Goal: Task Accomplishment & Management: Manage account settings

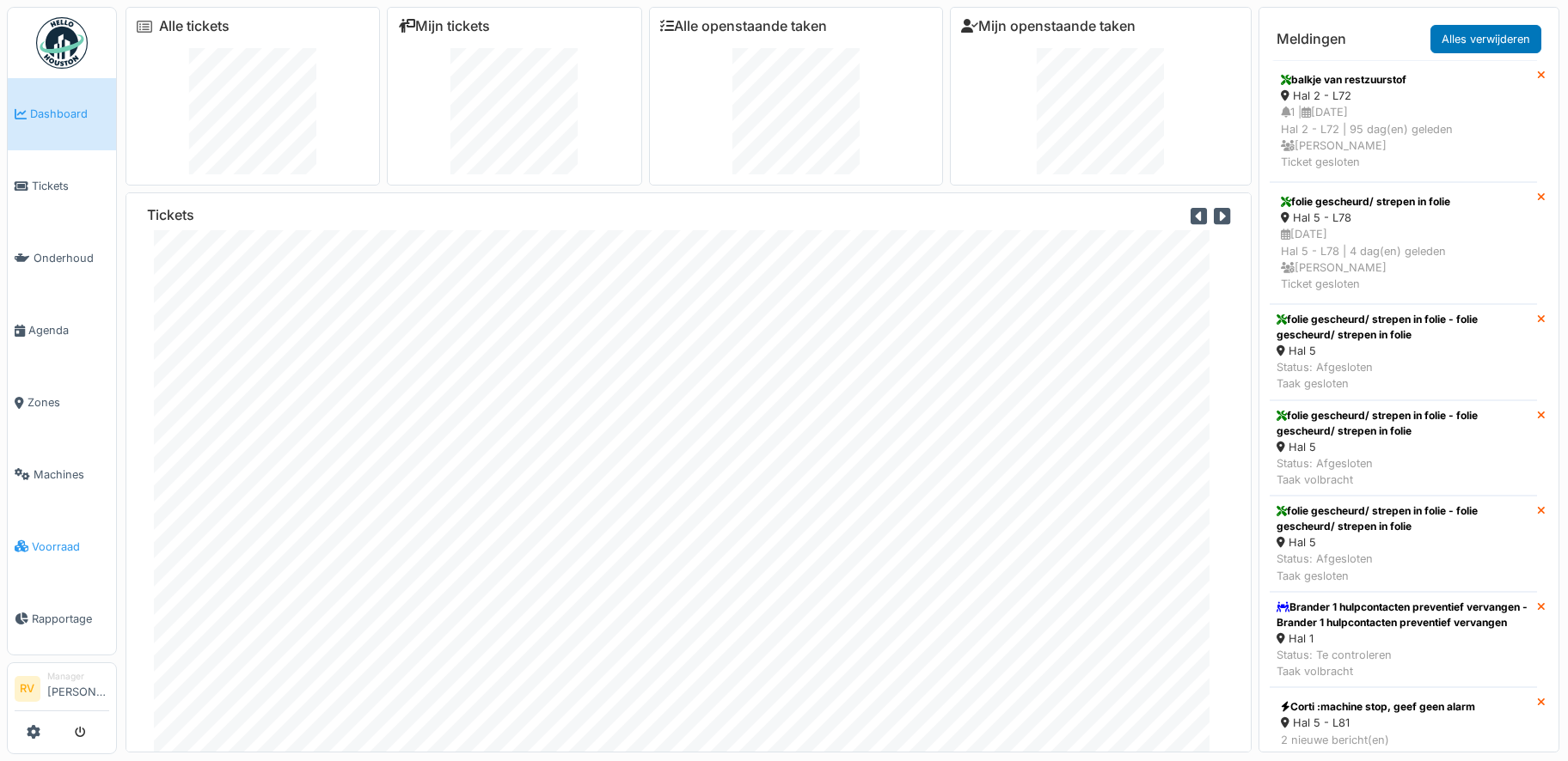
click at [51, 523] on link "Voorraad" at bounding box center [62, 546] width 109 height 72
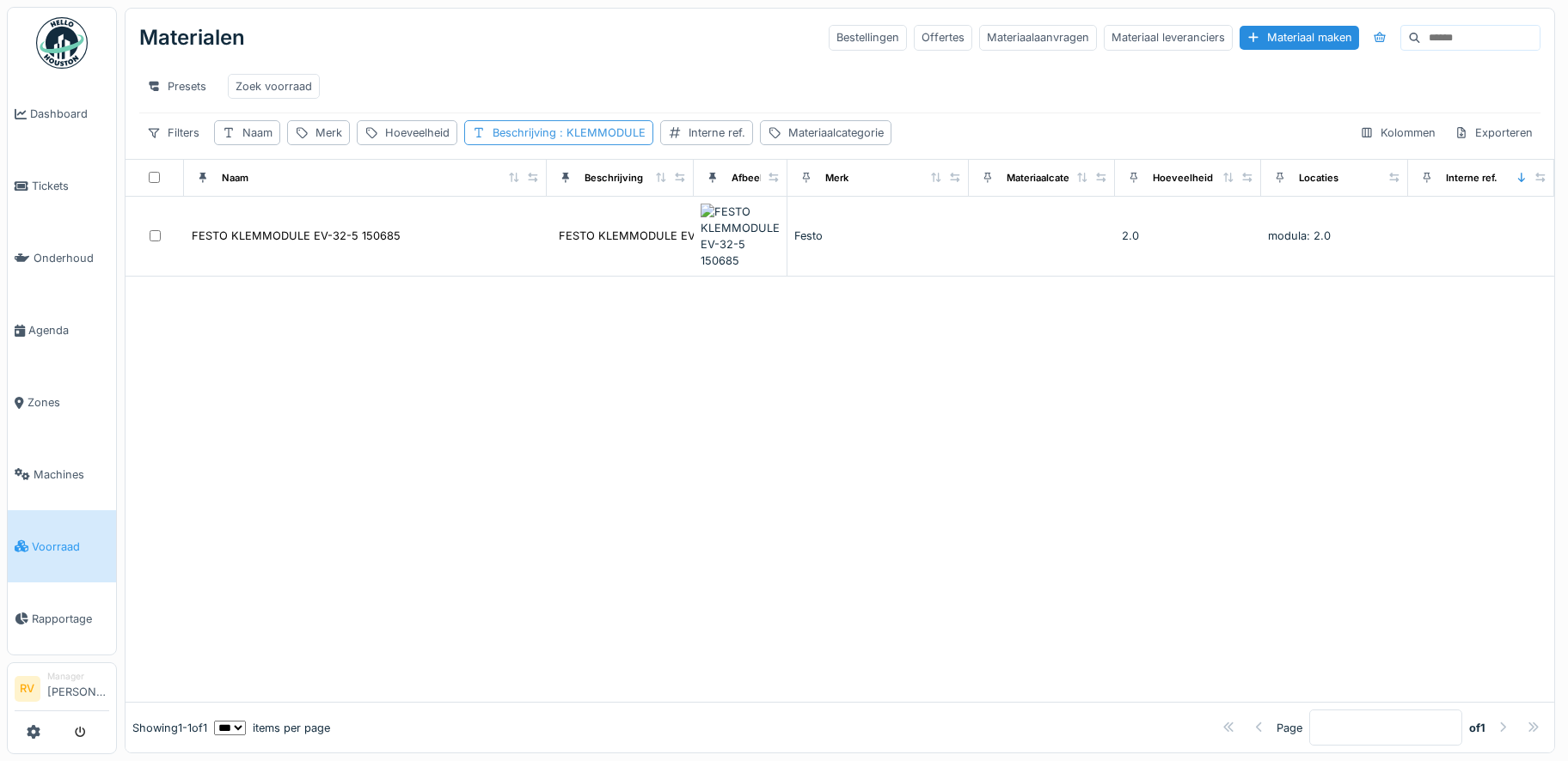
click at [620, 139] on span ": KLEMMODULE" at bounding box center [600, 133] width 89 height 13
click at [666, 233] on div at bounding box center [660, 228] width 13 height 16
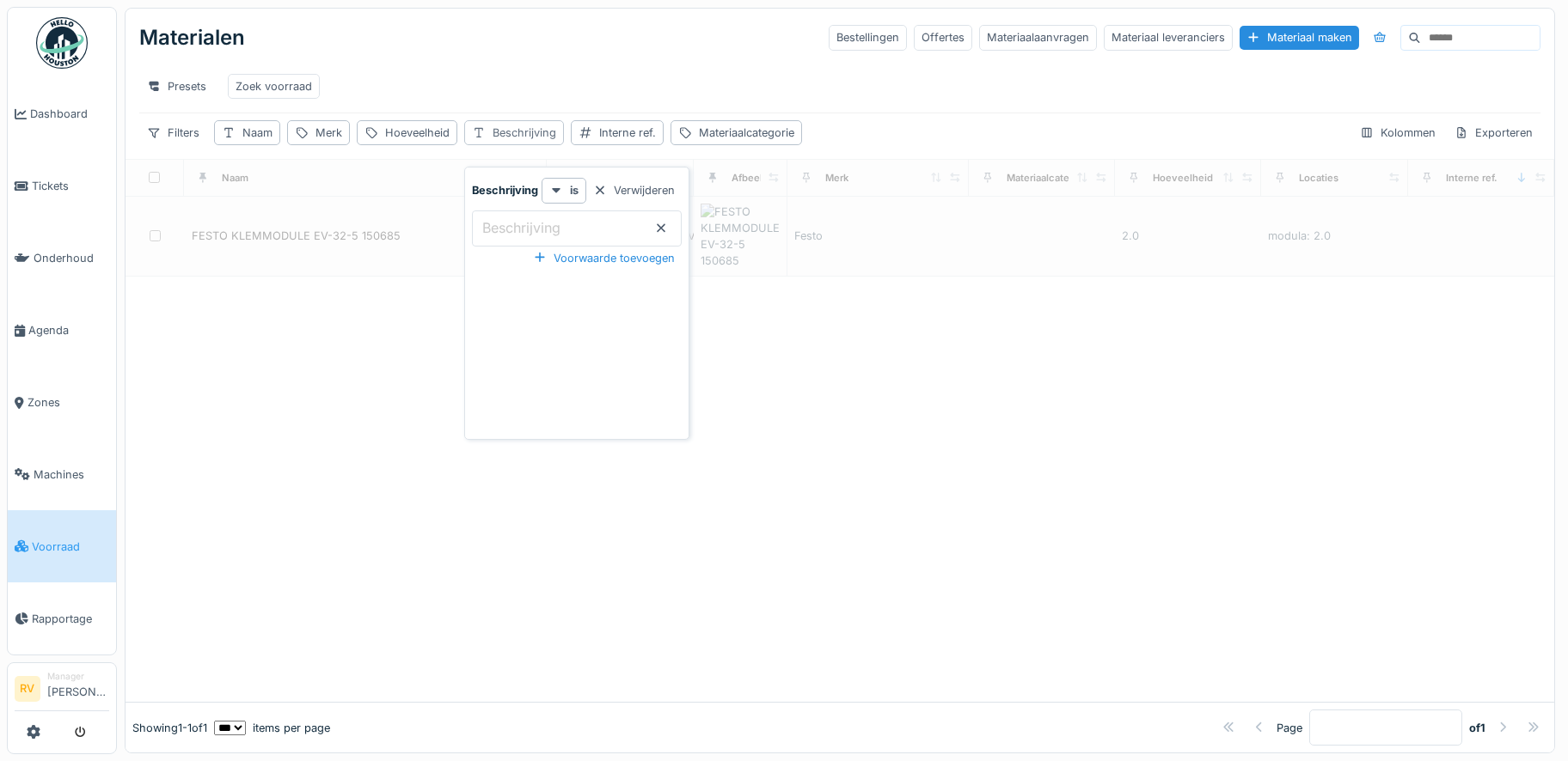
click at [535, 141] on div "Beschrijving" at bounding box center [524, 133] width 64 height 16
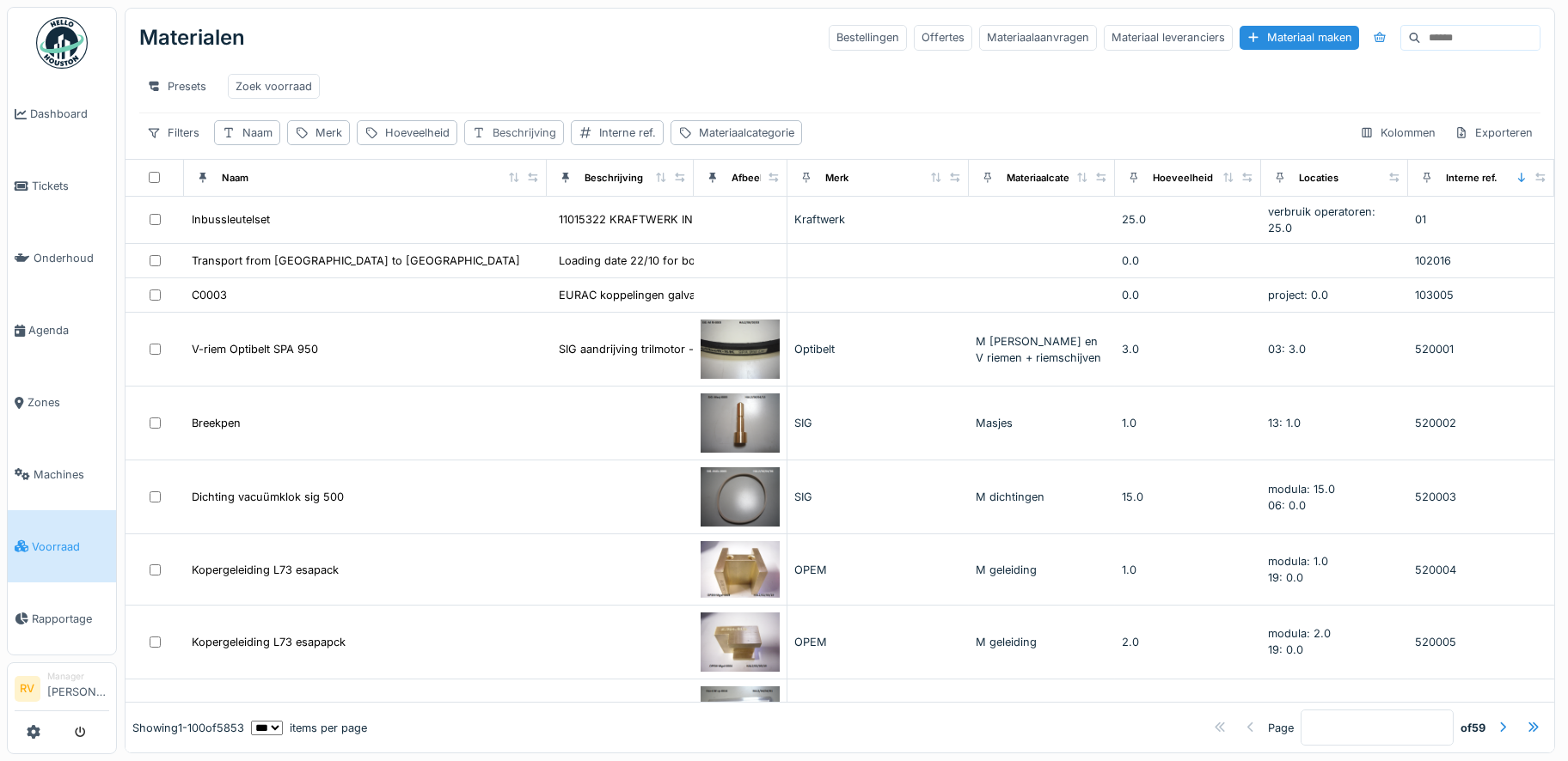
click at [543, 141] on div "Beschrijving" at bounding box center [524, 133] width 64 height 16
click at [571, 230] on input "Beschrijving" at bounding box center [576, 228] width 209 height 36
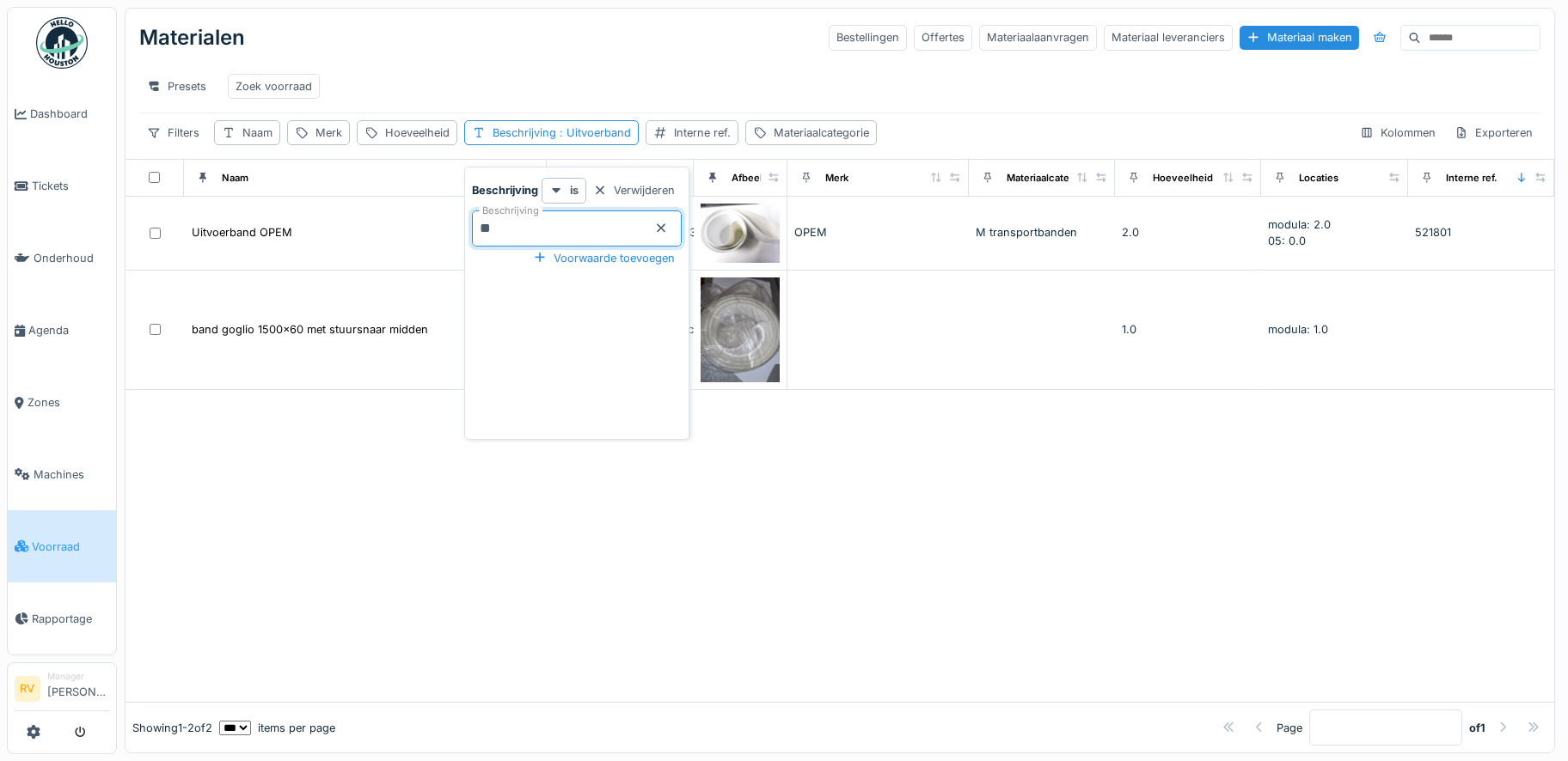
type input "*"
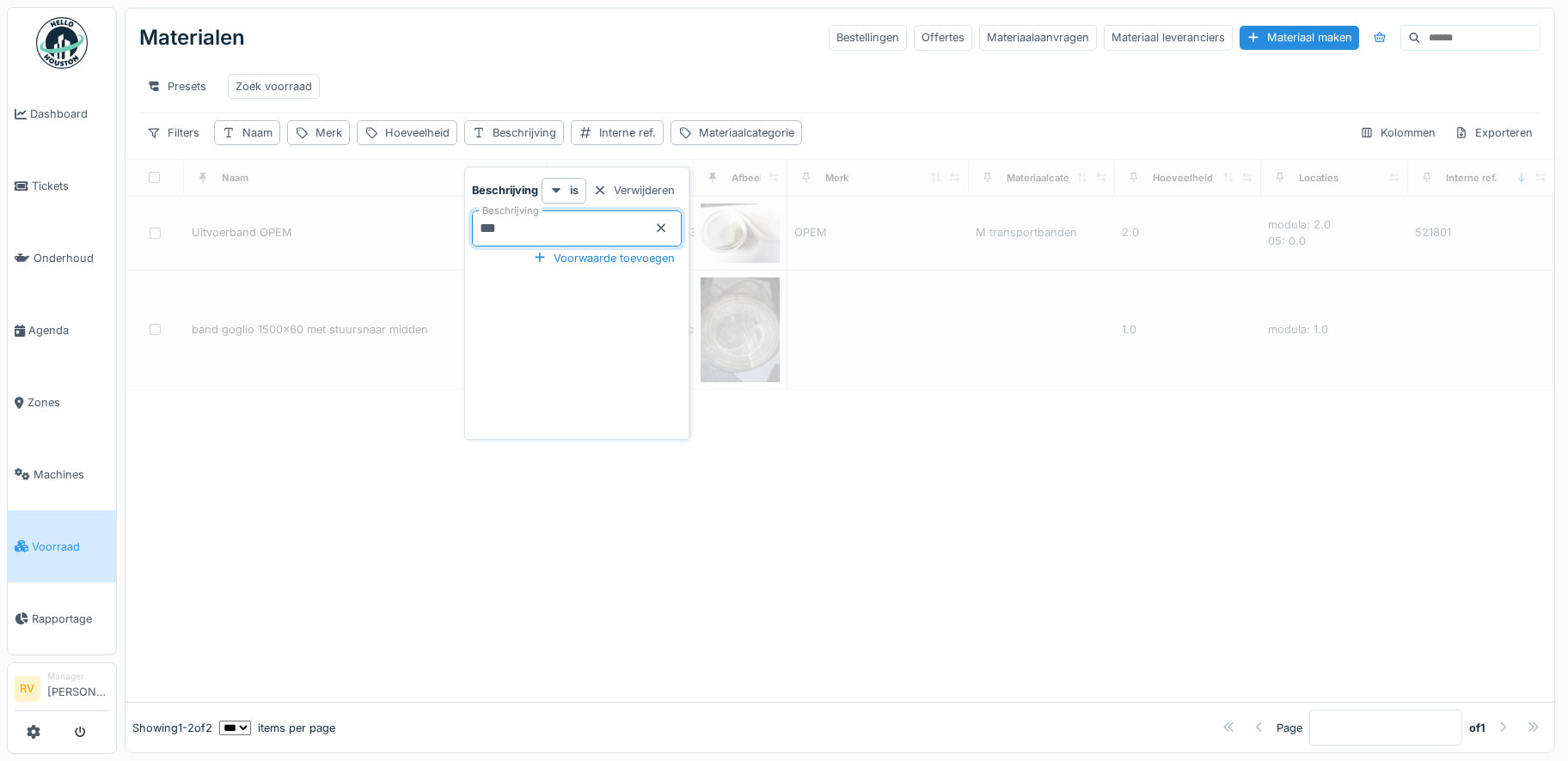
type input "****"
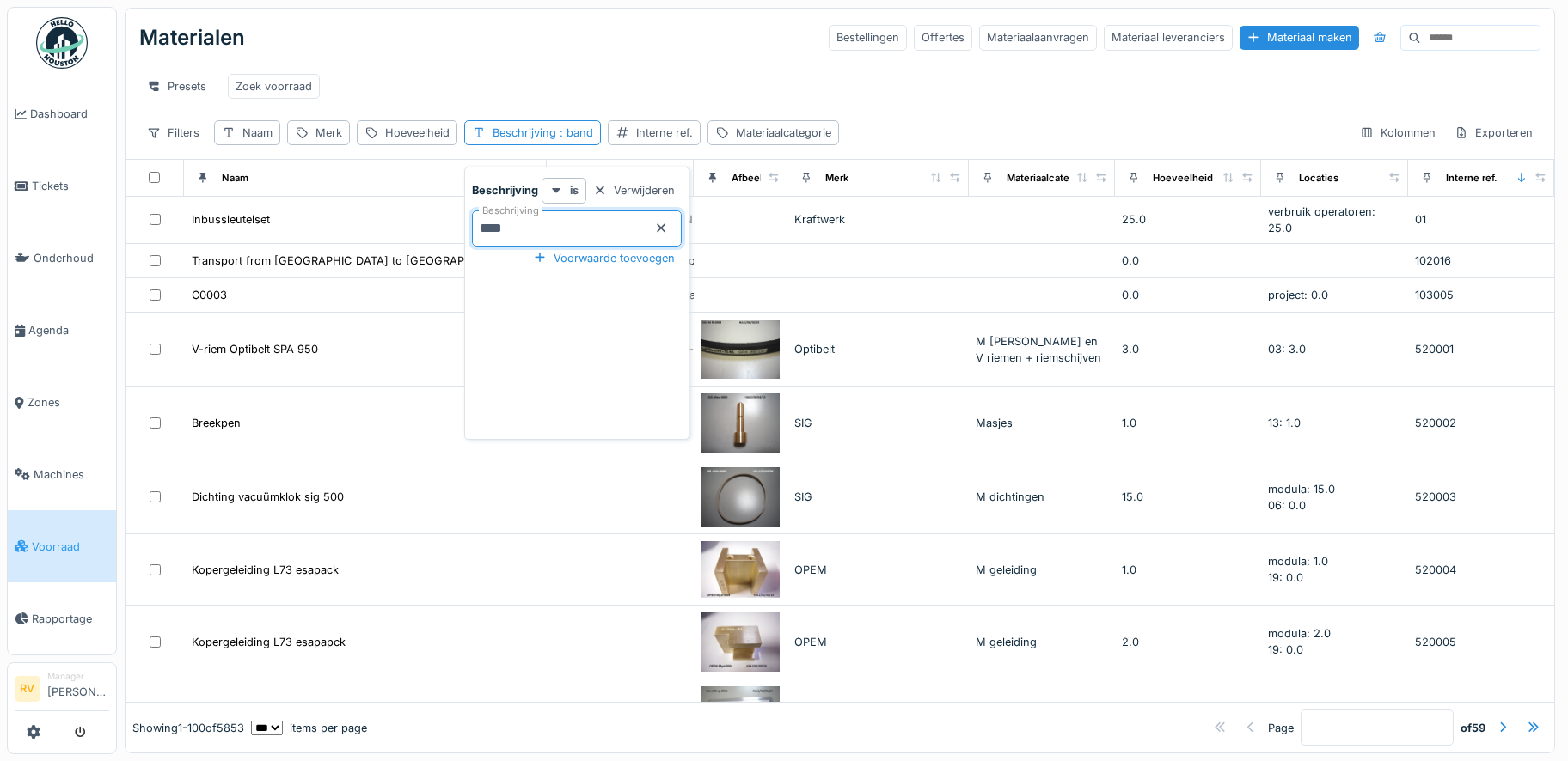
click at [970, 104] on div "Presets Zoek voorraad" at bounding box center [839, 86] width 1401 height 39
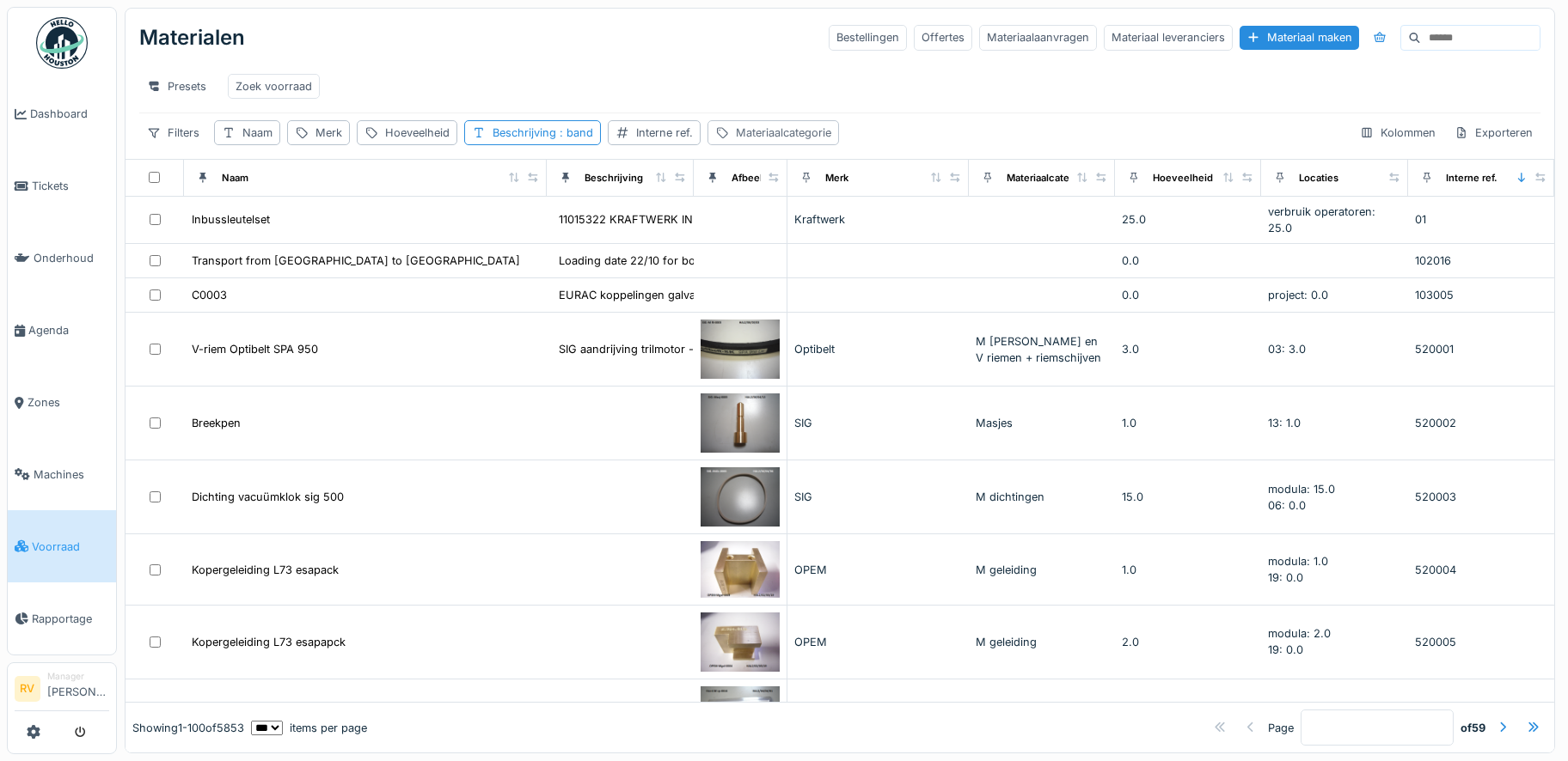
click at [756, 141] on div "Materiaalcategorie" at bounding box center [784, 133] width 95 height 16
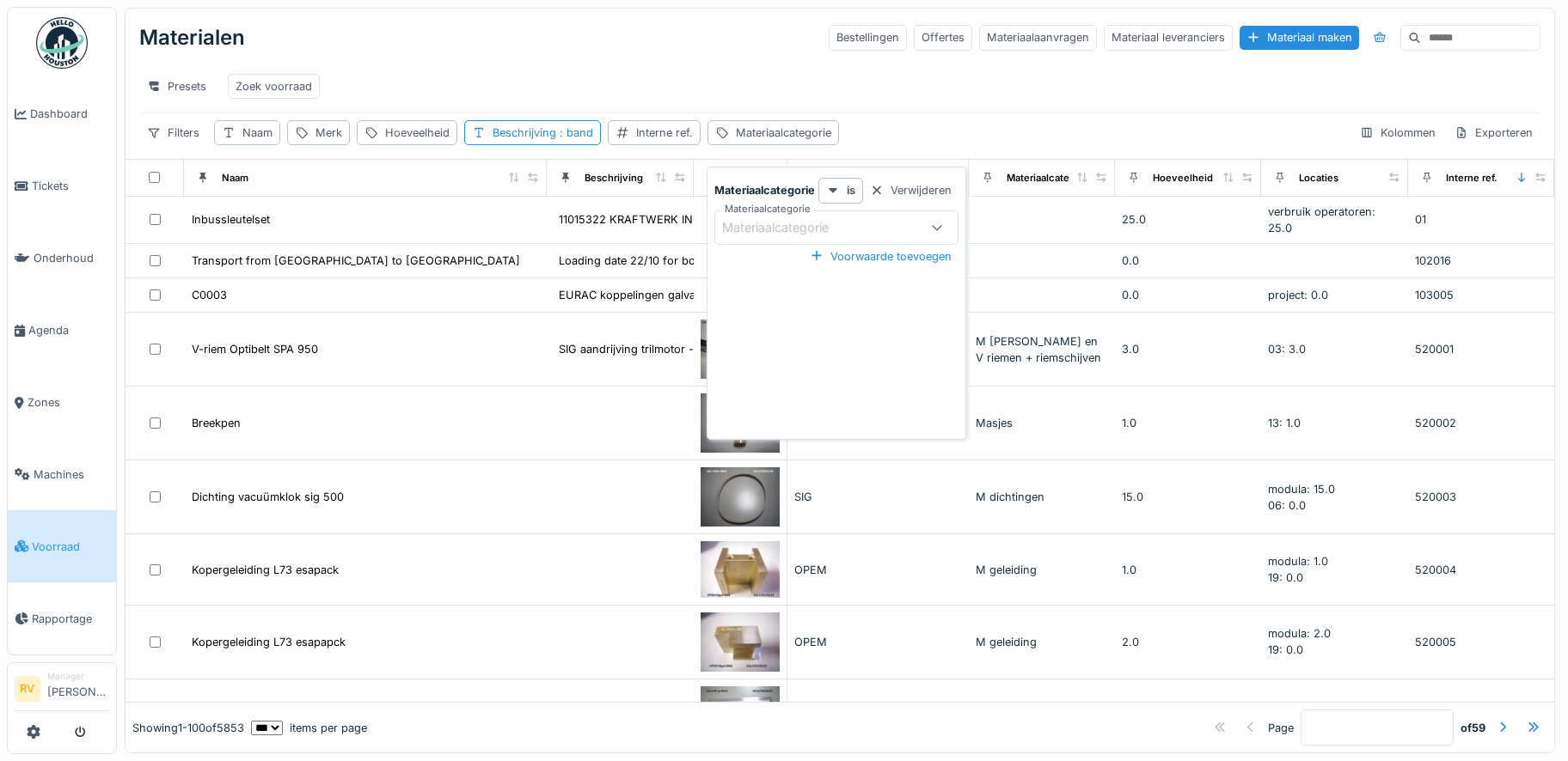
click at [766, 218] on div "Materiaalcategorie" at bounding box center [786, 227] width 130 height 19
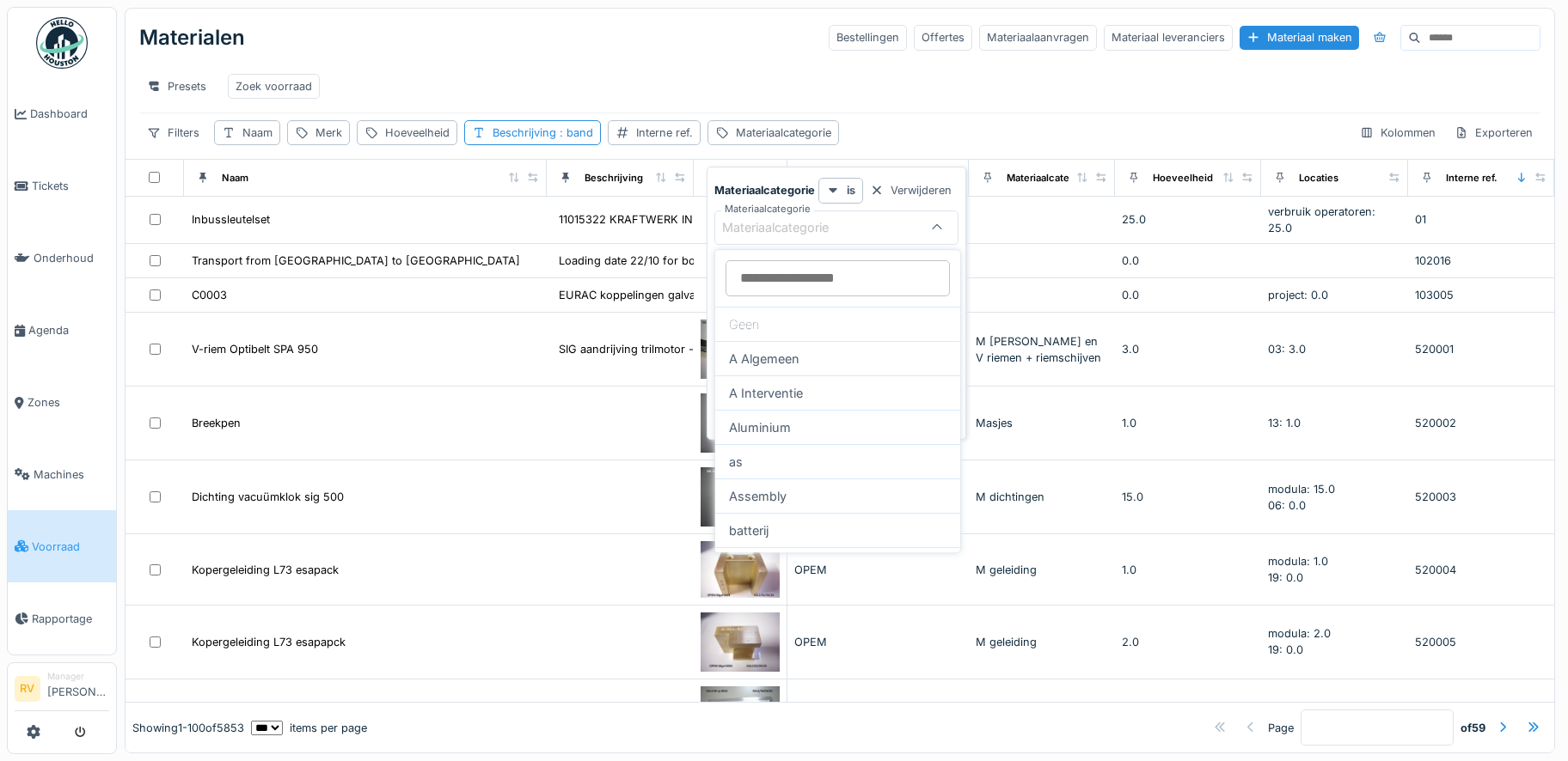
click at [790, 230] on div "Materiaalcategorie" at bounding box center [786, 227] width 130 height 19
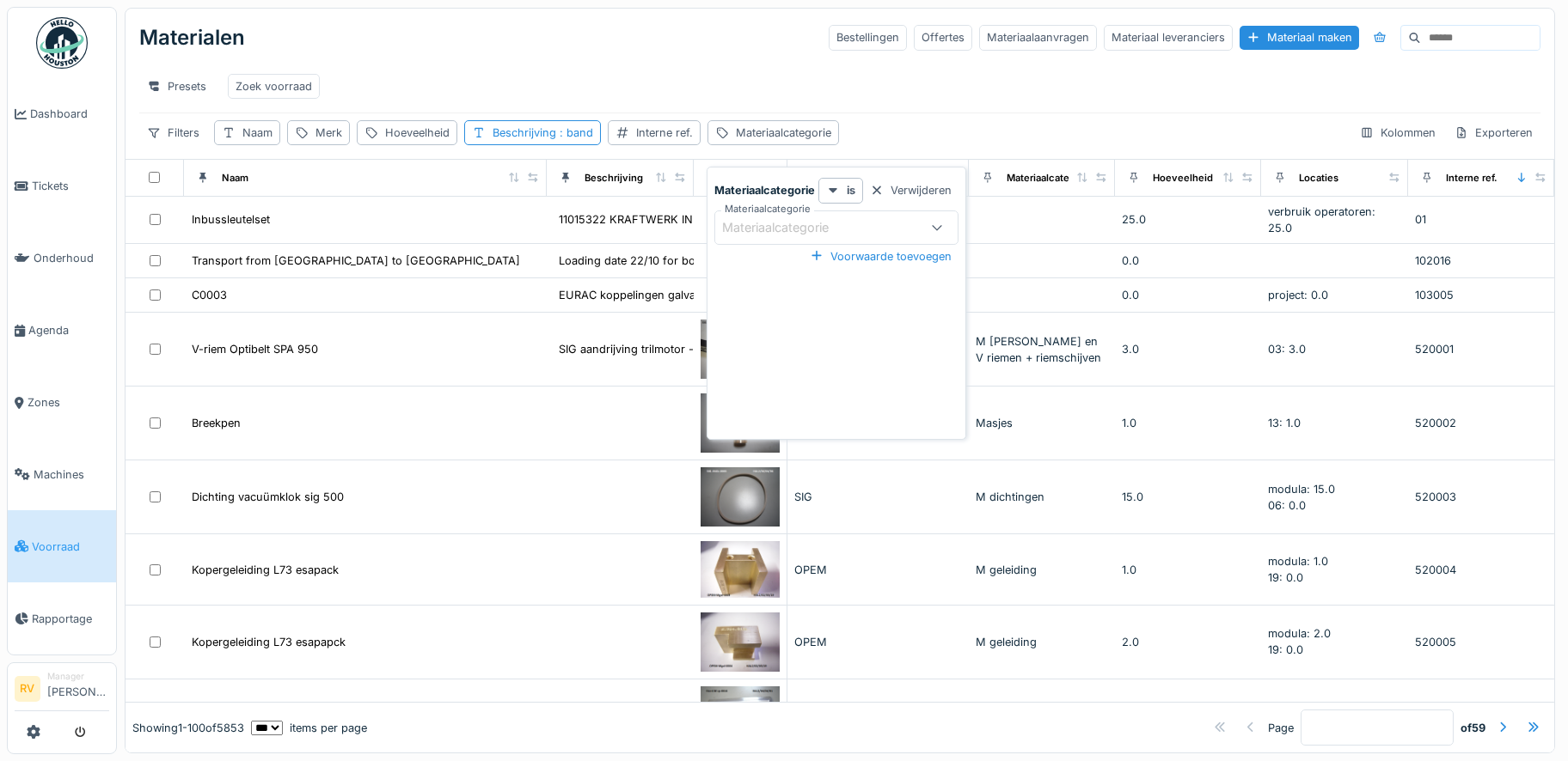
click at [790, 230] on div "Materiaalcategorie" at bounding box center [786, 227] width 130 height 19
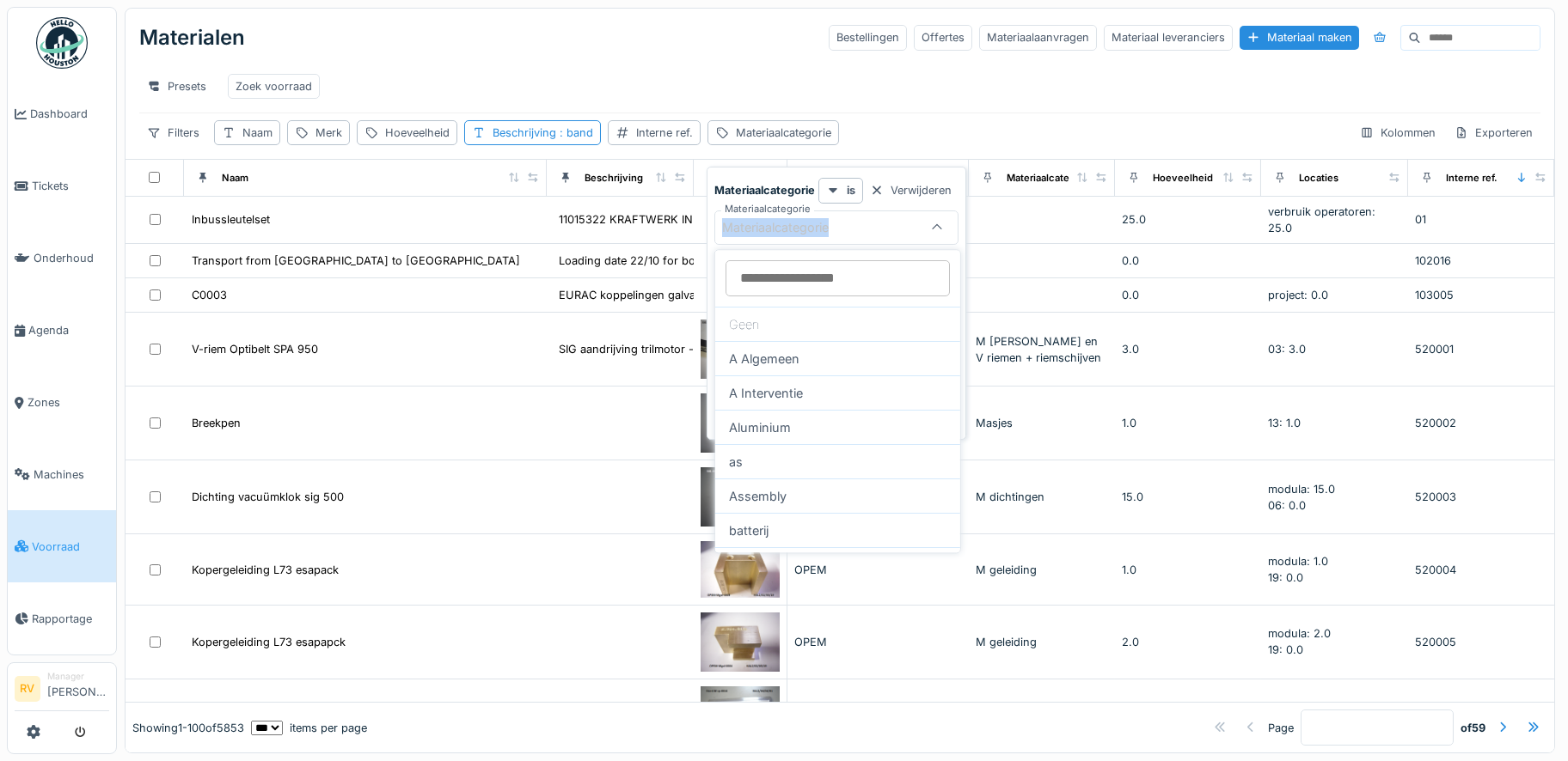
click at [790, 230] on div "Materiaalcategorie" at bounding box center [786, 227] width 130 height 19
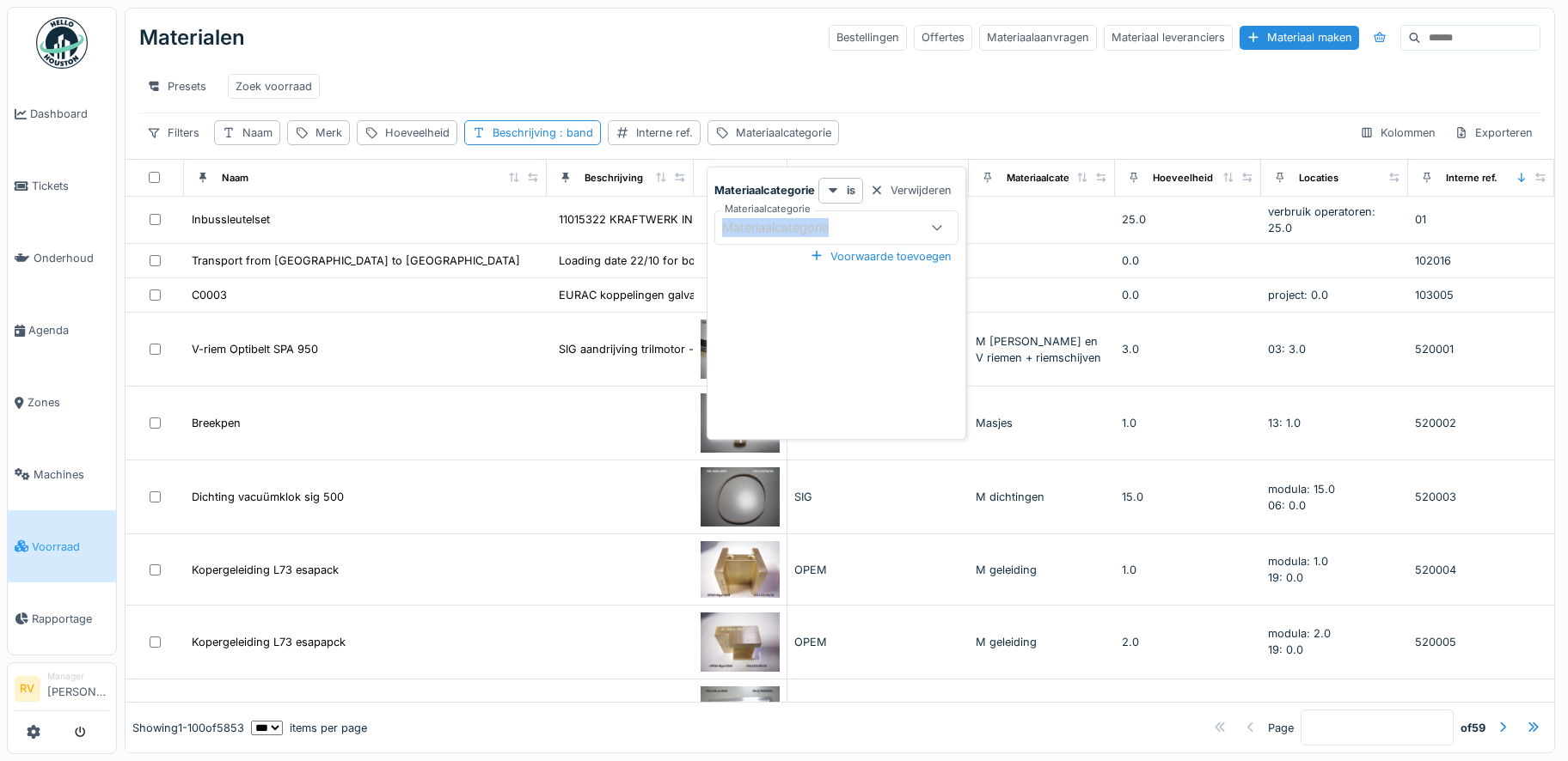
drag, startPoint x: 790, startPoint y: 230, endPoint x: 845, endPoint y: 226, distance: 55.1
click at [845, 226] on div "Materiaalcategorie" at bounding box center [786, 227] width 130 height 19
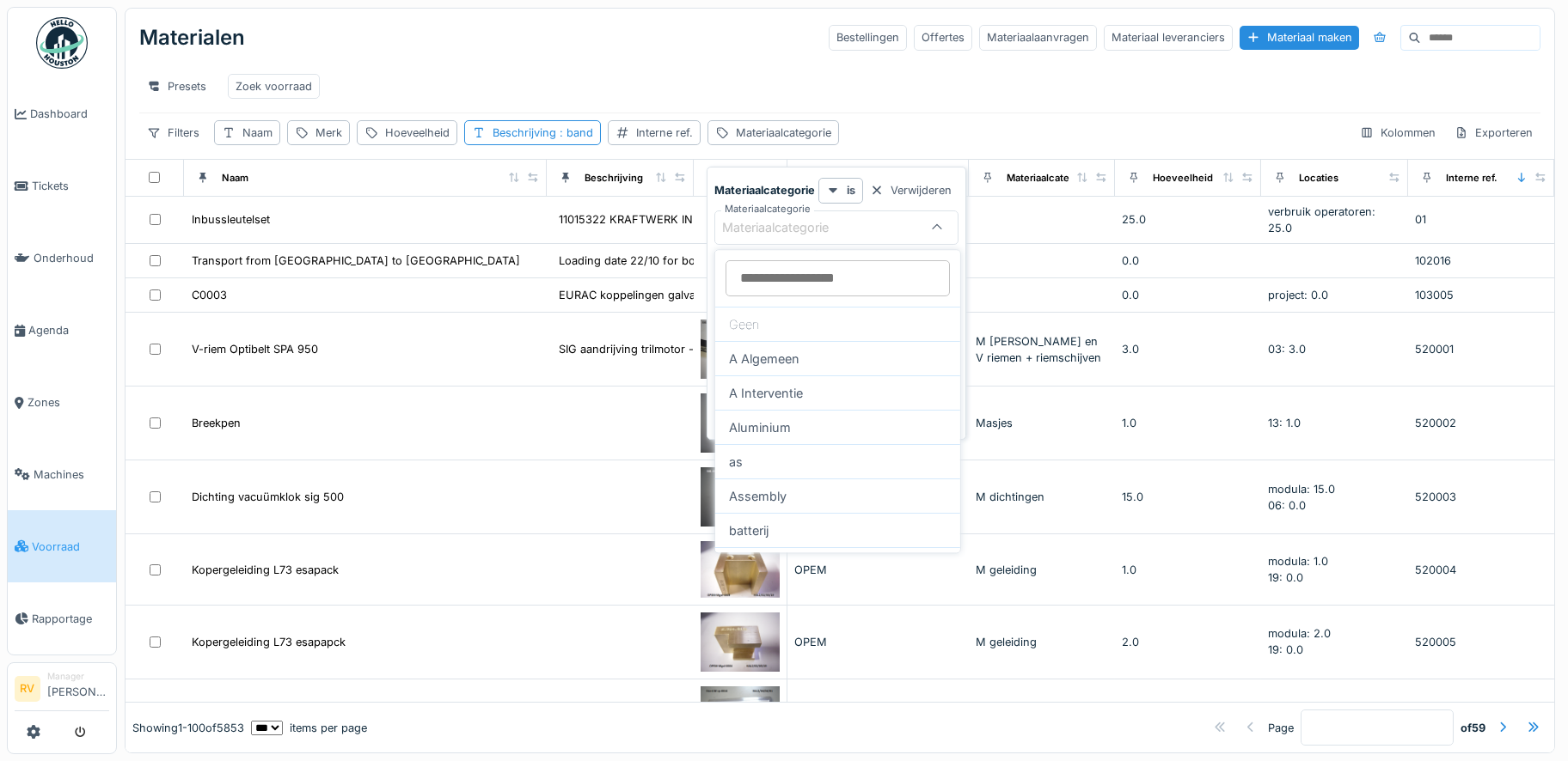
click at [829, 277] on input "Materiaalcategorie" at bounding box center [837, 279] width 225 height 36
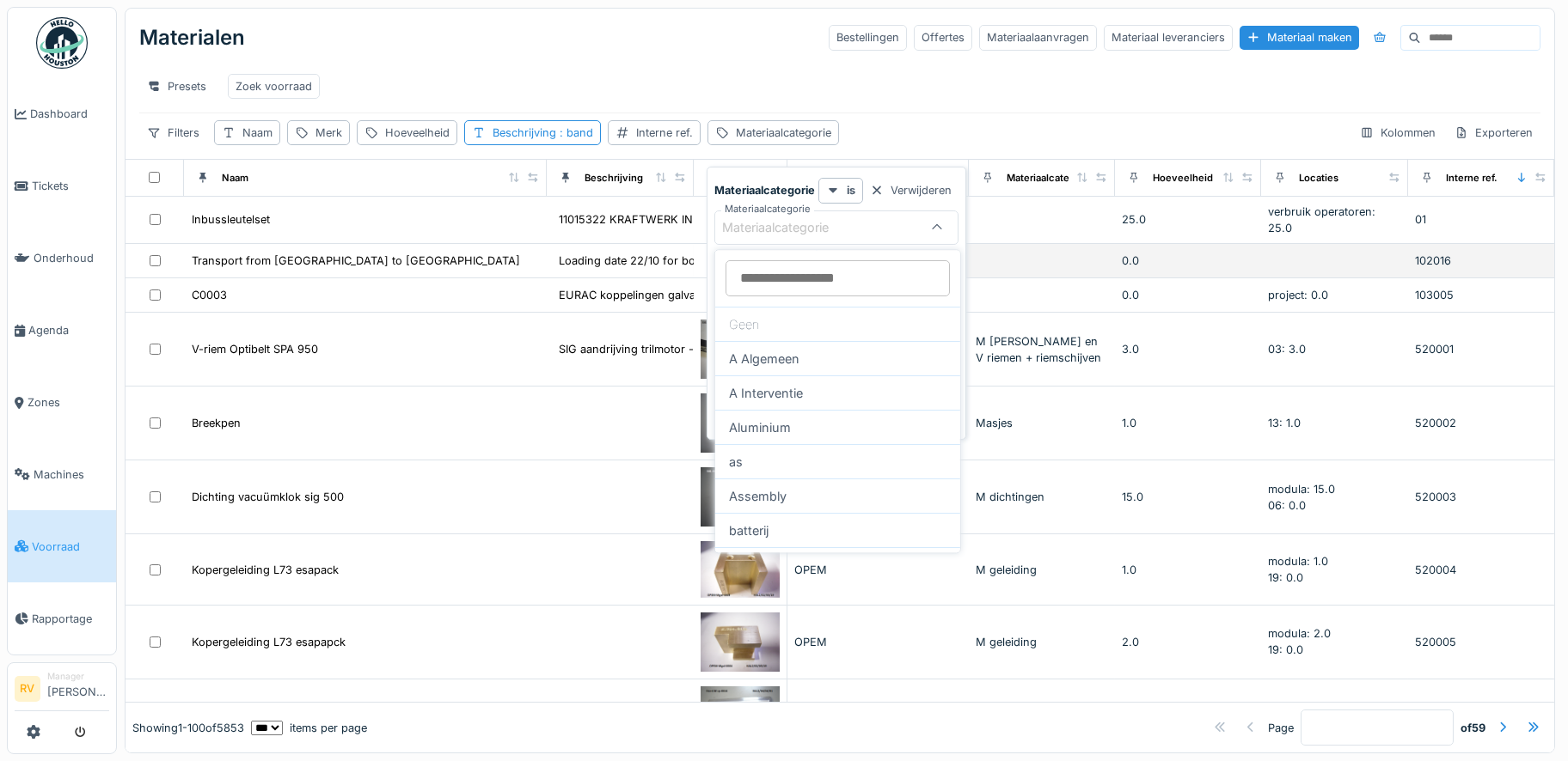
drag, startPoint x: 871, startPoint y: 279, endPoint x: 678, endPoint y: 260, distance: 193.9
click at [678, 260] on body "Dashboard Tickets Onderhoud [GEOGRAPHIC_DATA] Zones Machines Voorraad Rapportag…" at bounding box center [784, 380] width 1568 height 761
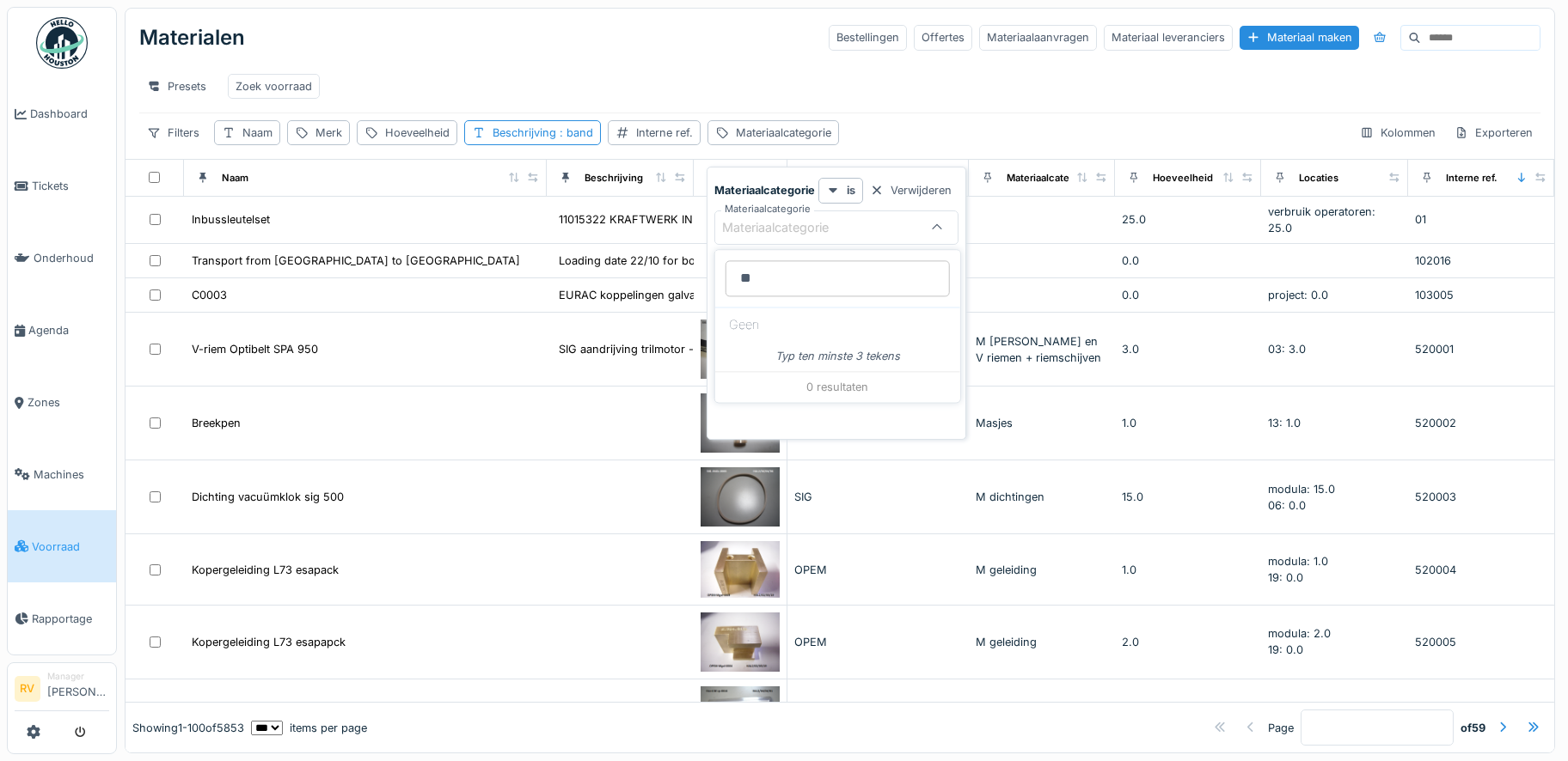
type input "*"
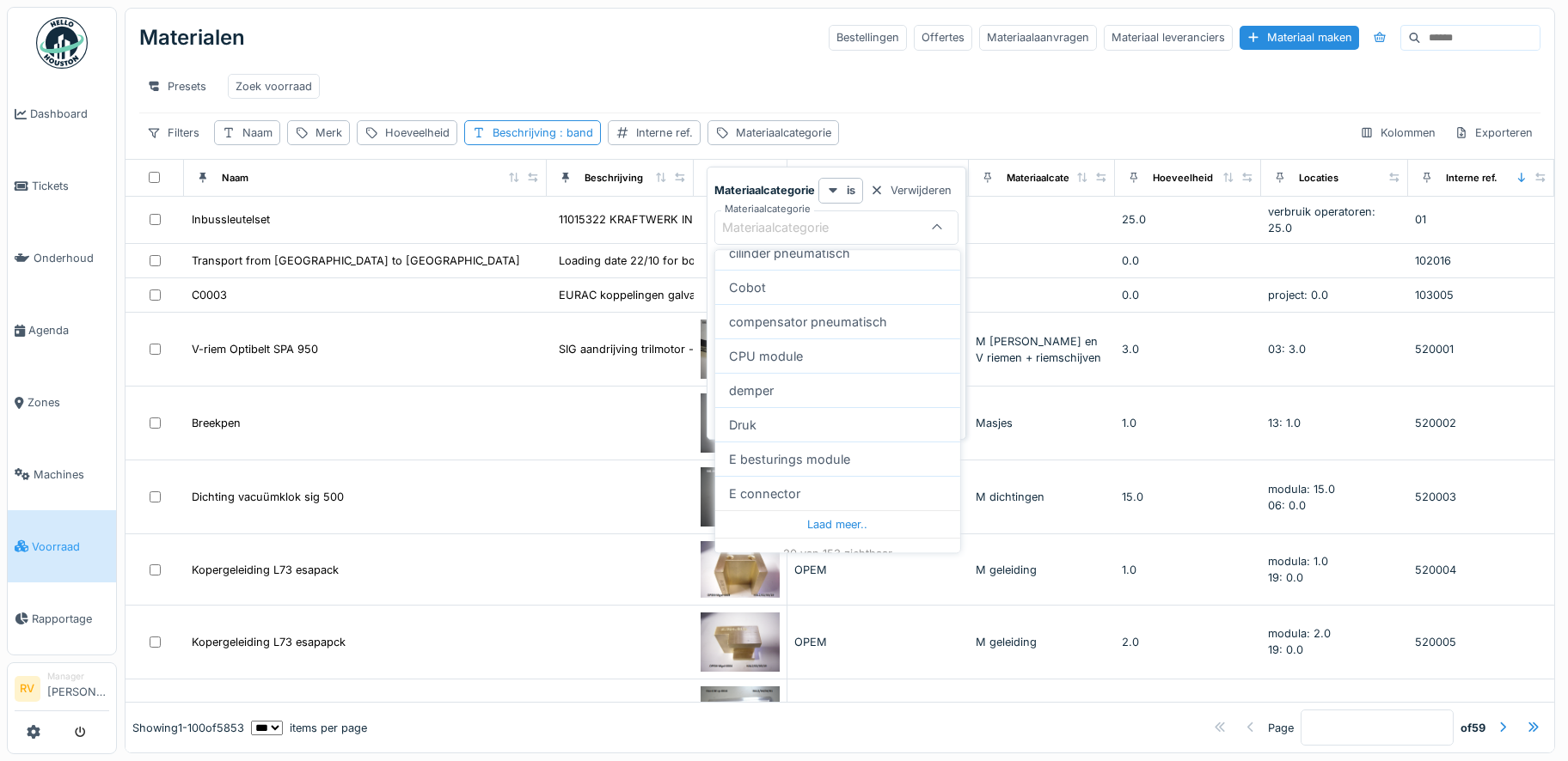
scroll to position [535, 0]
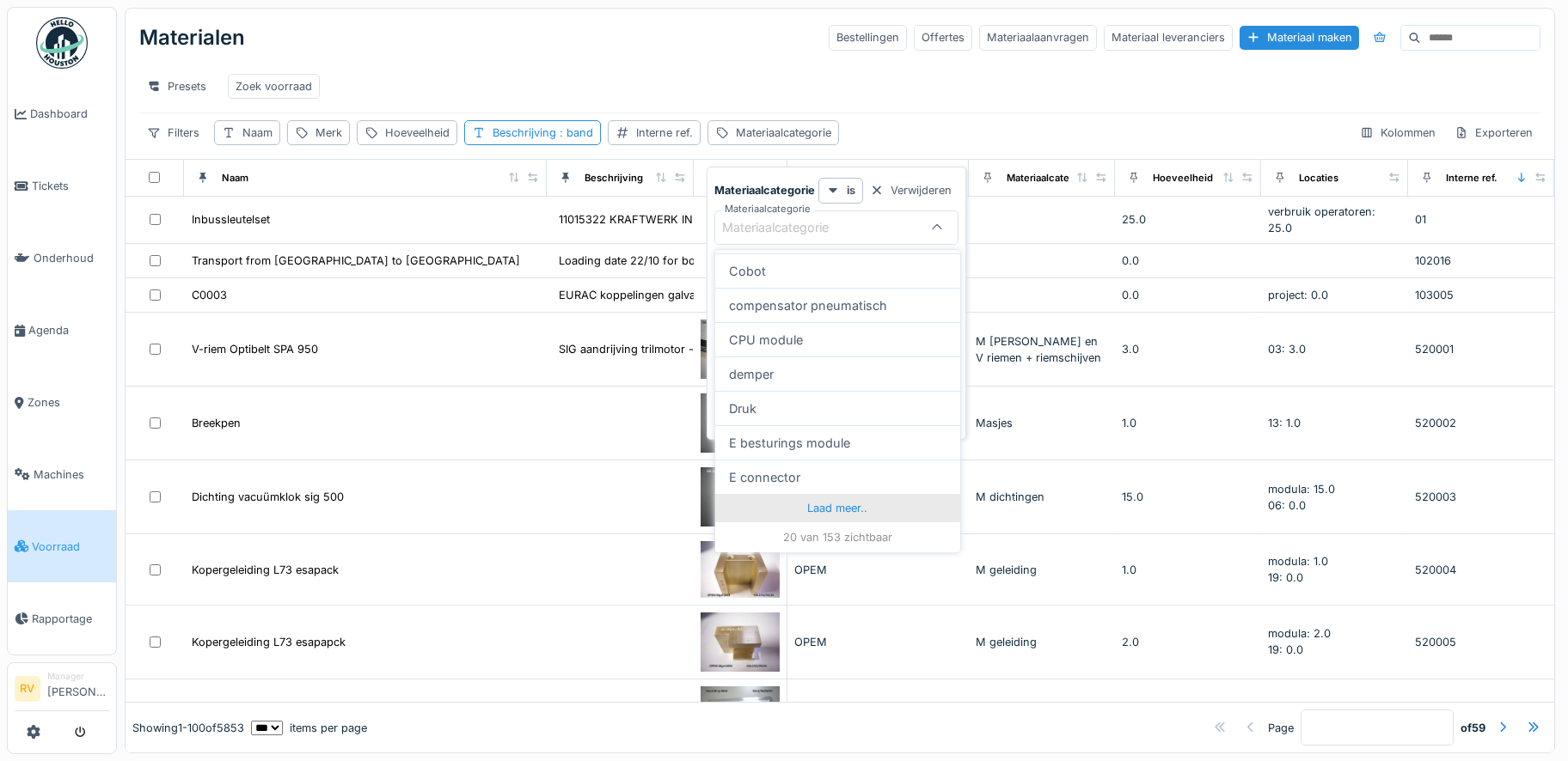
click at [819, 508] on div "Laad meer.." at bounding box center [837, 508] width 245 height 28
click at [795, 218] on div "Materiaalcategorie" at bounding box center [786, 227] width 130 height 19
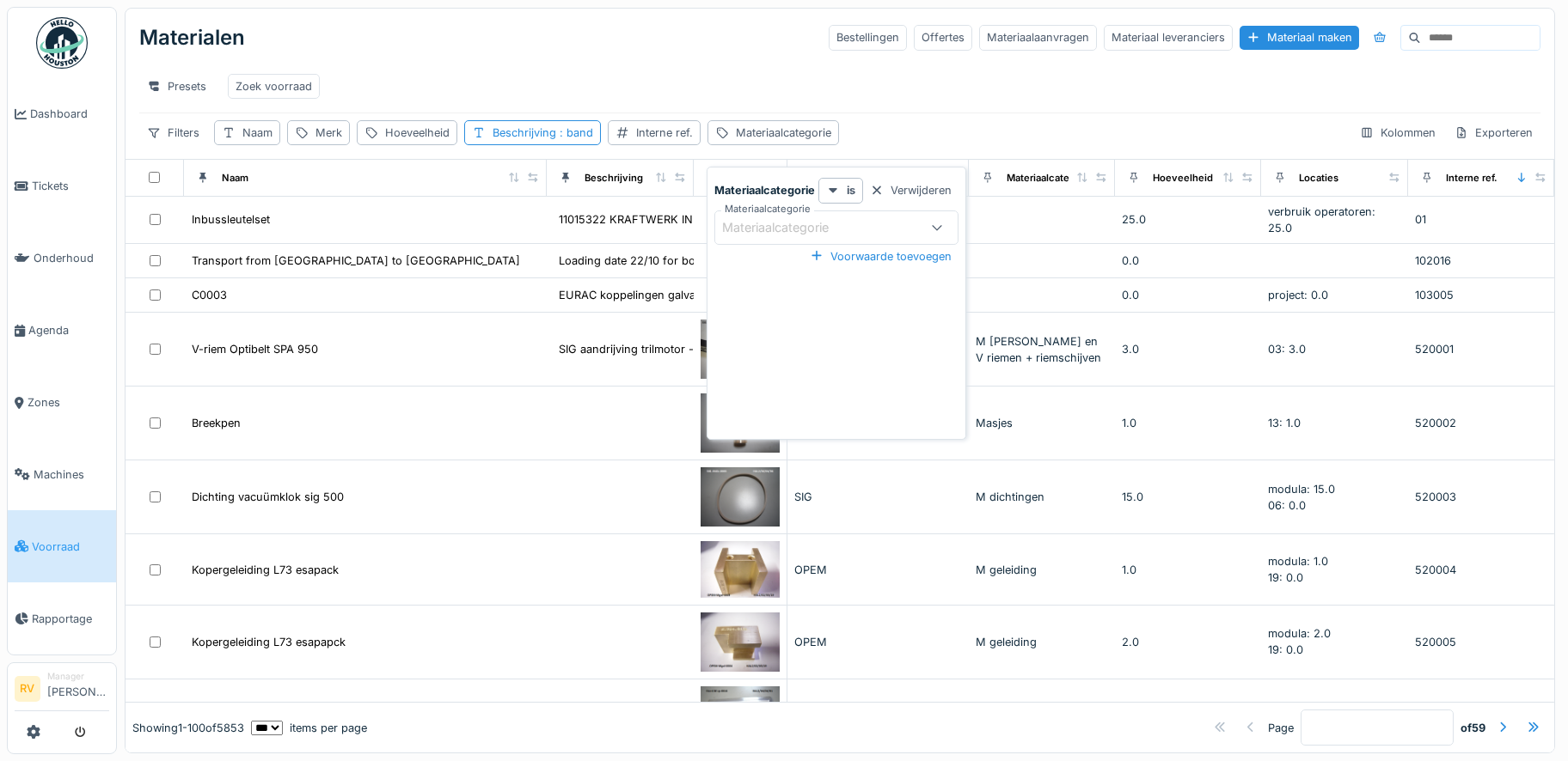
scroll to position [0, 0]
click at [562, 139] on span ": band" at bounding box center [574, 133] width 37 height 13
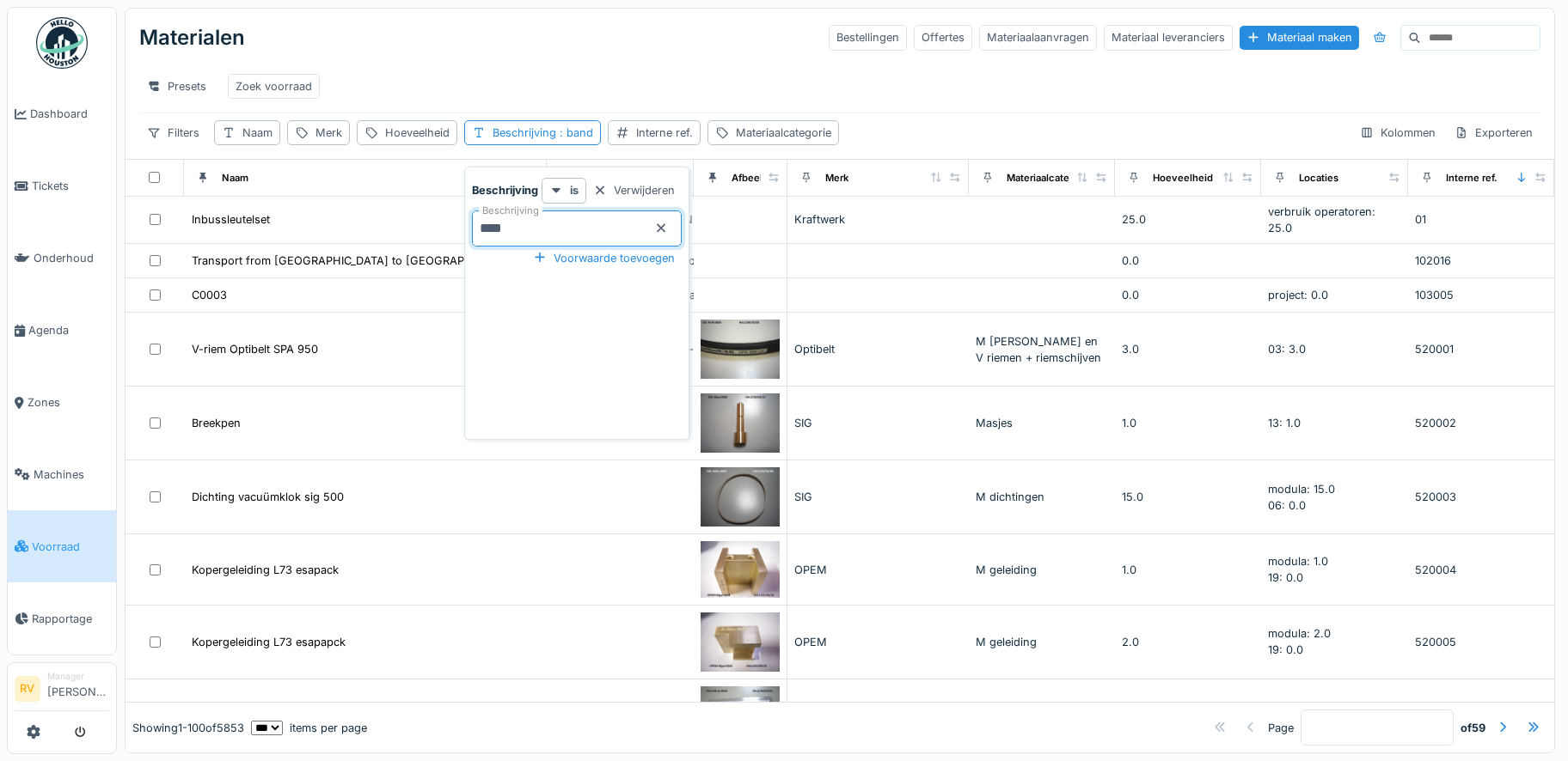
drag, startPoint x: 533, startPoint y: 237, endPoint x: 487, endPoint y: 233, distance: 46.2
click at [491, 233] on input "****" at bounding box center [576, 228] width 209 height 36
type input "*"
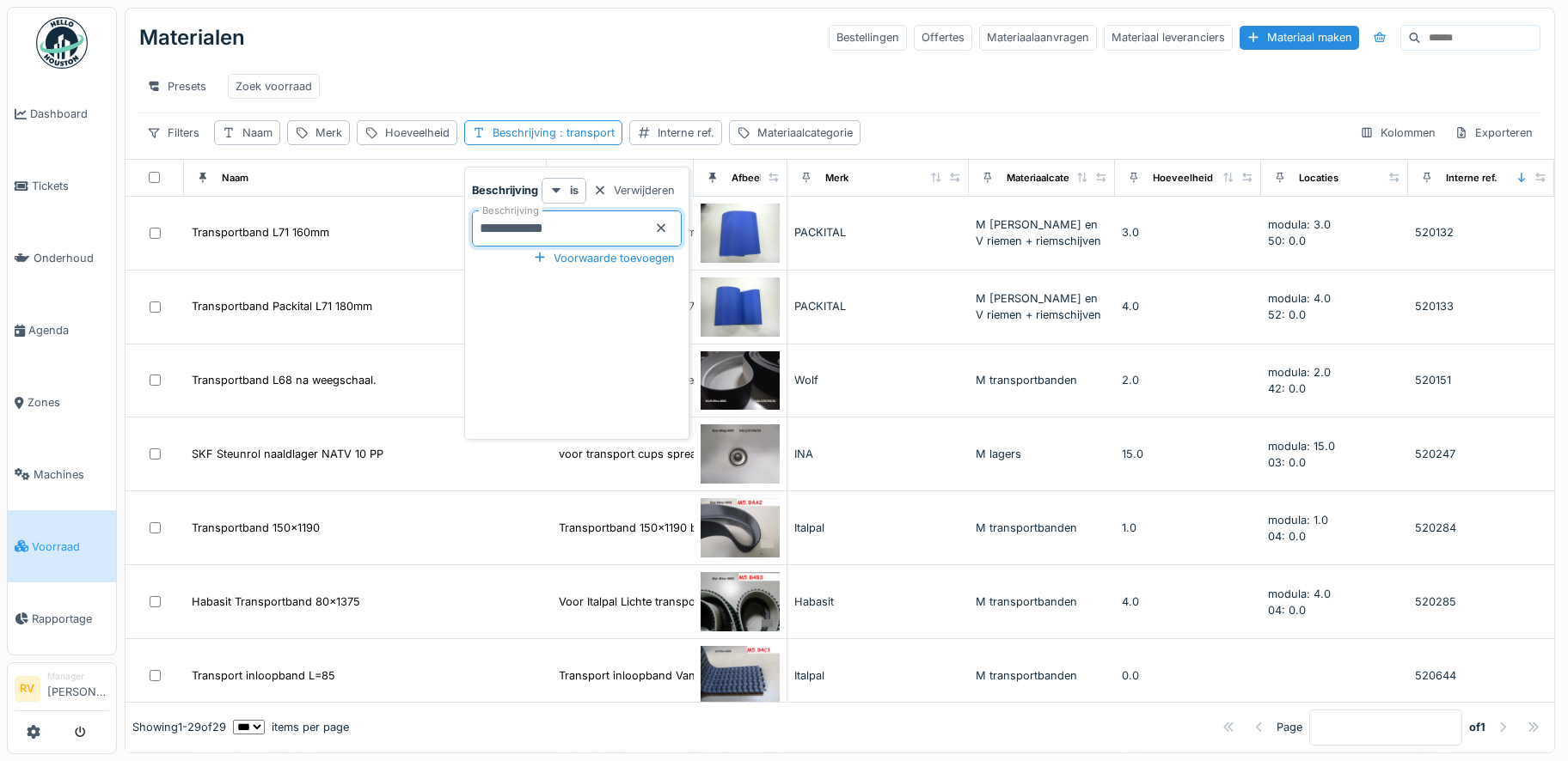
type input "**********"
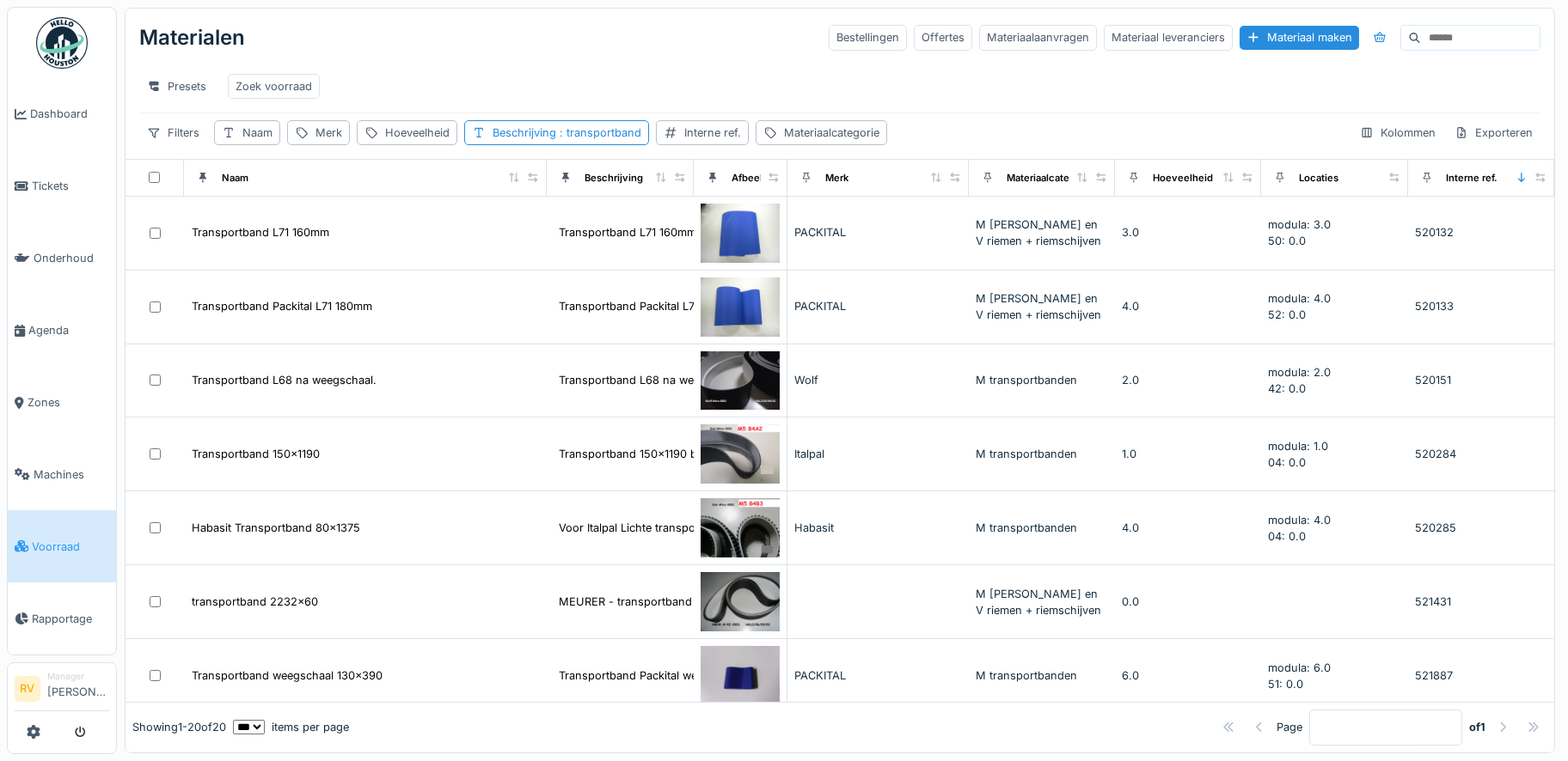
click at [587, 102] on div "Presets Zoek voorraad" at bounding box center [839, 86] width 1401 height 39
click at [236, 133] on div "Naam" at bounding box center [247, 133] width 66 height 25
click at [282, 214] on input "Naam" at bounding box center [309, 228] width 174 height 36
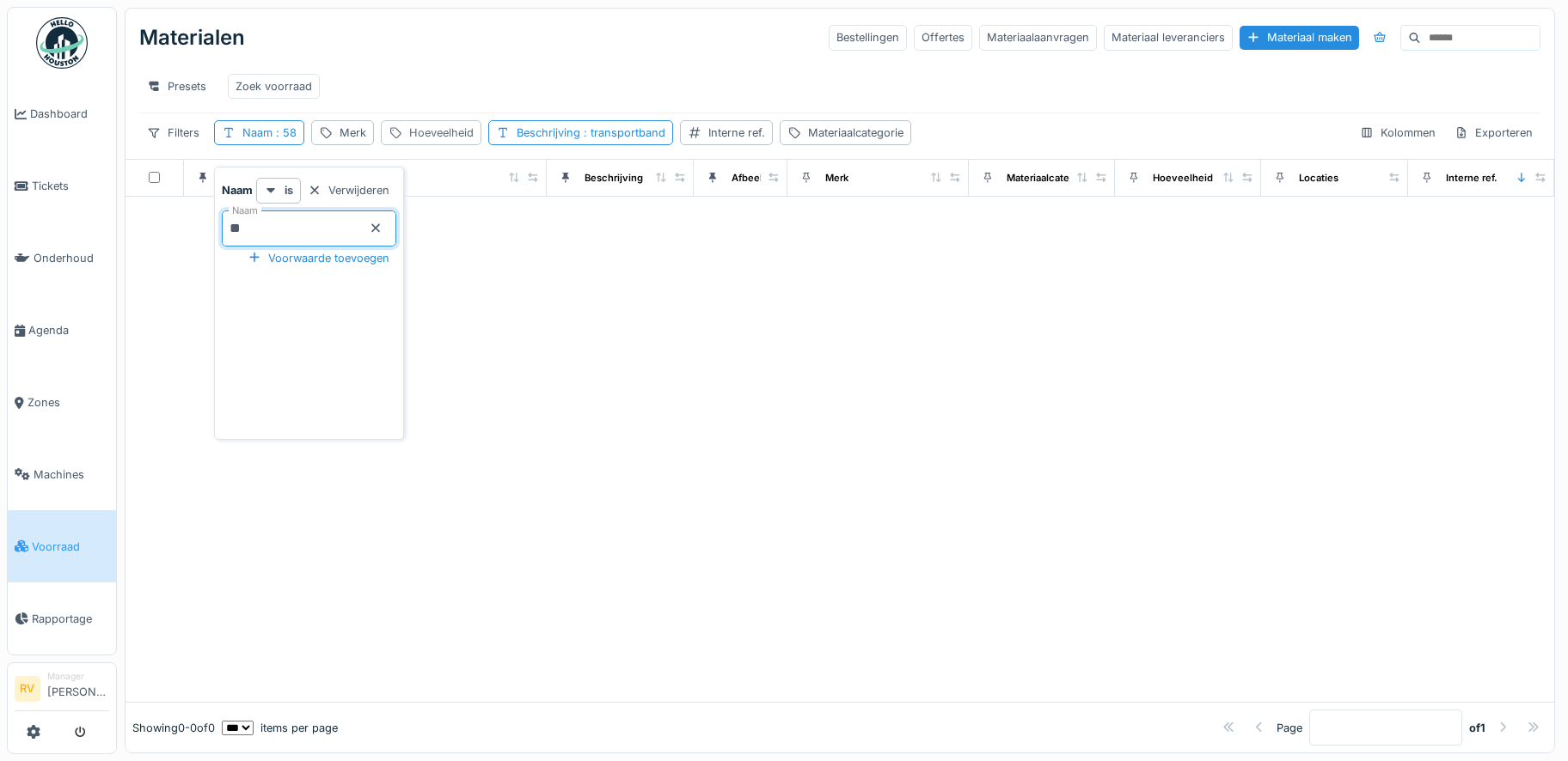
type input "**"
click at [503, 393] on div at bounding box center [840, 449] width 1429 height 506
click at [292, 131] on span ": 58" at bounding box center [284, 133] width 24 height 13
click at [271, 210] on input "**" at bounding box center [309, 228] width 174 height 36
type input "*"
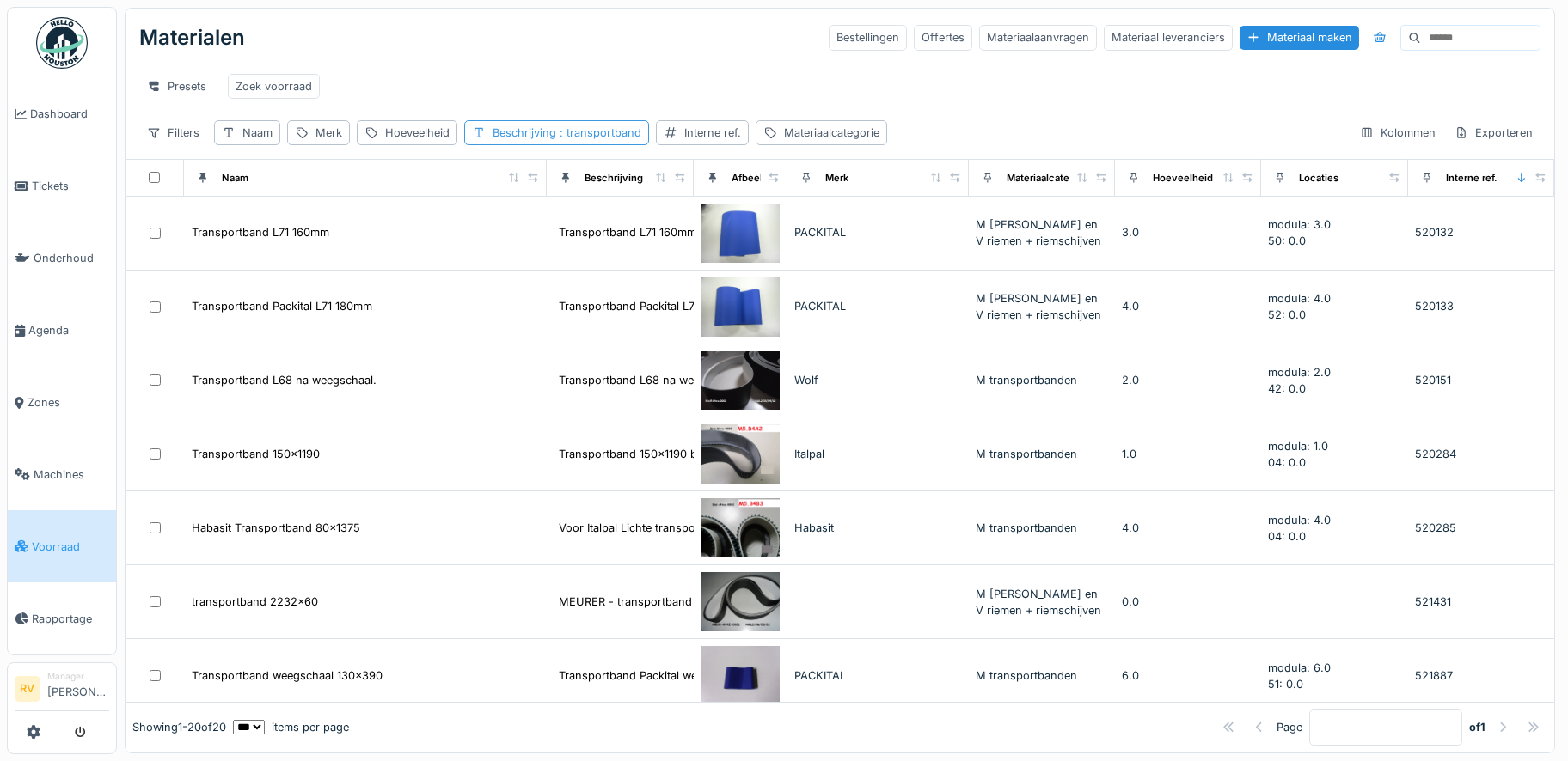
click at [603, 129] on span ": transportband" at bounding box center [598, 133] width 85 height 13
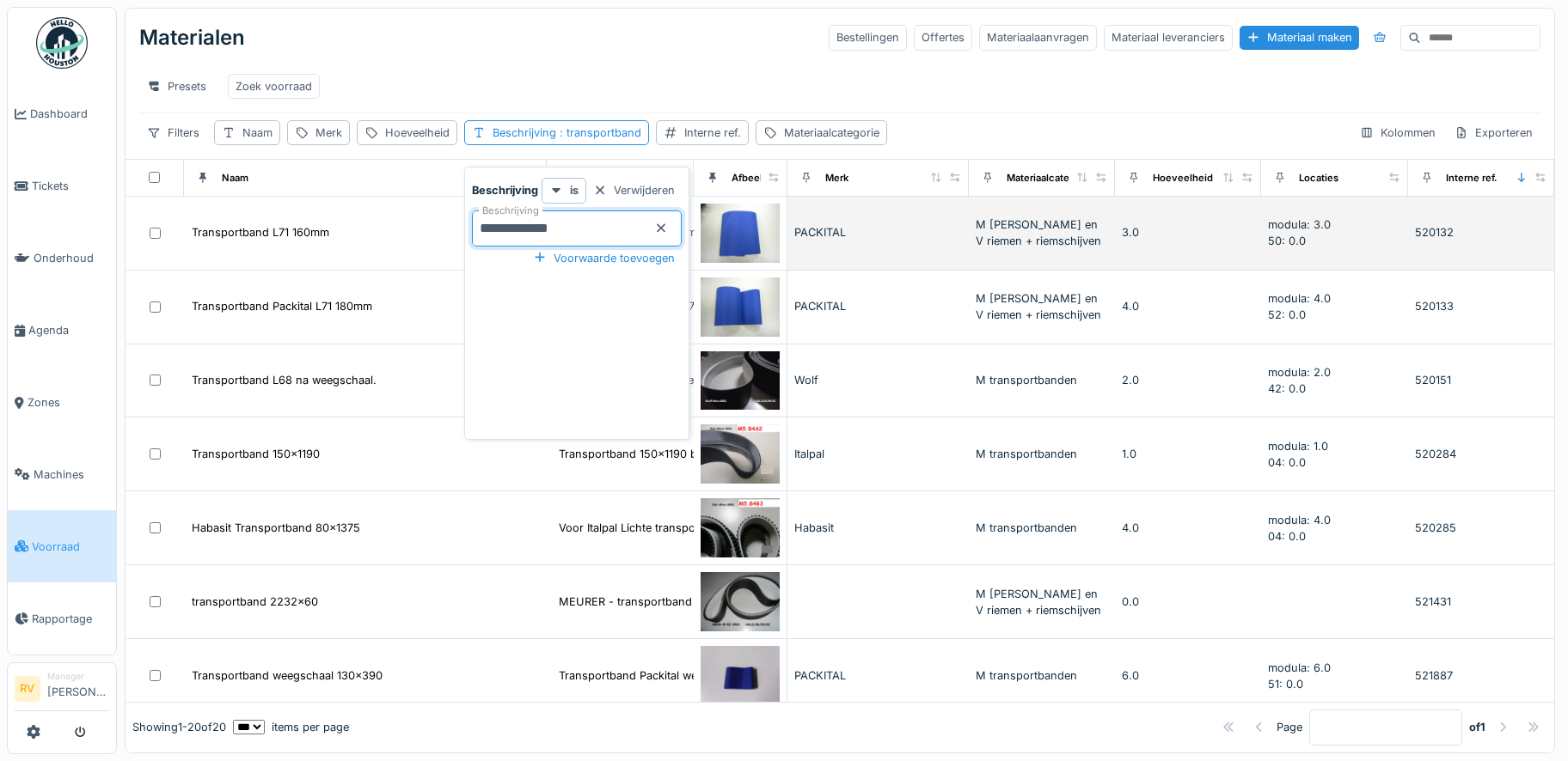
drag, startPoint x: 583, startPoint y: 213, endPoint x: 438, endPoint y: 212, distance: 145.0
click at [438, 212] on body "Dashboard Tickets Onderhoud [GEOGRAPHIC_DATA] Zones Machines Voorraad Rapportag…" at bounding box center [784, 380] width 1568 height 761
type input "**"
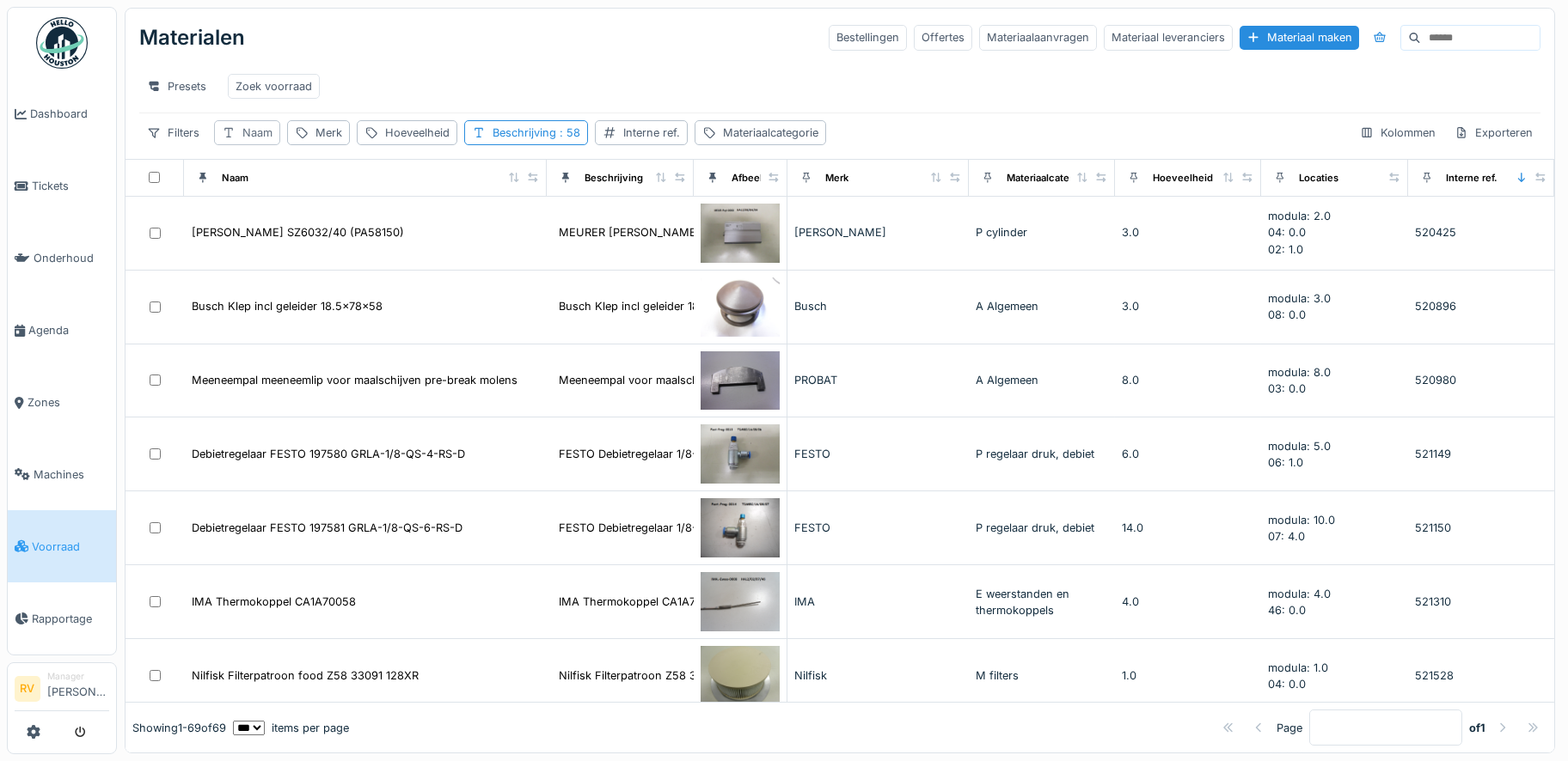
click at [260, 135] on div "Naam" at bounding box center [257, 133] width 30 height 16
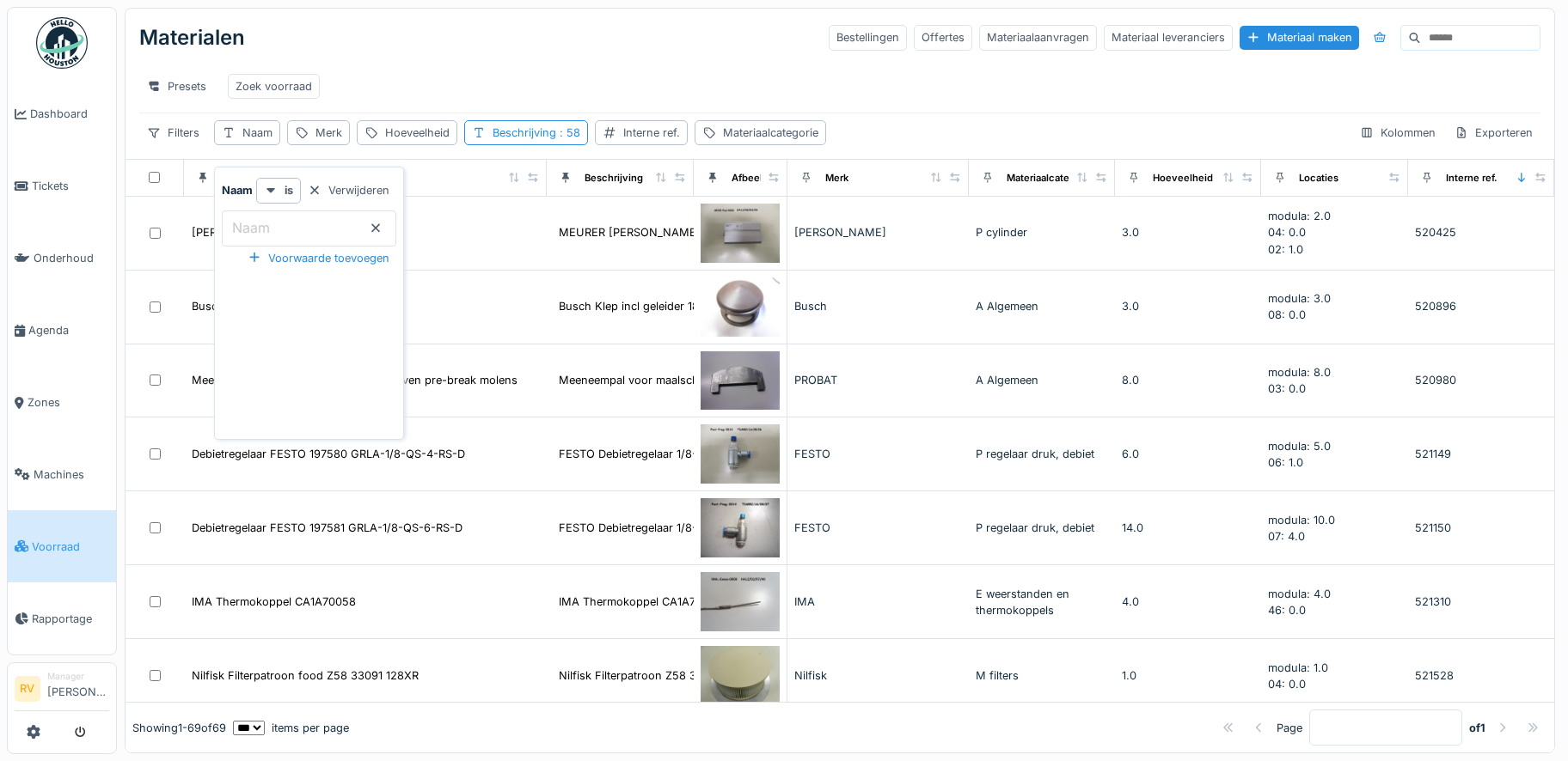
click at [279, 222] on input "Naam" at bounding box center [309, 228] width 174 height 36
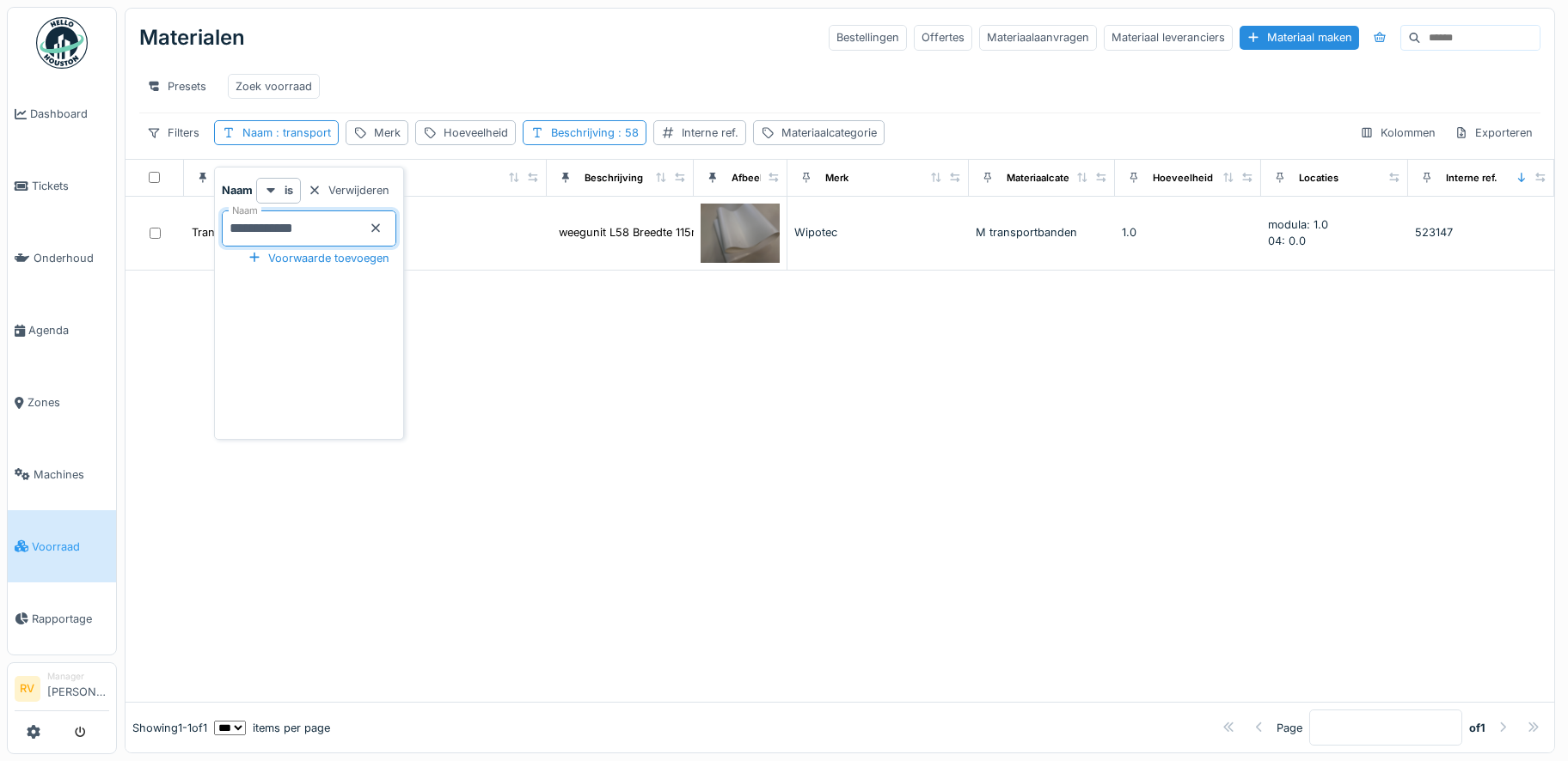
type input "**********"
click at [539, 436] on div at bounding box center [840, 486] width 1429 height 432
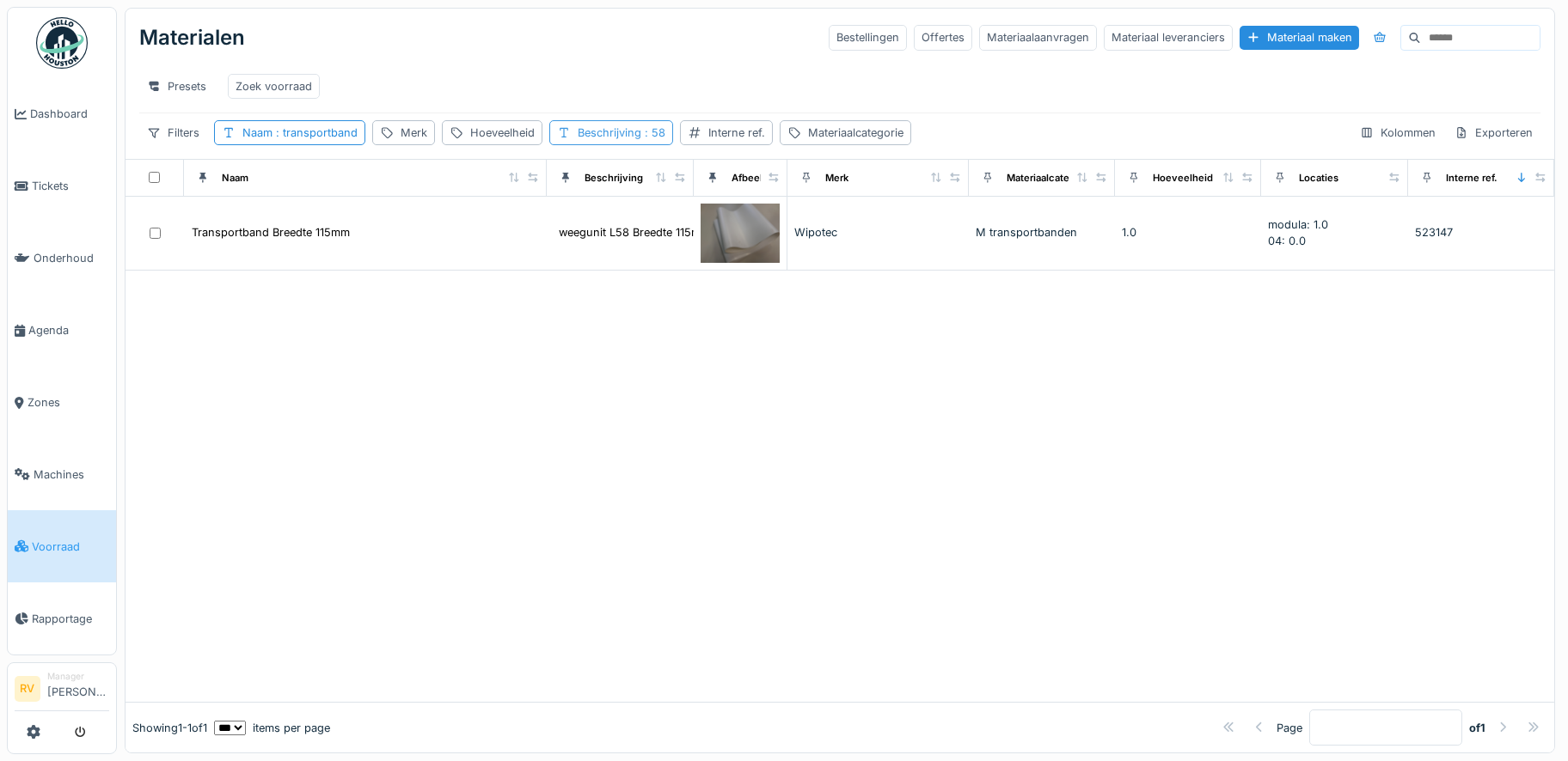
click at [616, 135] on div "Beschrijving : 58" at bounding box center [622, 133] width 88 height 16
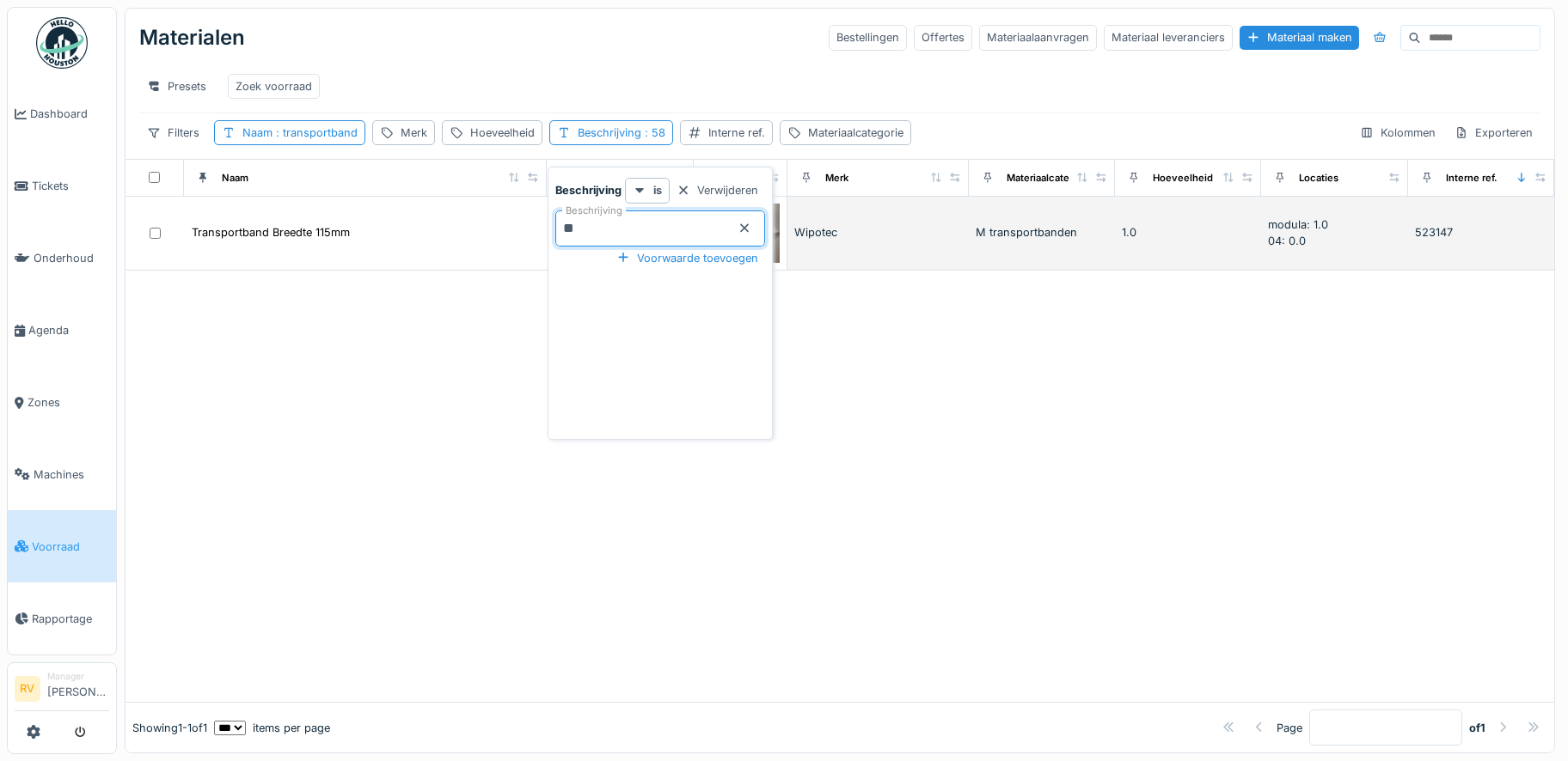
drag, startPoint x: 615, startPoint y: 218, endPoint x: 518, endPoint y: 199, distance: 98.8
click at [518, 199] on body "Dashboard Tickets Onderhoud [GEOGRAPHIC_DATA] Zones Machines Voorraad Rapportag…" at bounding box center [784, 380] width 1568 height 761
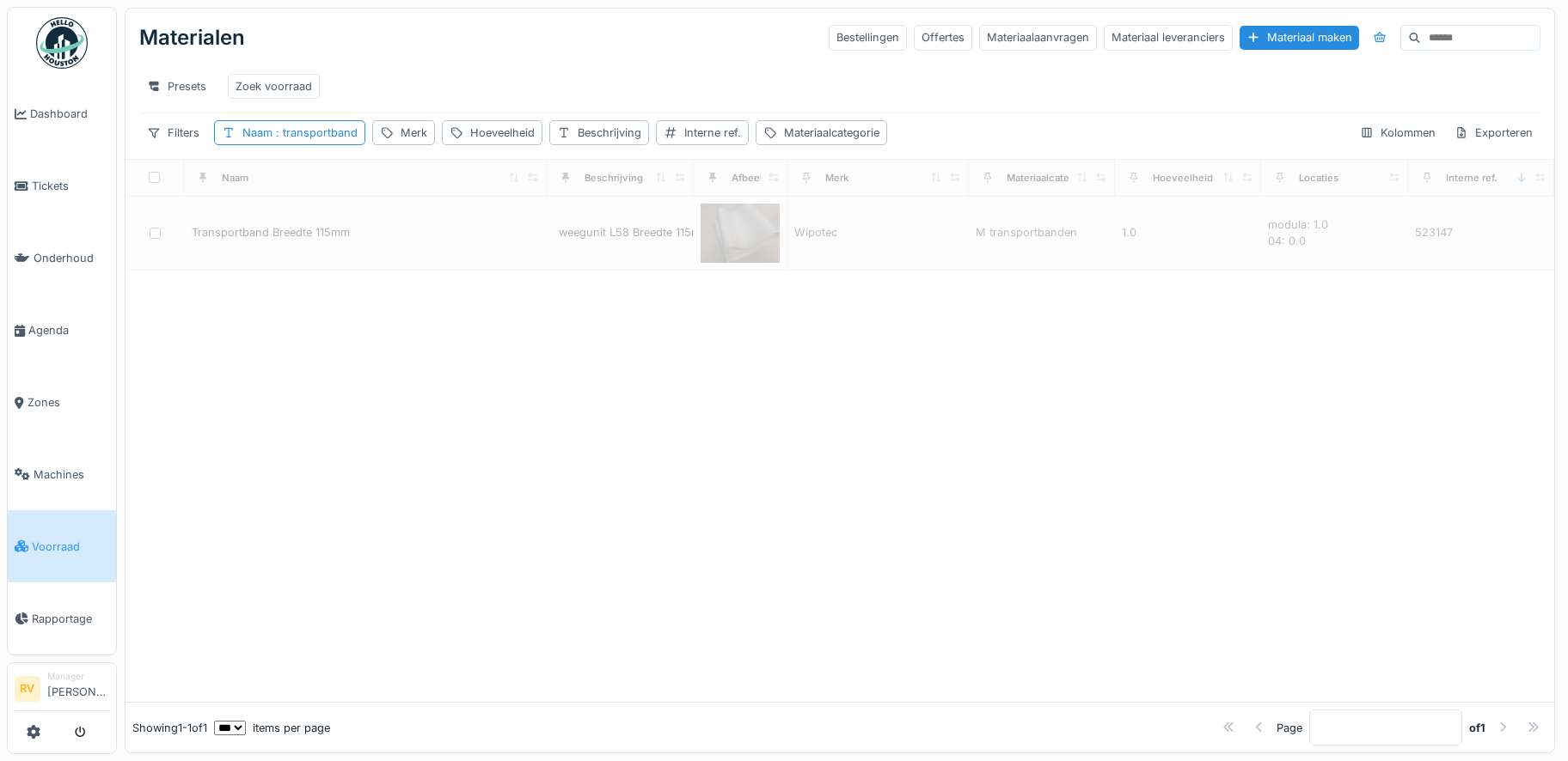
click at [773, 523] on div at bounding box center [840, 486] width 1429 height 432
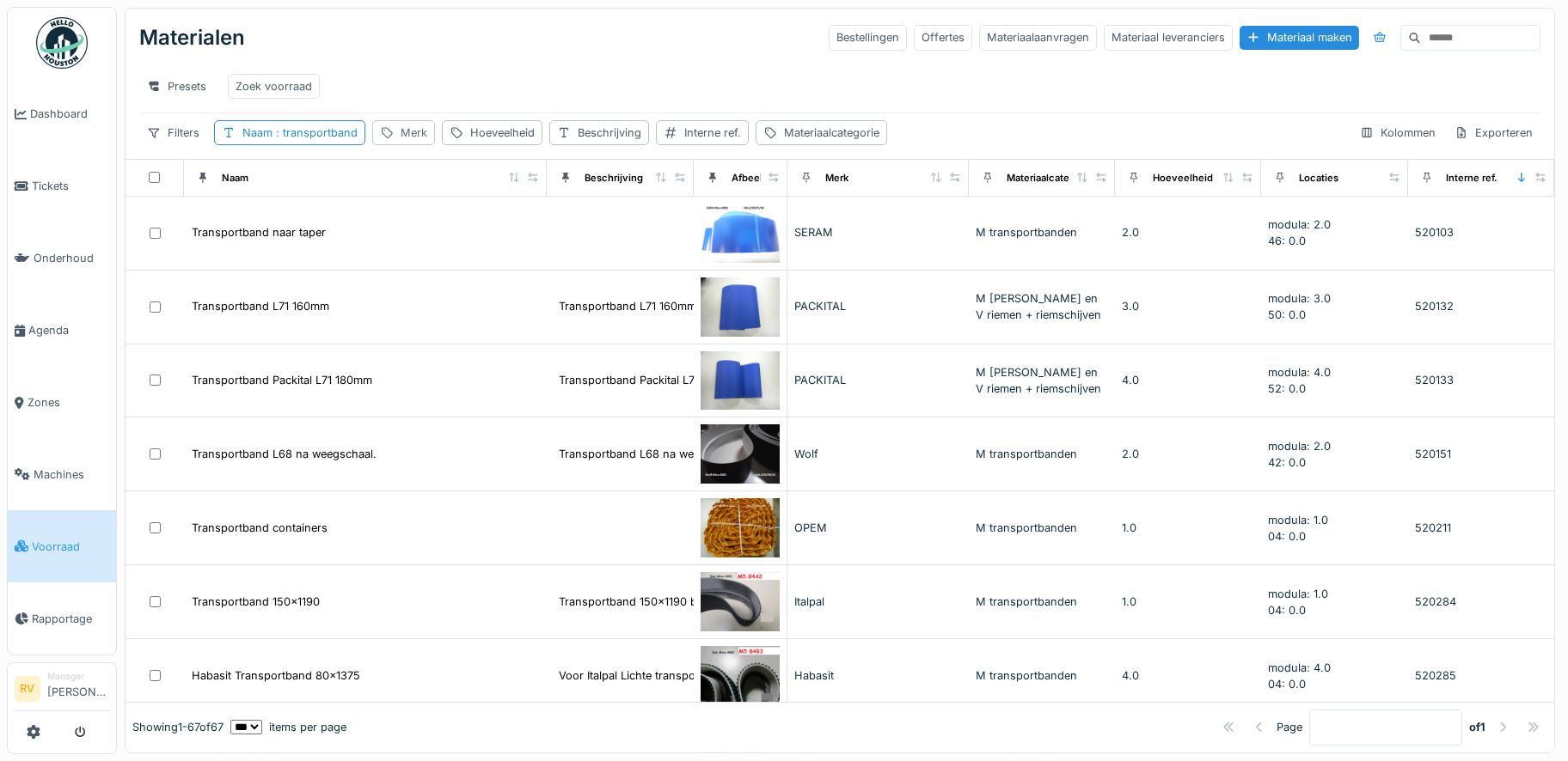
click at [404, 133] on div "Merk" at bounding box center [414, 133] width 27 height 16
click at [411, 217] on label "Merk" at bounding box center [404, 227] width 40 height 21
click at [411, 212] on input "Merk" at bounding box center [464, 228] width 171 height 36
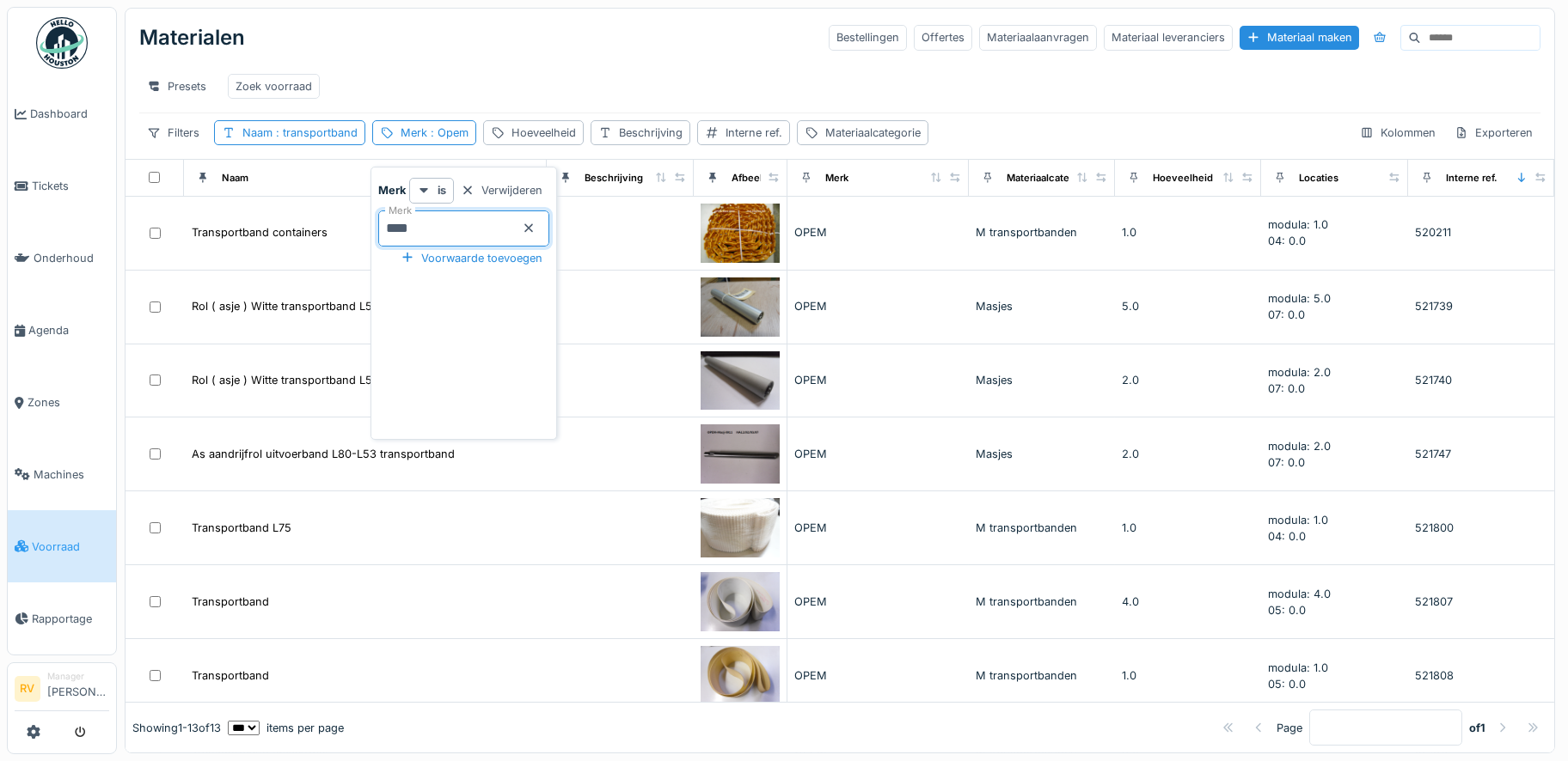
click at [443, 211] on input "****" at bounding box center [464, 228] width 171 height 36
type input "*"
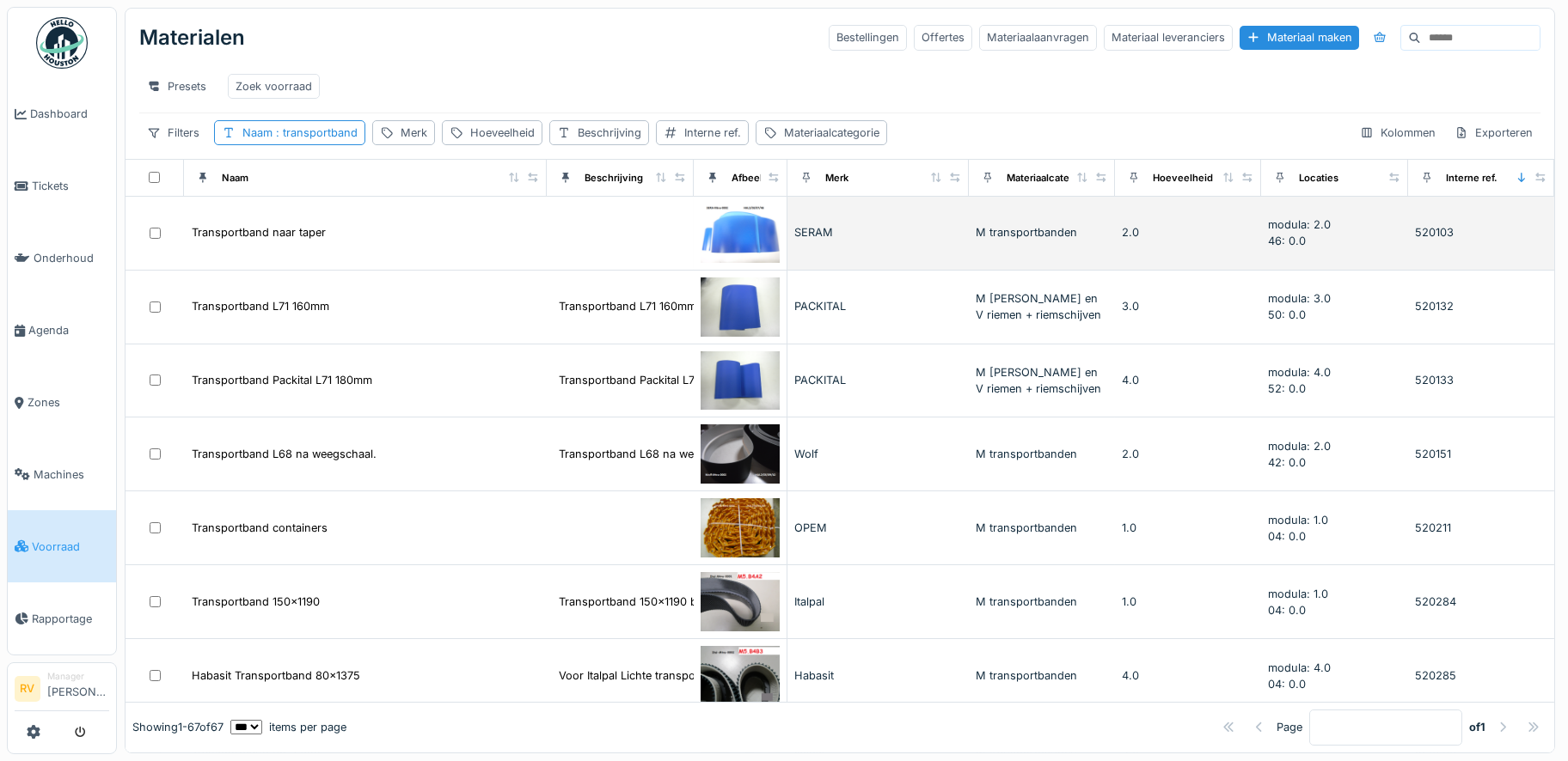
click at [326, 251] on td "Transportband naar taper" at bounding box center [366, 234] width 363 height 74
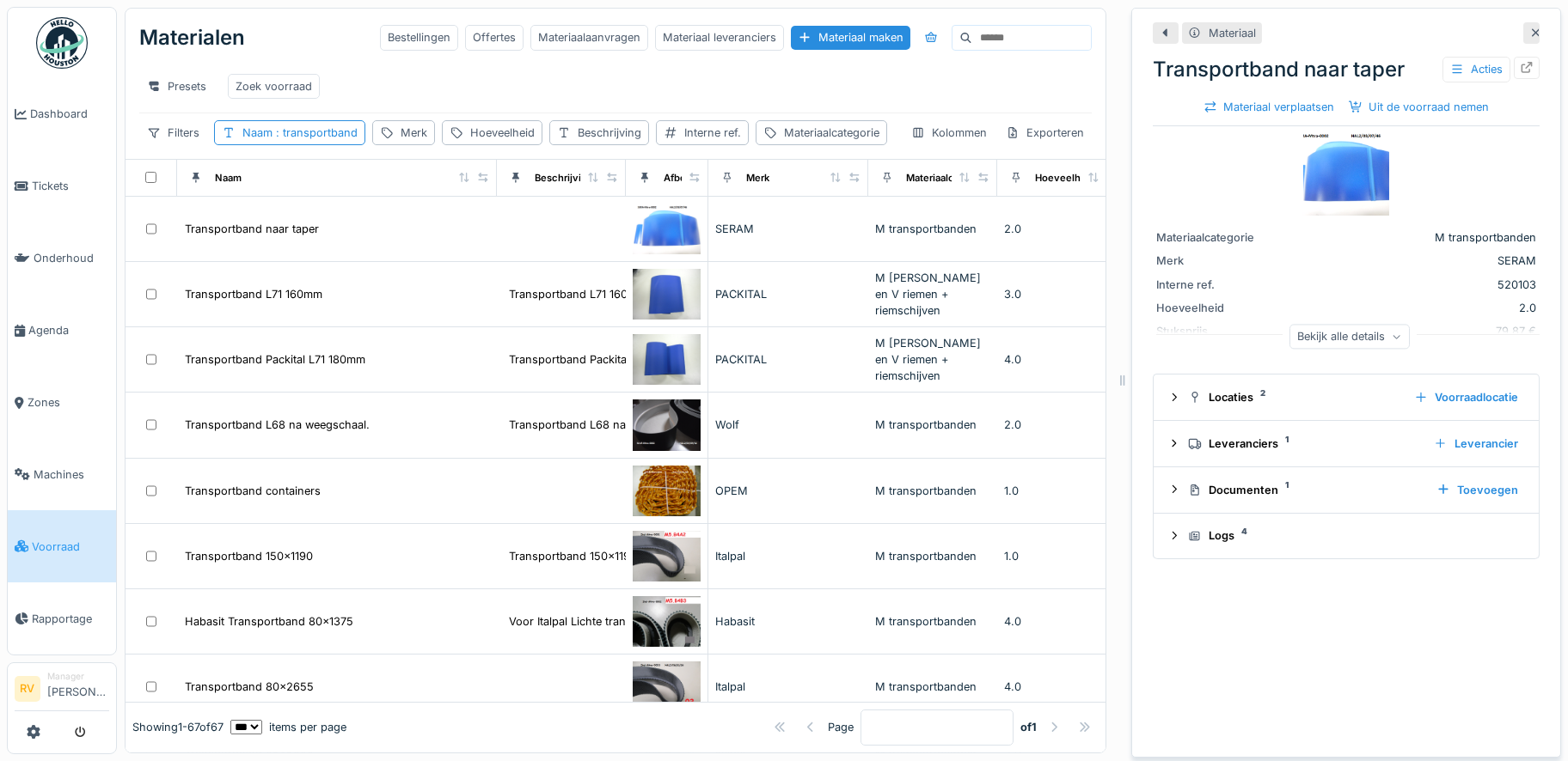
drag, startPoint x: 1509, startPoint y: 19, endPoint x: 1404, endPoint y: 55, distance: 111.0
click at [1531, 29] on icon at bounding box center [1536, 33] width 9 height 9
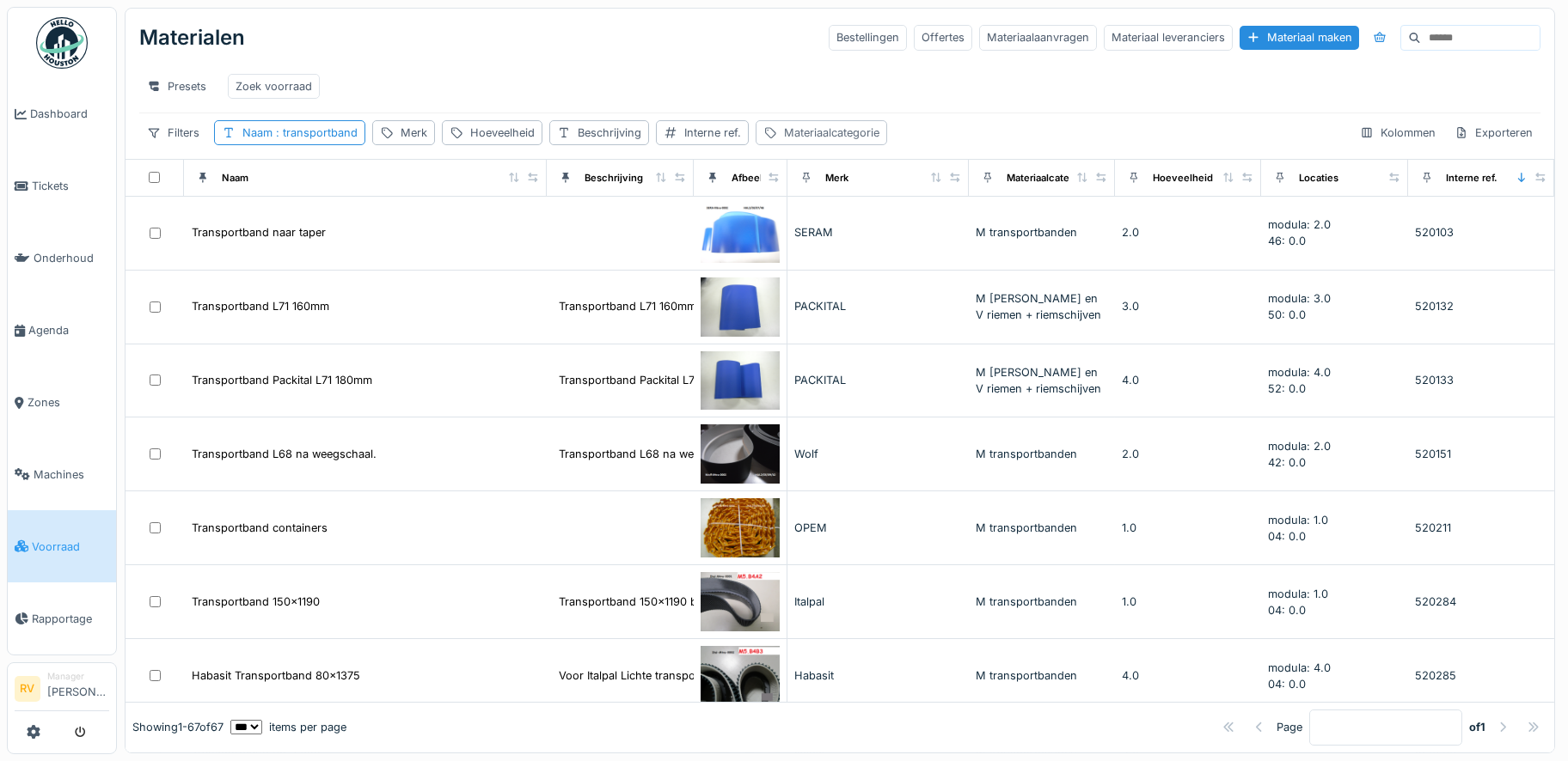
click at [814, 141] on div "Materiaalcategorie" at bounding box center [831, 133] width 95 height 16
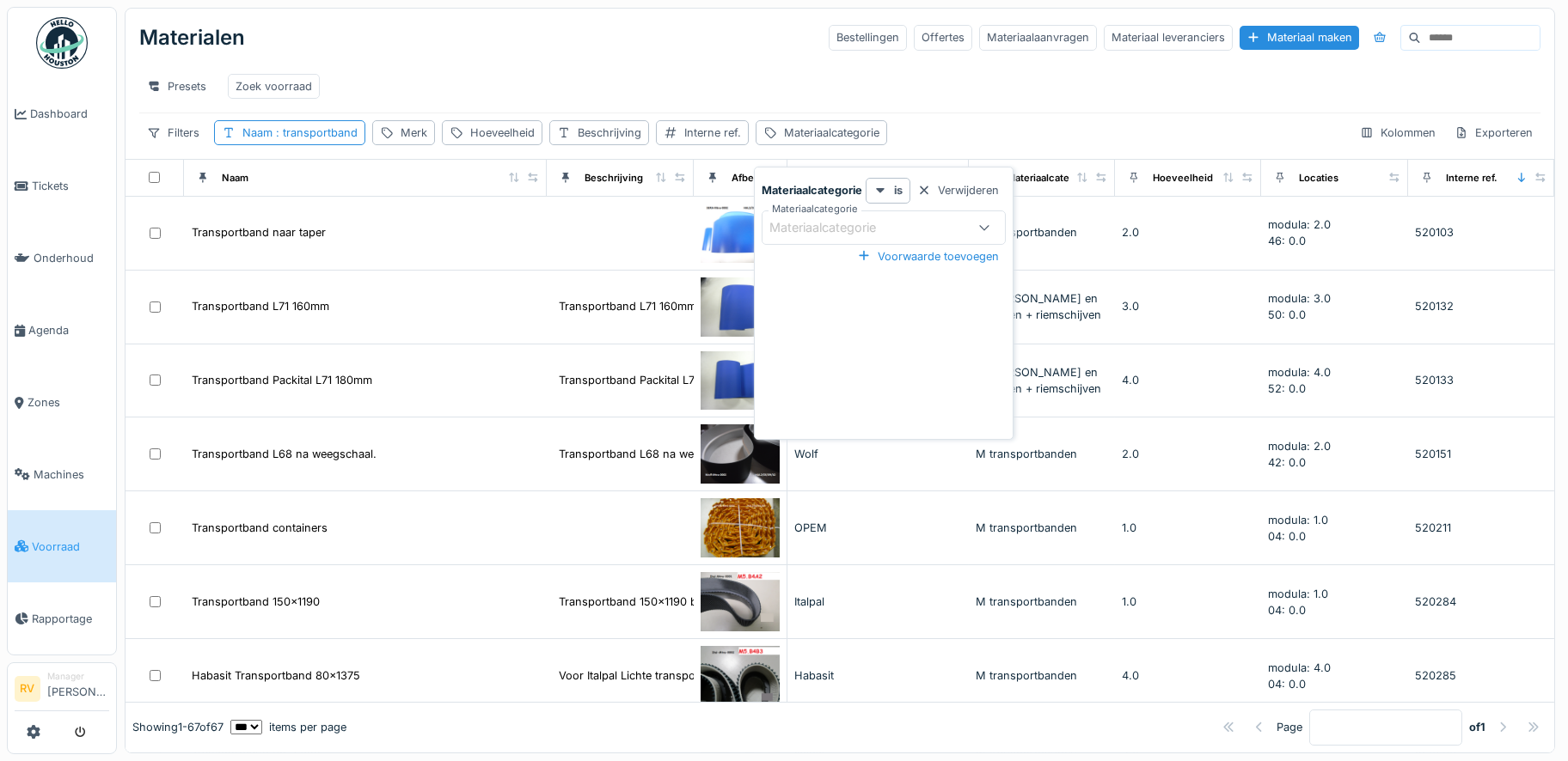
click at [837, 226] on div "Materiaalcategorie" at bounding box center [834, 227] width 130 height 19
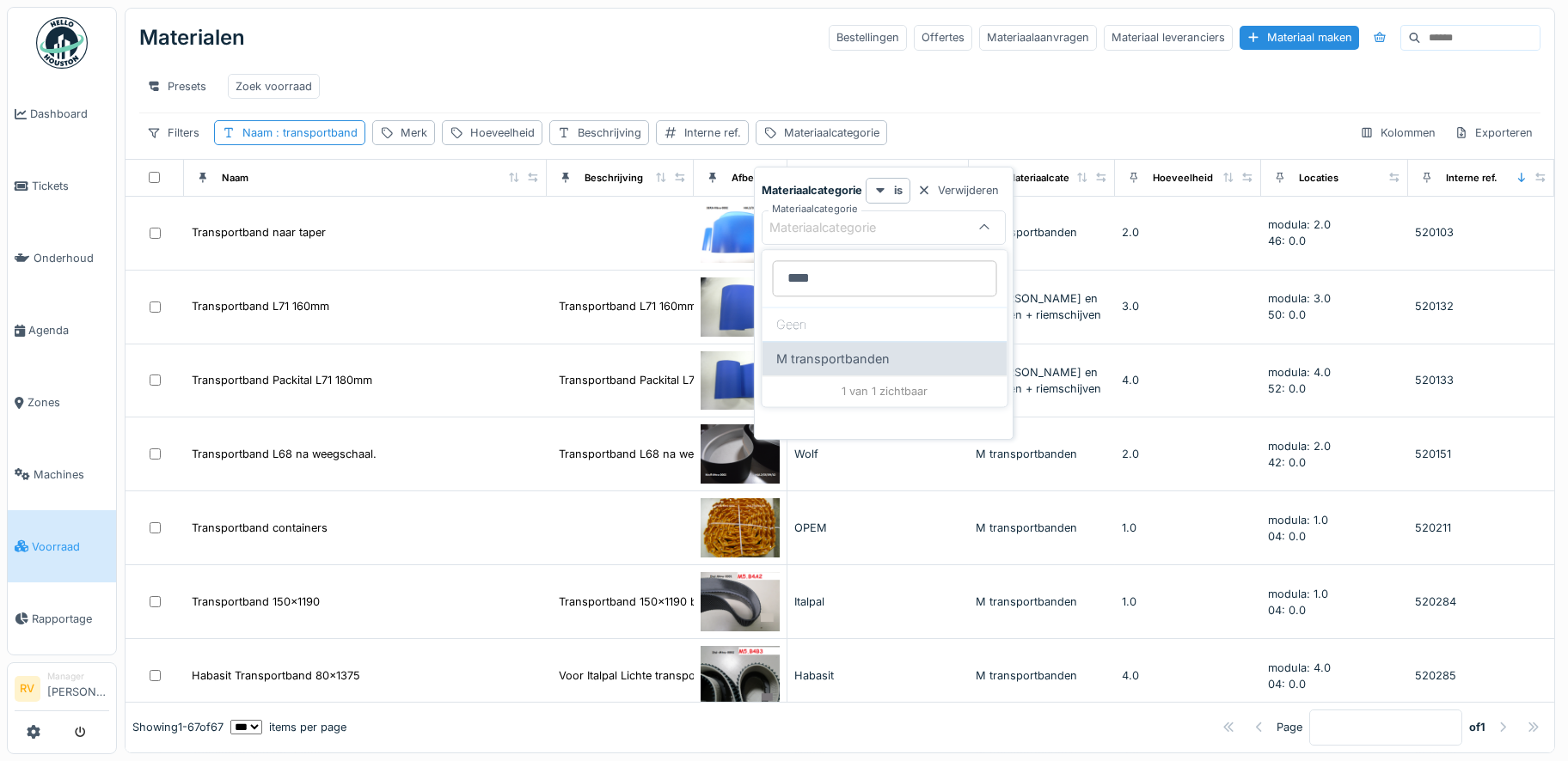
type input "****"
click at [855, 364] on div "M transportbanden" at bounding box center [884, 358] width 245 height 34
type input "***"
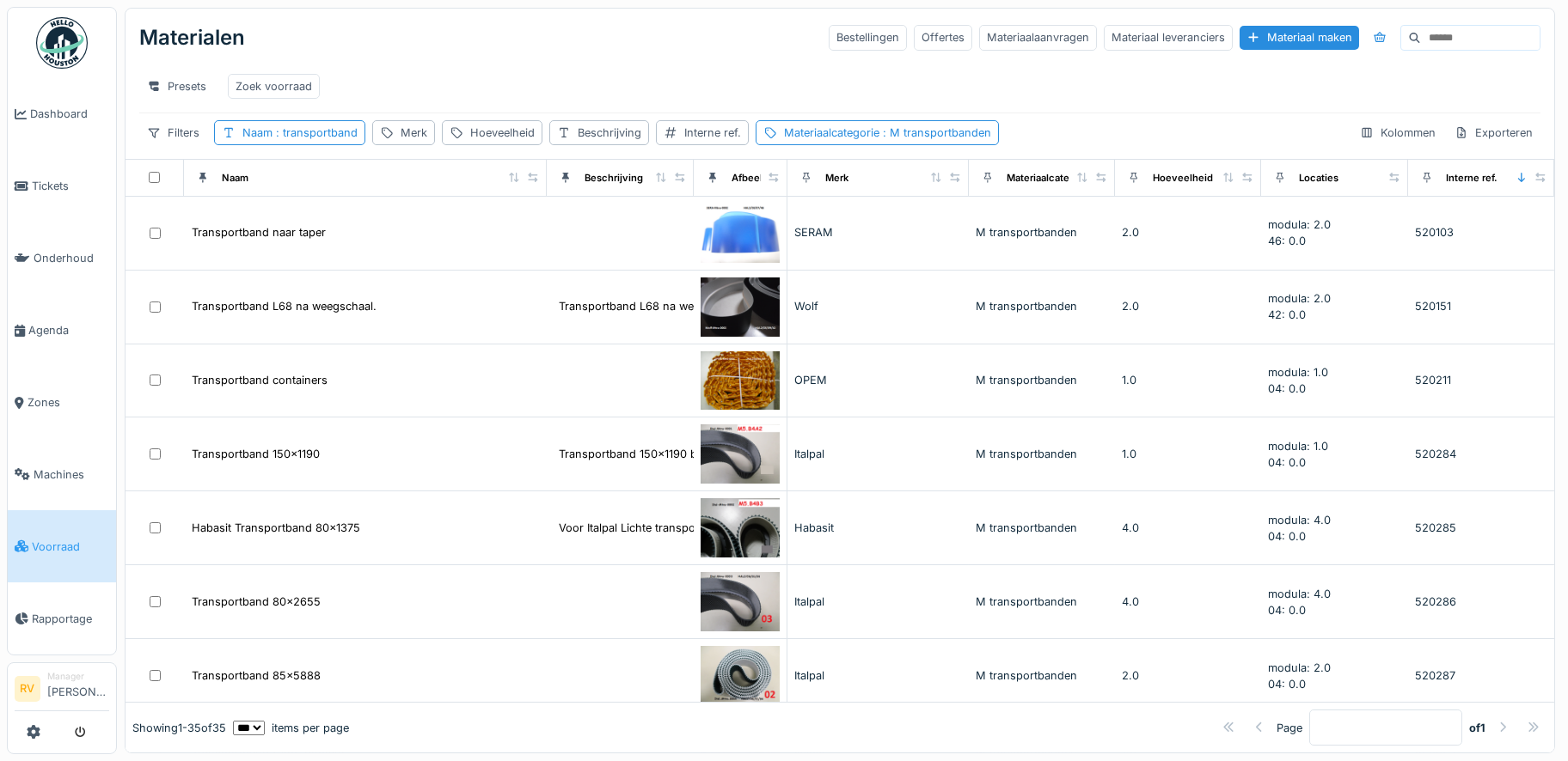
click at [956, 69] on div "Presets Zoek voorraad" at bounding box center [839, 86] width 1401 height 39
click at [338, 129] on span ": transportband" at bounding box center [314, 133] width 85 height 13
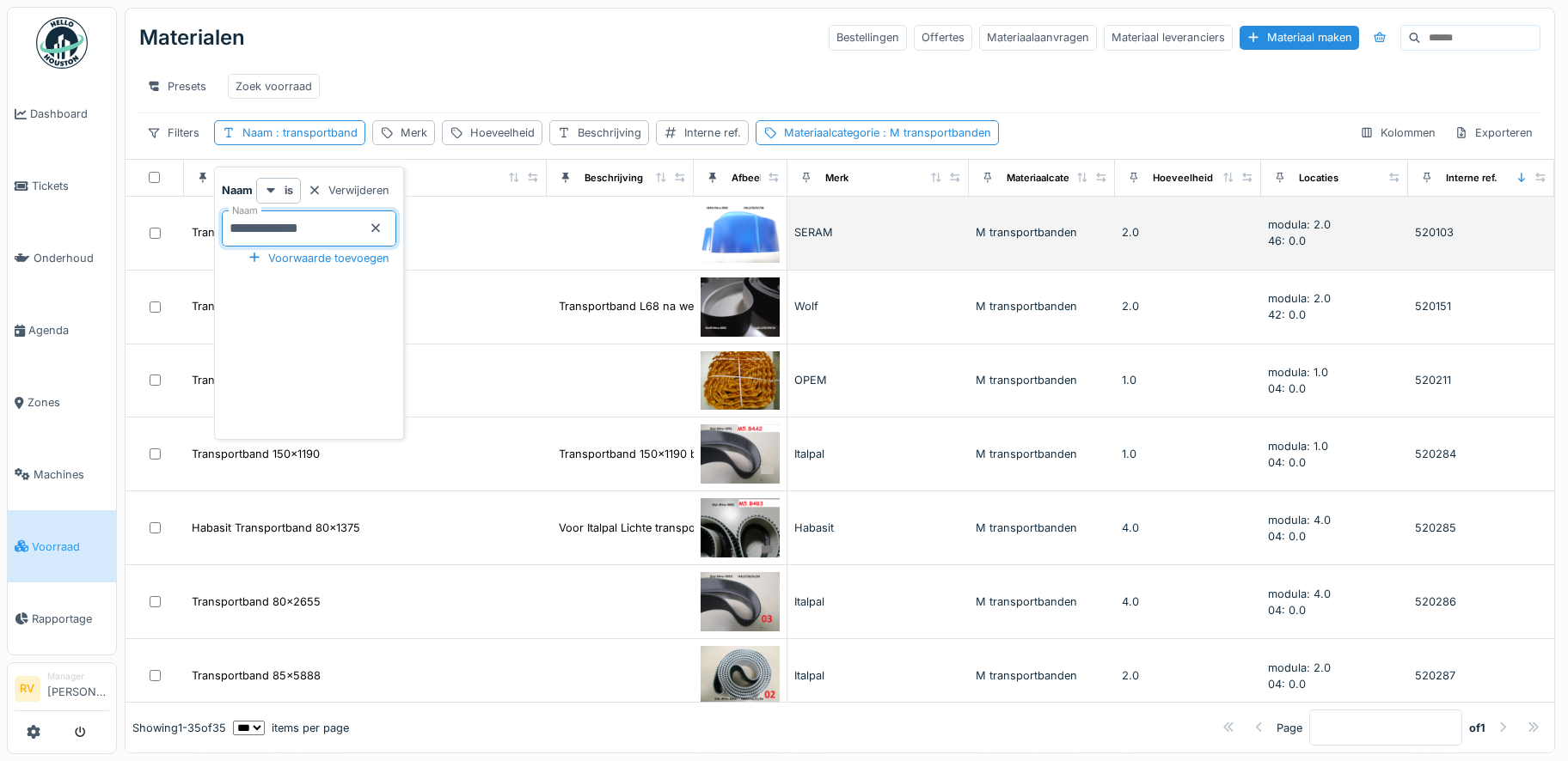
drag, startPoint x: 287, startPoint y: 216, endPoint x: 166, endPoint y: 214, distance: 121.0
click at [166, 214] on body "Dashboard Tickets Onderhoud [GEOGRAPHIC_DATA] Zones Machines Voorraad Rapportag…" at bounding box center [784, 380] width 1568 height 761
type input "****"
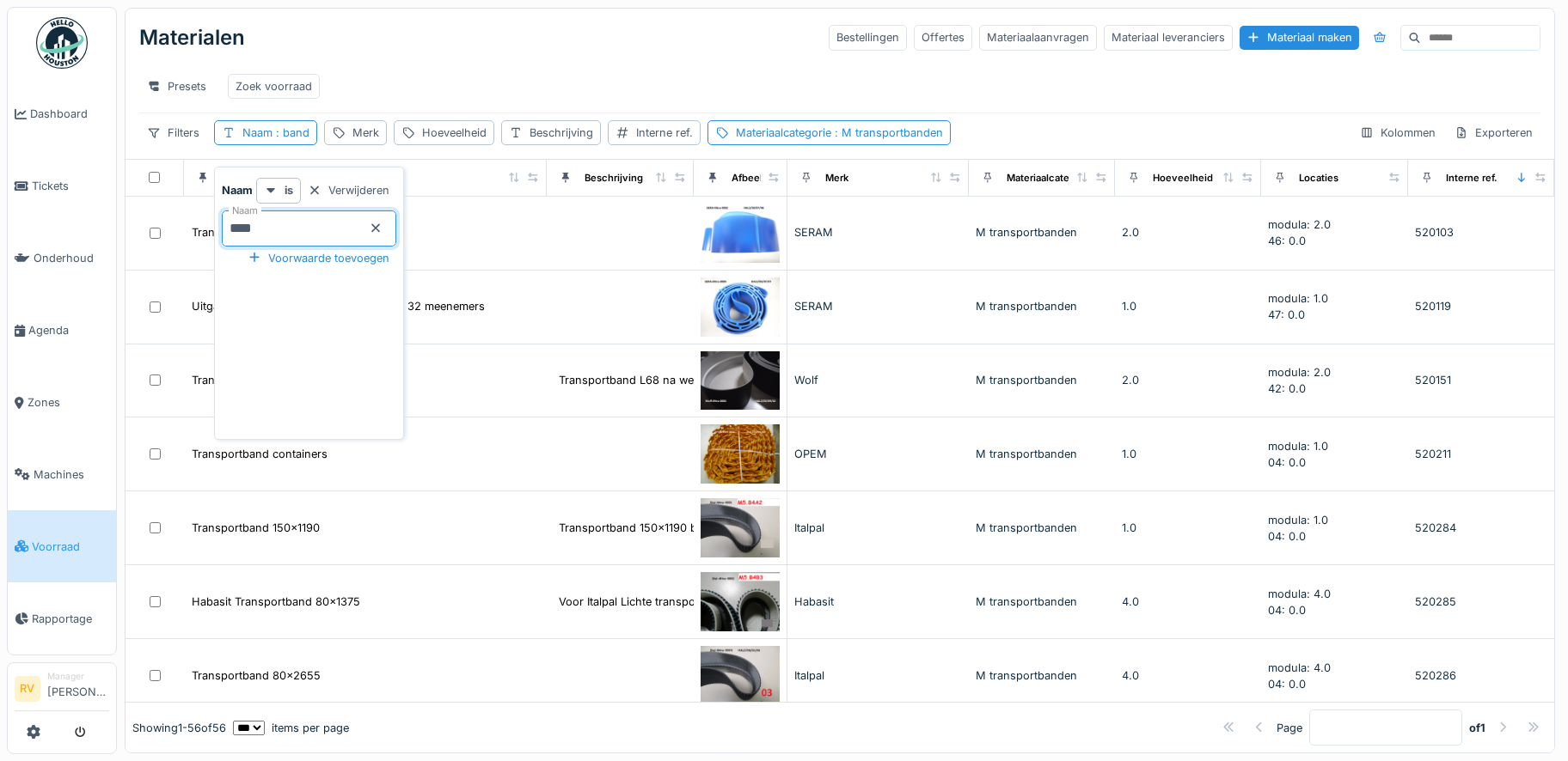
click at [985, 112] on hr at bounding box center [839, 112] width 1401 height 1
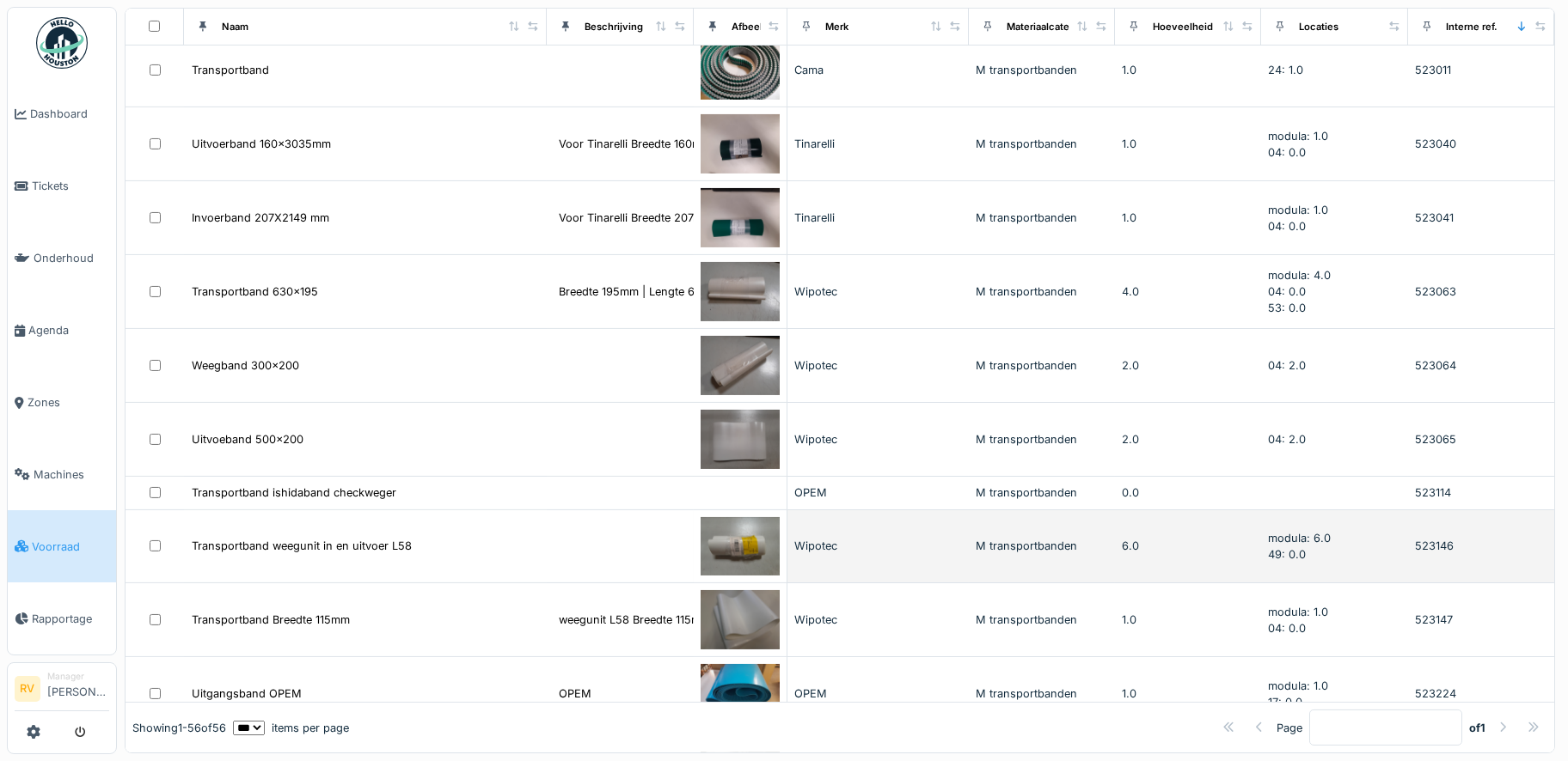
scroll to position [3438, 0]
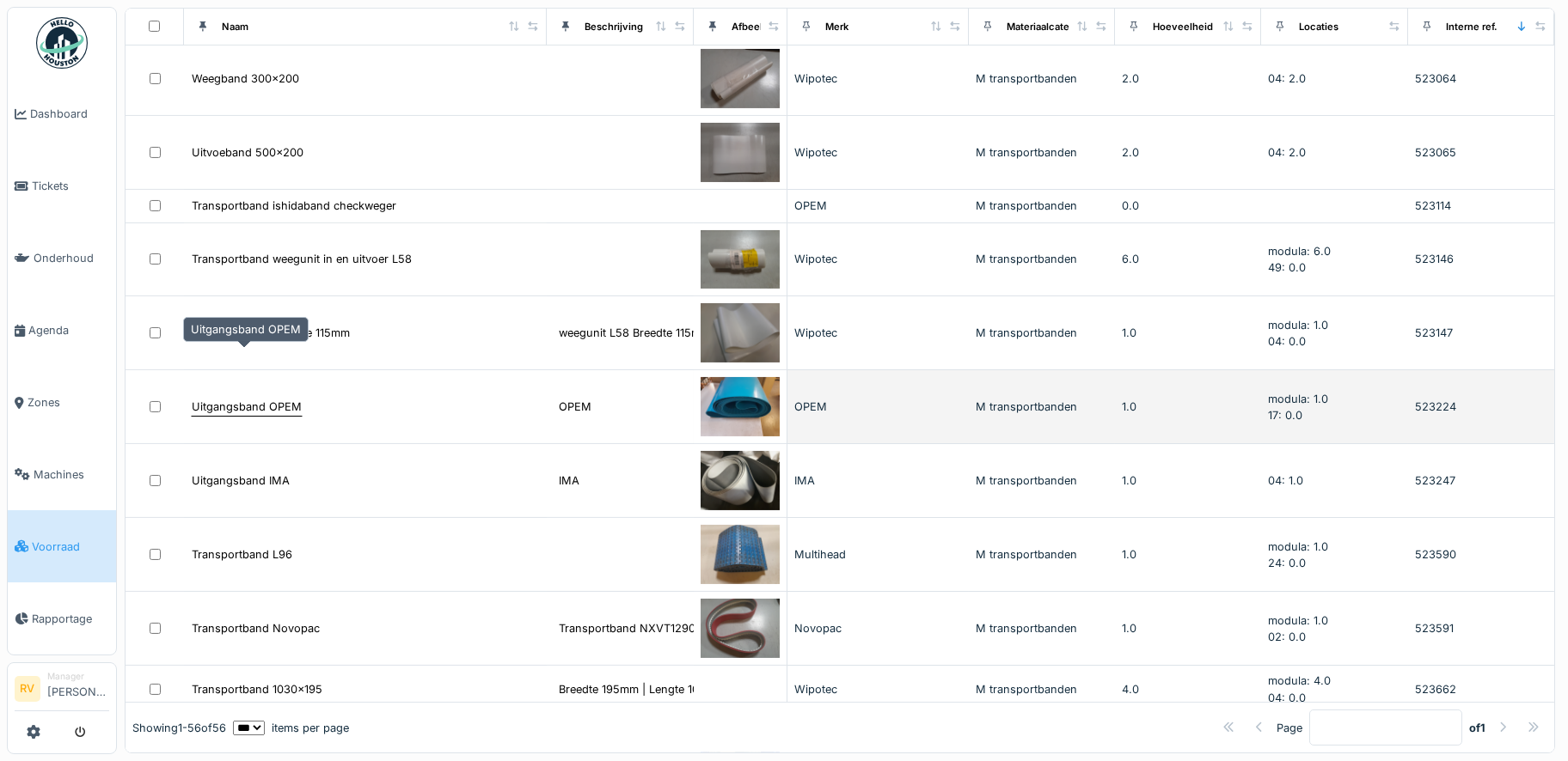
click at [227, 399] on div "Uitgangsband OPEM" at bounding box center [246, 407] width 110 height 16
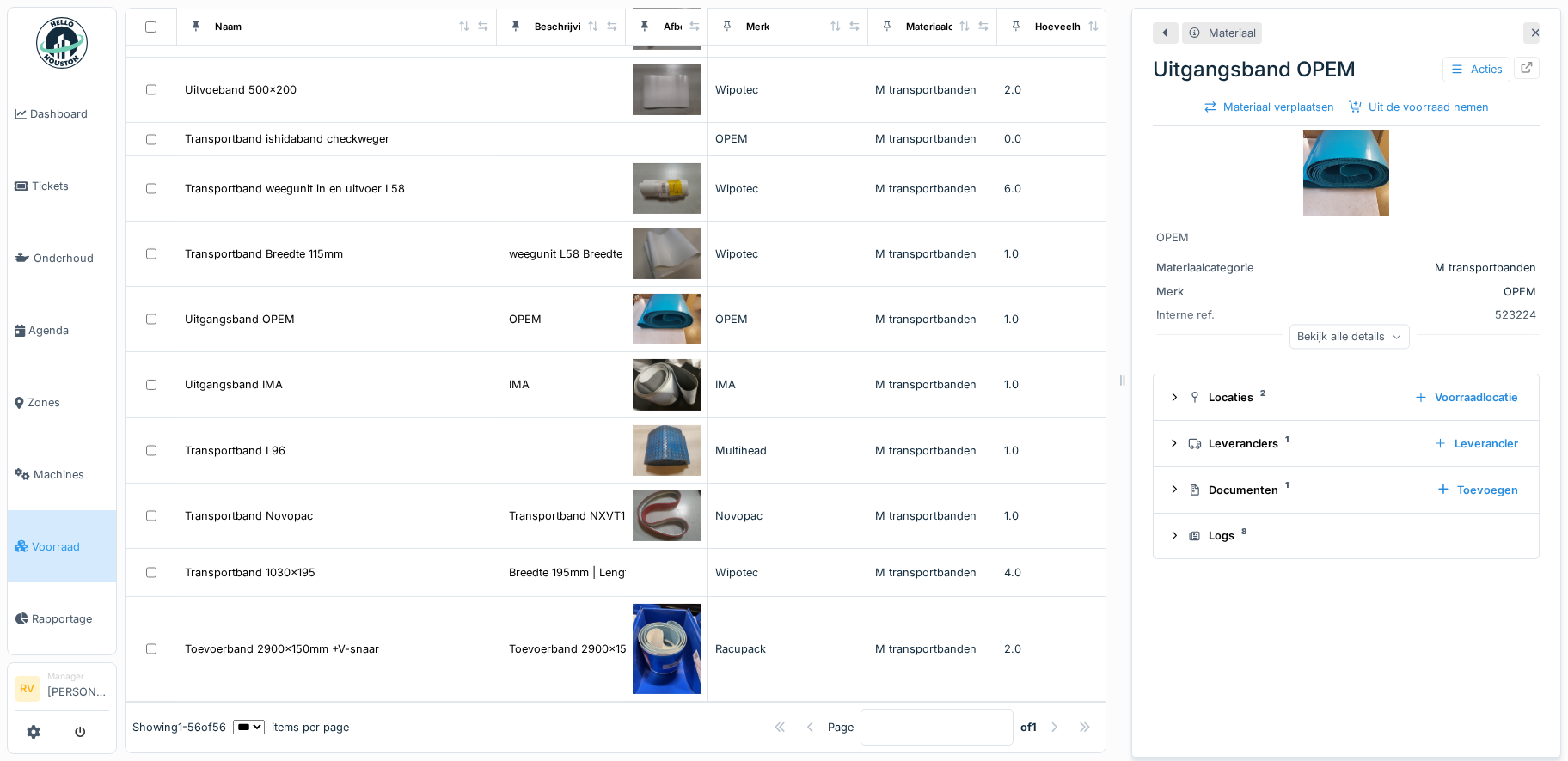
click at [1317, 181] on img at bounding box center [1346, 173] width 86 height 86
click at [1449, 66] on icon at bounding box center [1456, 69] width 13 height 11
click at [1229, 61] on div "Uitgangsband OPEM Acties" at bounding box center [1346, 69] width 386 height 31
click at [1227, 78] on div "Uitgangsband OPEM Acties" at bounding box center [1346, 69] width 386 height 31
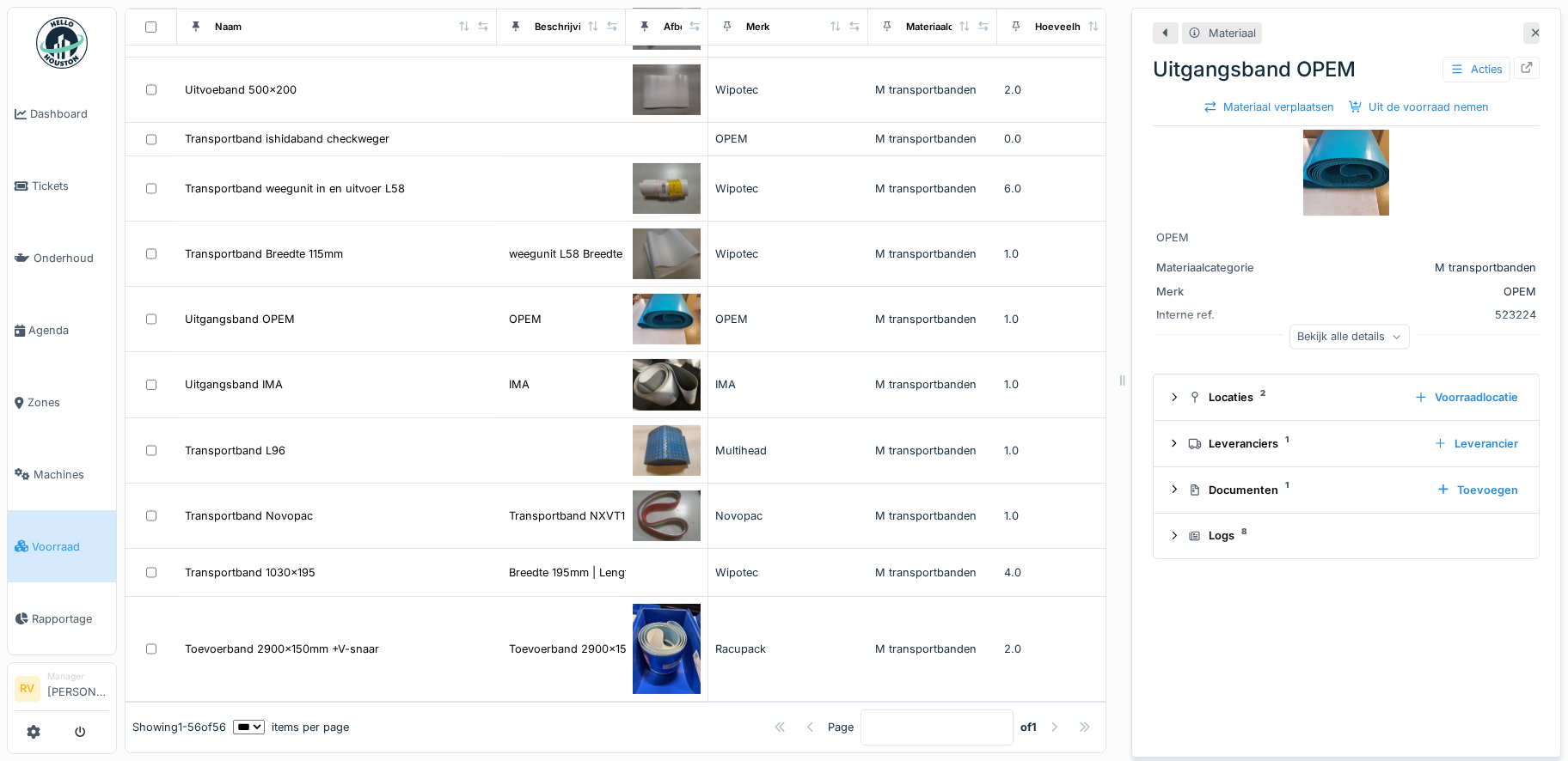
drag, startPoint x: 1227, startPoint y: 78, endPoint x: 1228, endPoint y: 207, distance: 129.0
click at [1228, 207] on div at bounding box center [1345, 173] width 380 height 86
click at [1314, 337] on div "Bekijk alle details" at bounding box center [1350, 337] width 120 height 25
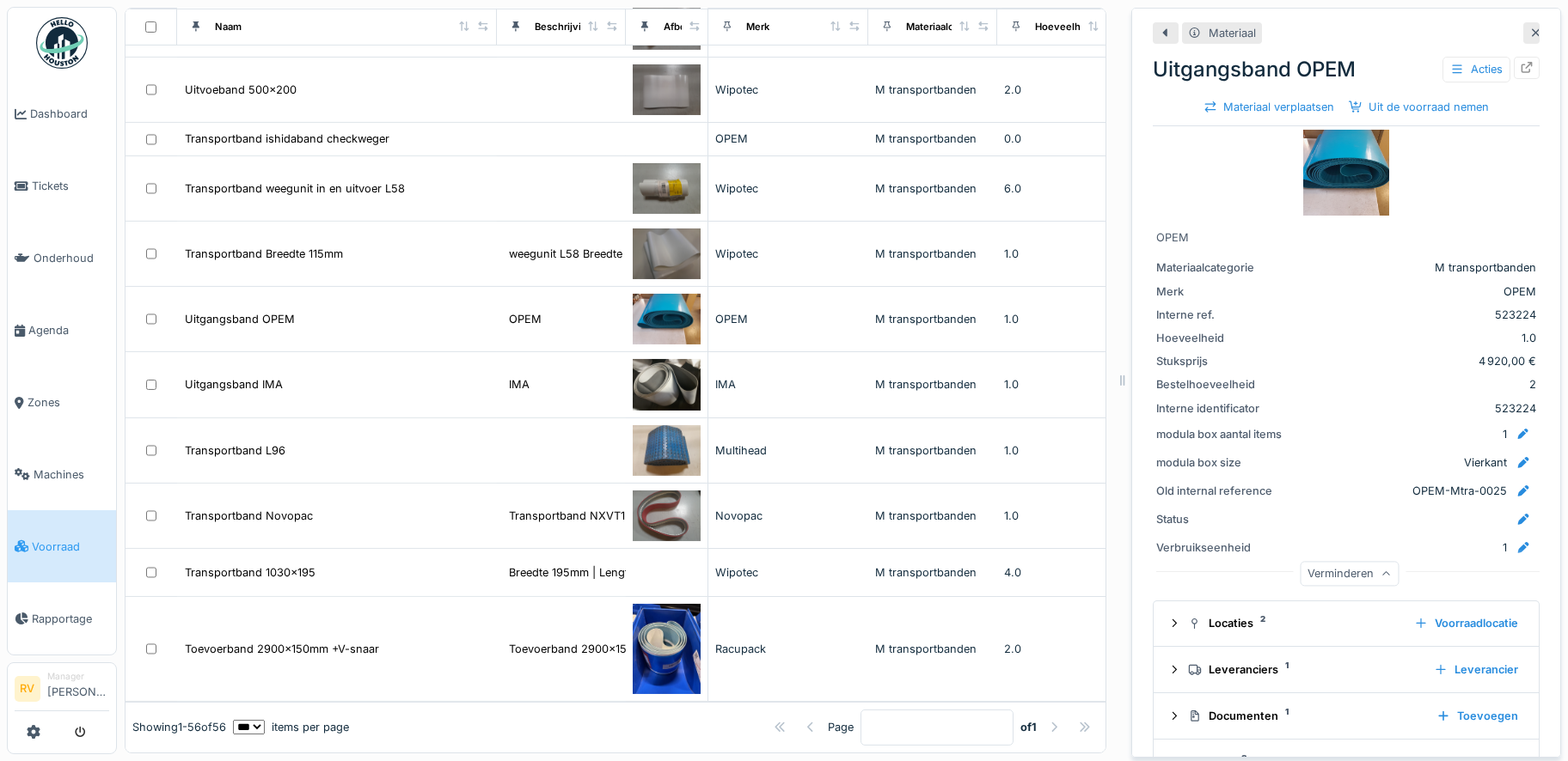
click at [1327, 336] on div "1.0" at bounding box center [1413, 338] width 244 height 16
drag, startPoint x: 1327, startPoint y: 336, endPoint x: 1301, endPoint y: 246, distance: 93.7
click at [1301, 246] on div "OPEM Materiaalcategorie M transportbanden Merk OPEM Interne ref. 523224 Hoeveel…" at bounding box center [1346, 359] width 386 height 466
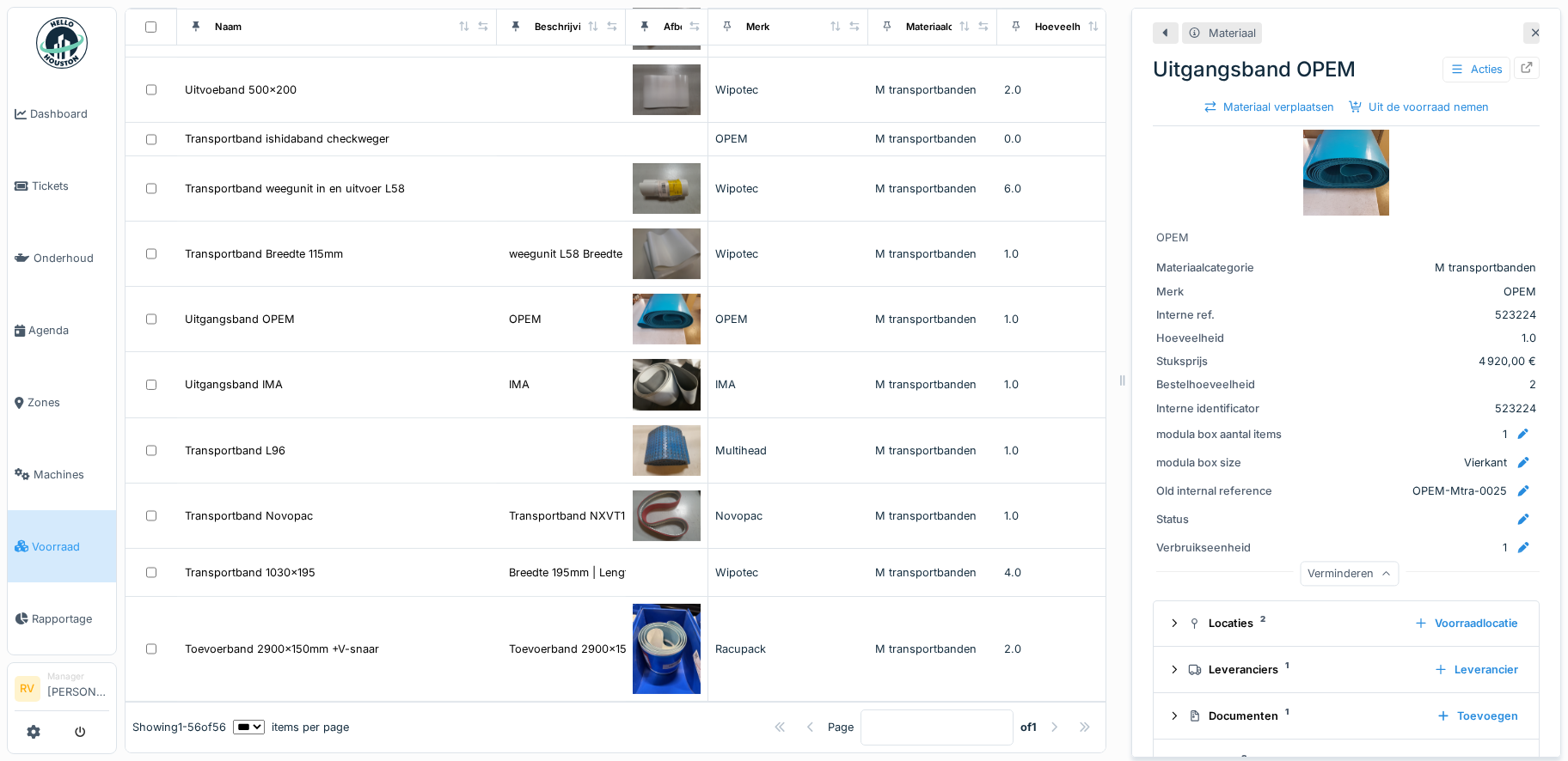
drag, startPoint x: 1301, startPoint y: 246, endPoint x: 1479, endPoint y: 181, distance: 189.5
click at [1479, 181] on div at bounding box center [1345, 173] width 380 height 86
click at [1519, 66] on icon at bounding box center [1526, 67] width 13 height 11
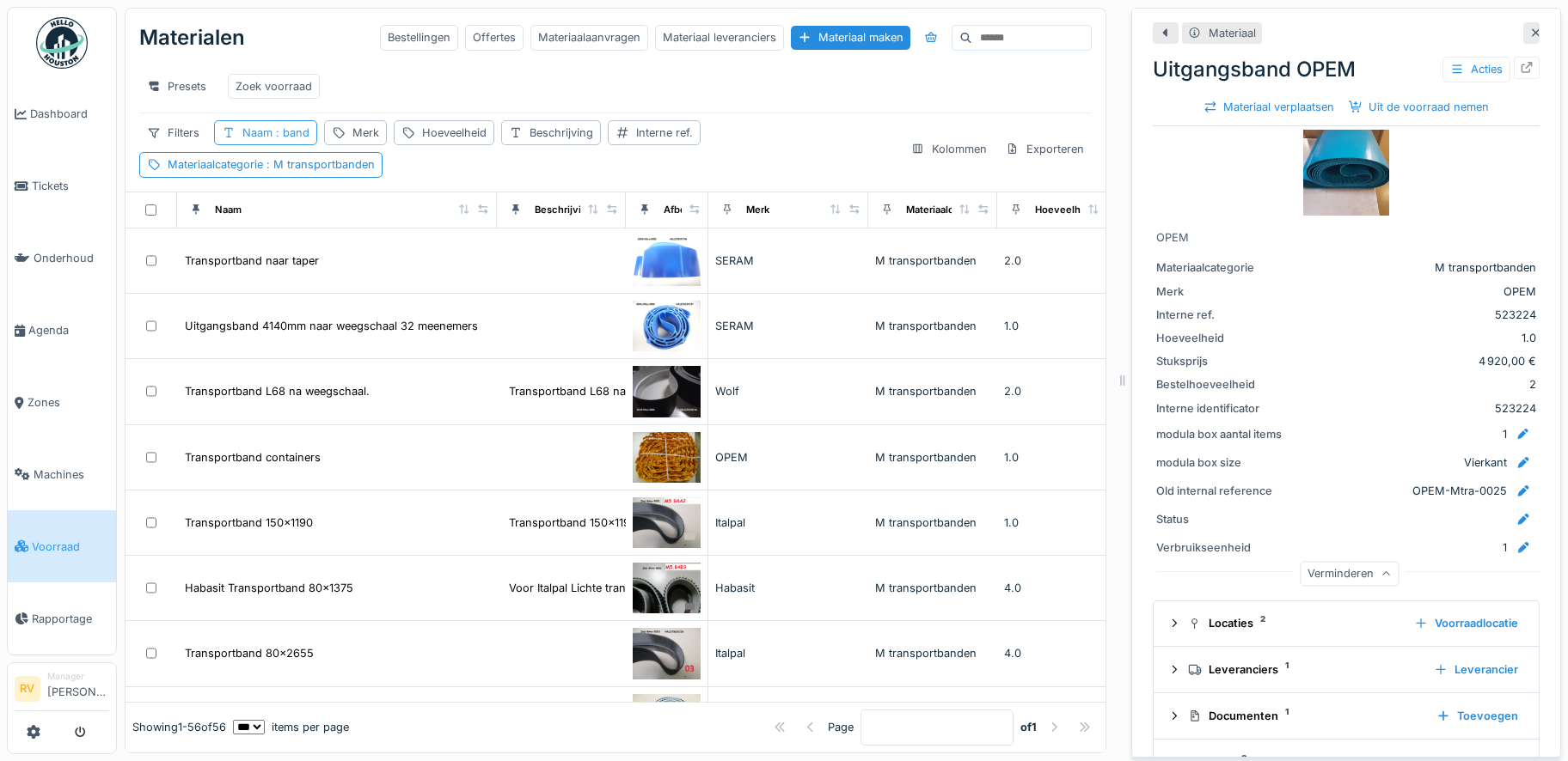
click at [300, 139] on span ": band" at bounding box center [290, 133] width 37 height 13
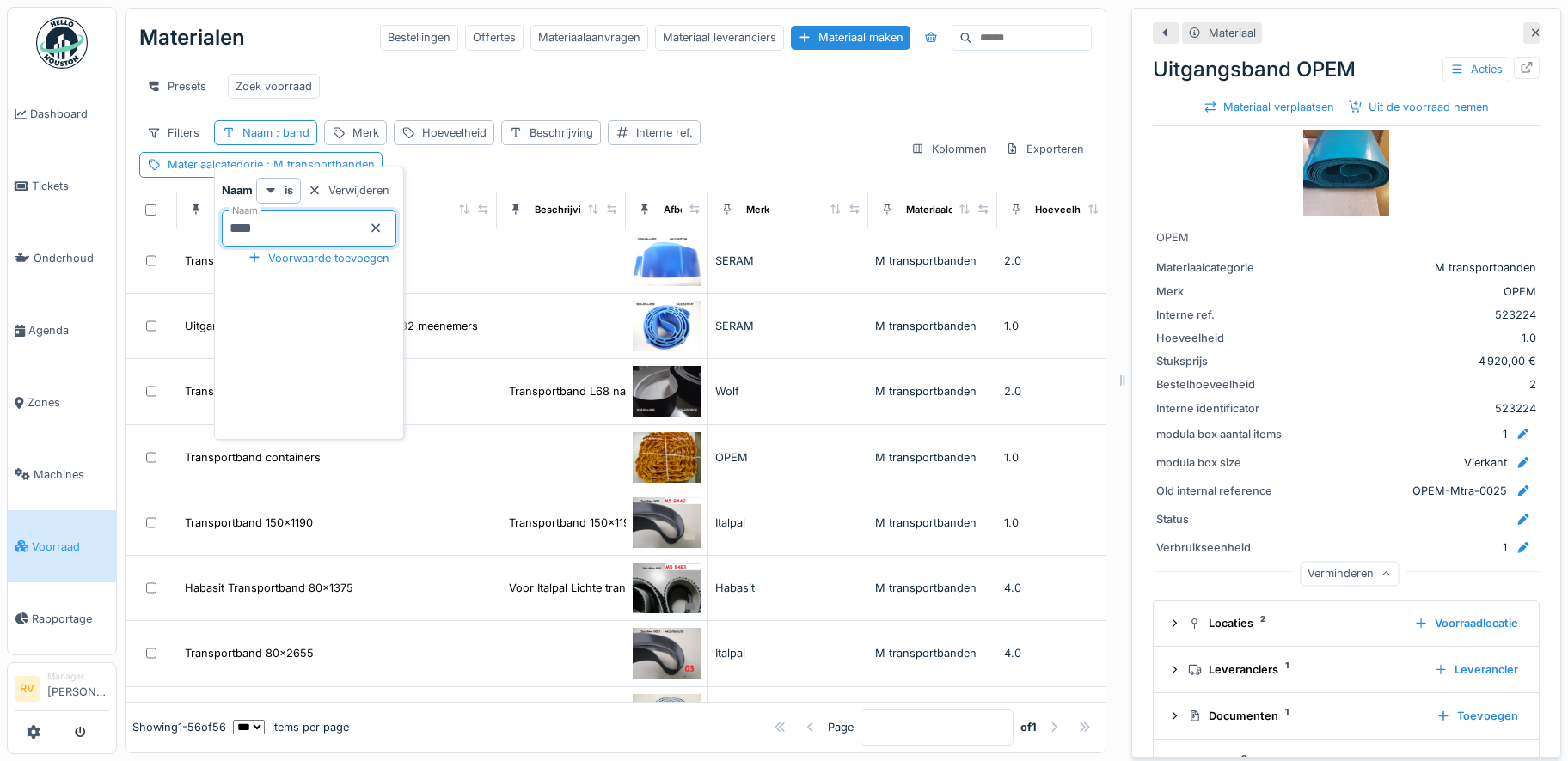
drag, startPoint x: 302, startPoint y: 227, endPoint x: 187, endPoint y: 221, distance: 115.2
click at [187, 221] on body "Dashboard Tickets Onderhoud [GEOGRAPHIC_DATA] Zones Machines Voorraad Rapportag…" at bounding box center [784, 380] width 1568 height 761
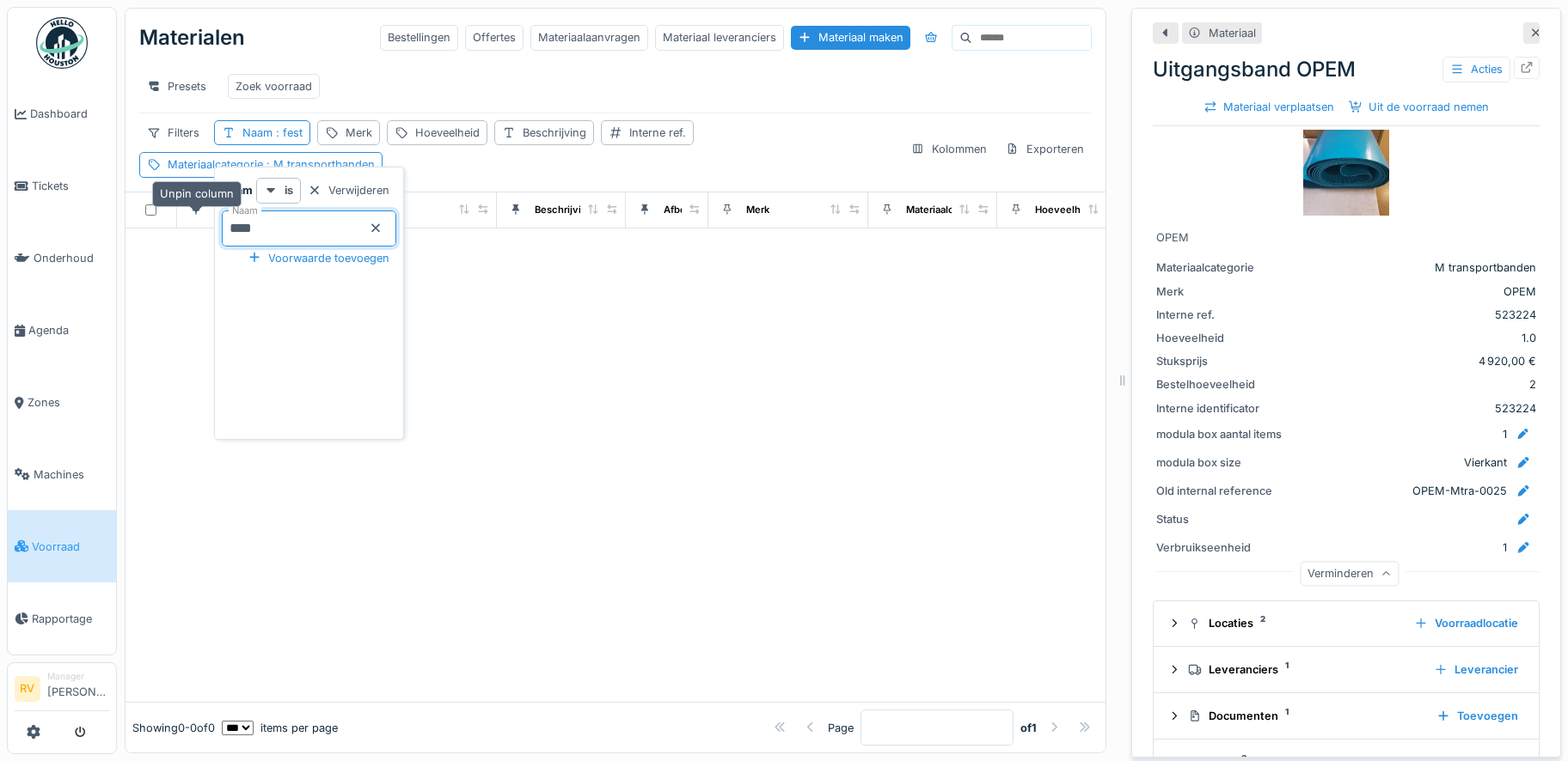
type input "*****"
click at [279, 454] on div at bounding box center [616, 465] width 979 height 474
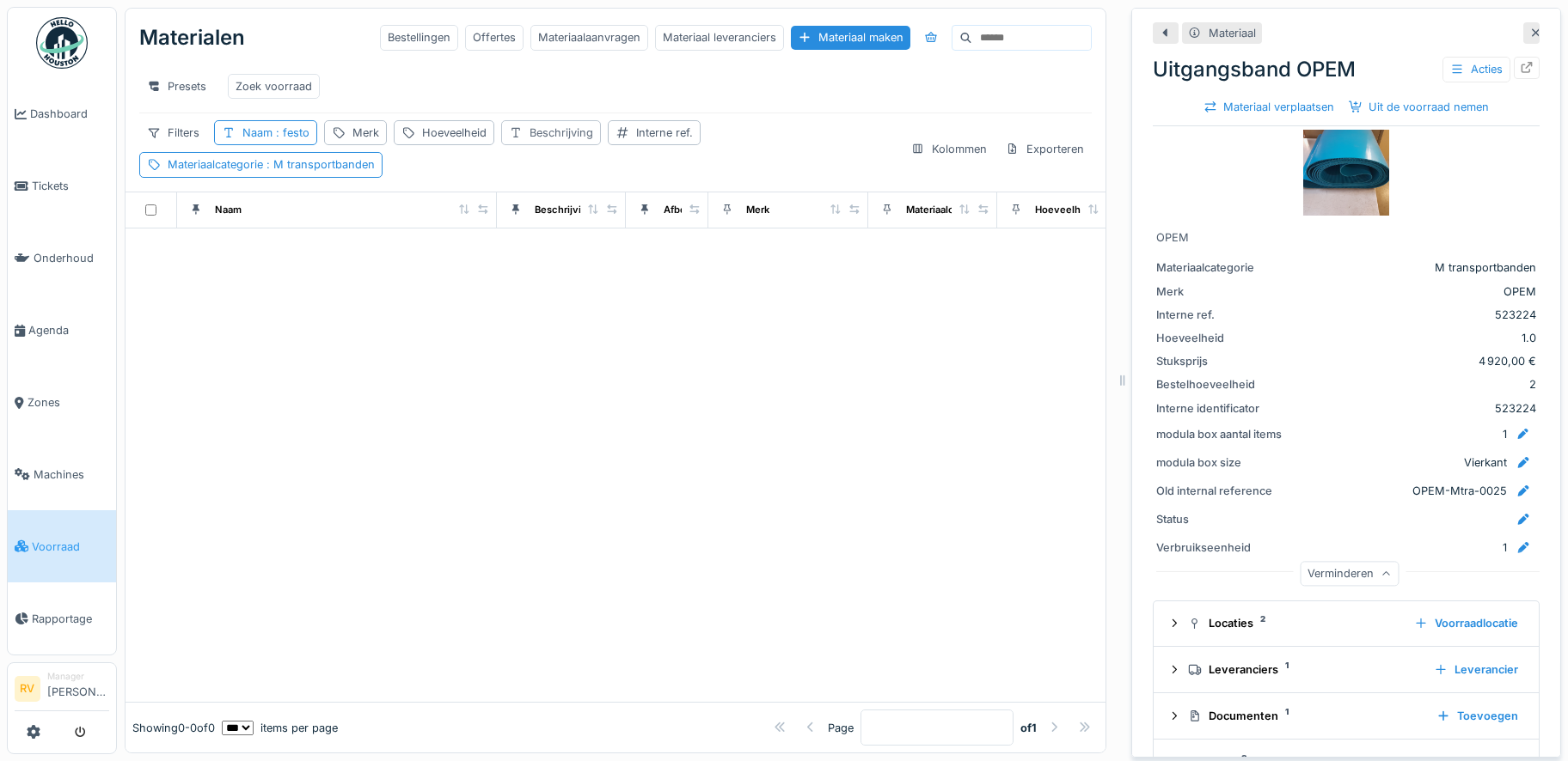
click at [530, 141] on div "Beschrijving" at bounding box center [561, 133] width 64 height 16
click at [571, 233] on label "Beschrijving" at bounding box center [556, 227] width 85 height 21
click at [571, 233] on input "Beschrijving" at bounding box center [611, 228] width 209 height 36
drag, startPoint x: 571, startPoint y: 233, endPoint x: 550, endPoint y: 226, distance: 22.1
click at [550, 226] on label "Beschrijving" at bounding box center [556, 227] width 85 height 21
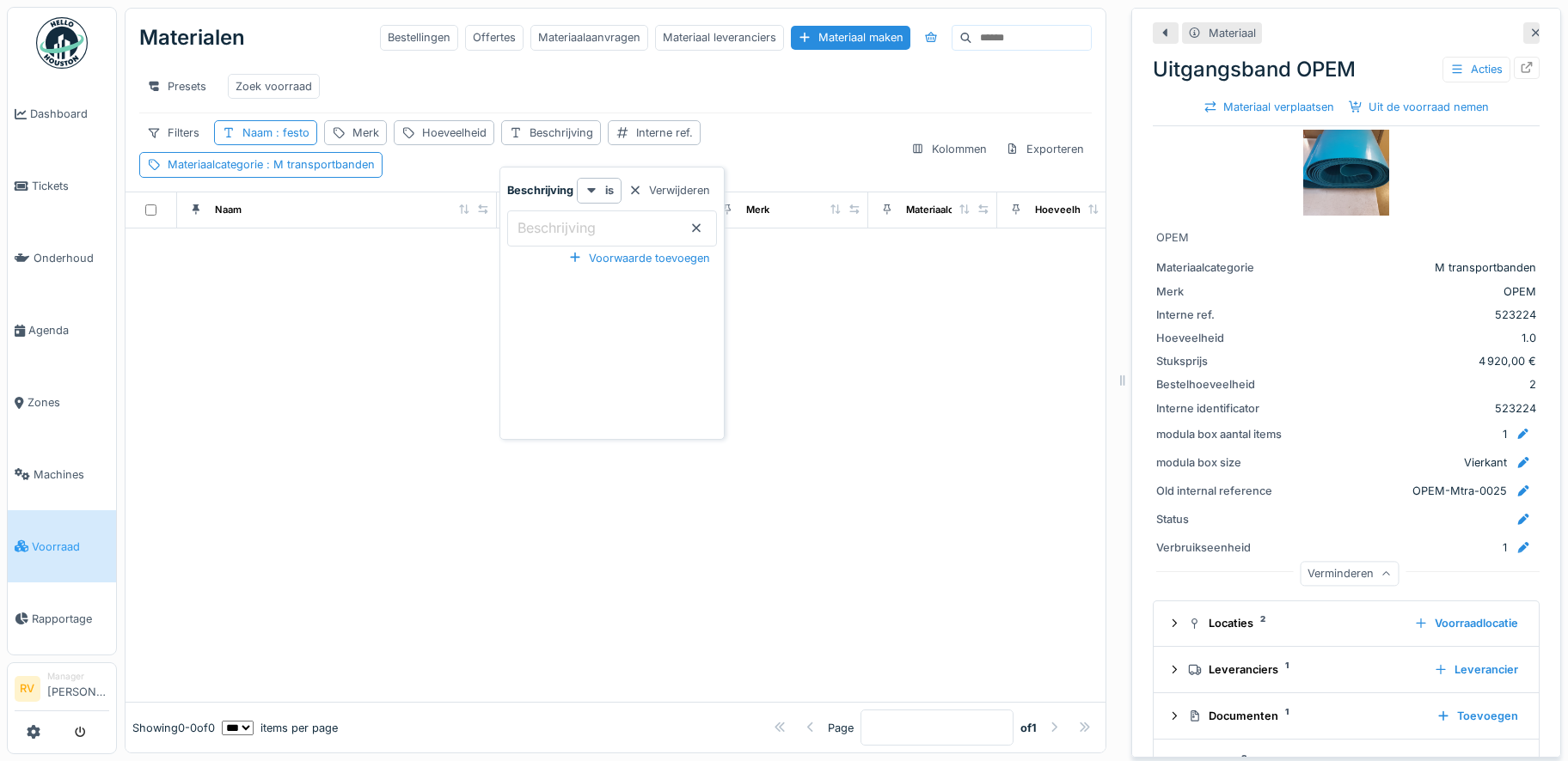
click at [550, 226] on input "Beschrijving" at bounding box center [611, 228] width 209 height 36
paste input "**********"
type input "**********"
click at [288, 139] on span ": festo" at bounding box center [290, 133] width 37 height 13
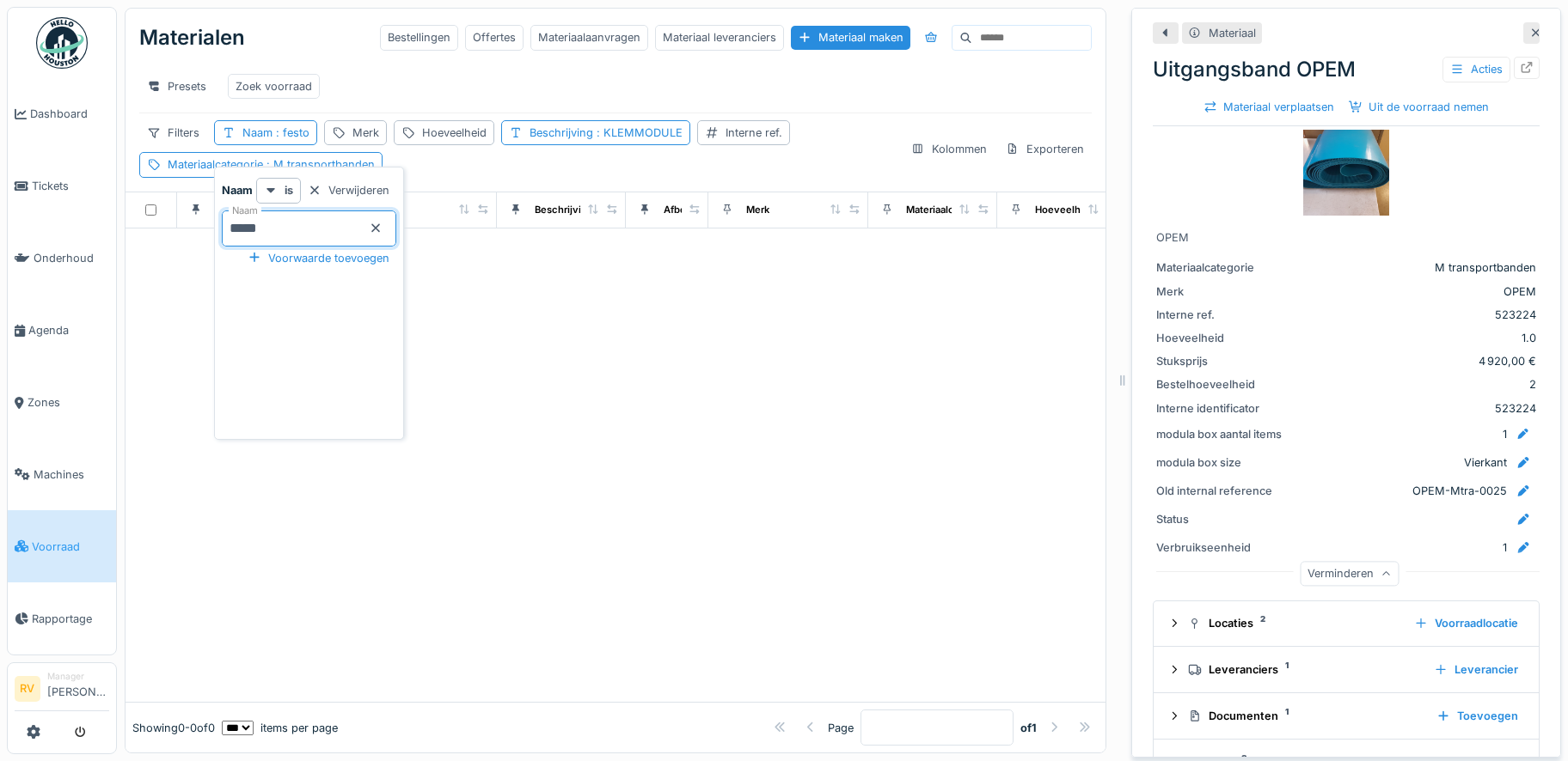
drag, startPoint x: 289, startPoint y: 224, endPoint x: 216, endPoint y: 226, distance: 73.0
click at [216, 226] on div "Naam is Verwijderen Naam ***** Voorwaarde toevoegen" at bounding box center [308, 304] width 190 height 273
click at [567, 139] on span ": KLEMMODULE" at bounding box center [600, 133] width 89 height 13
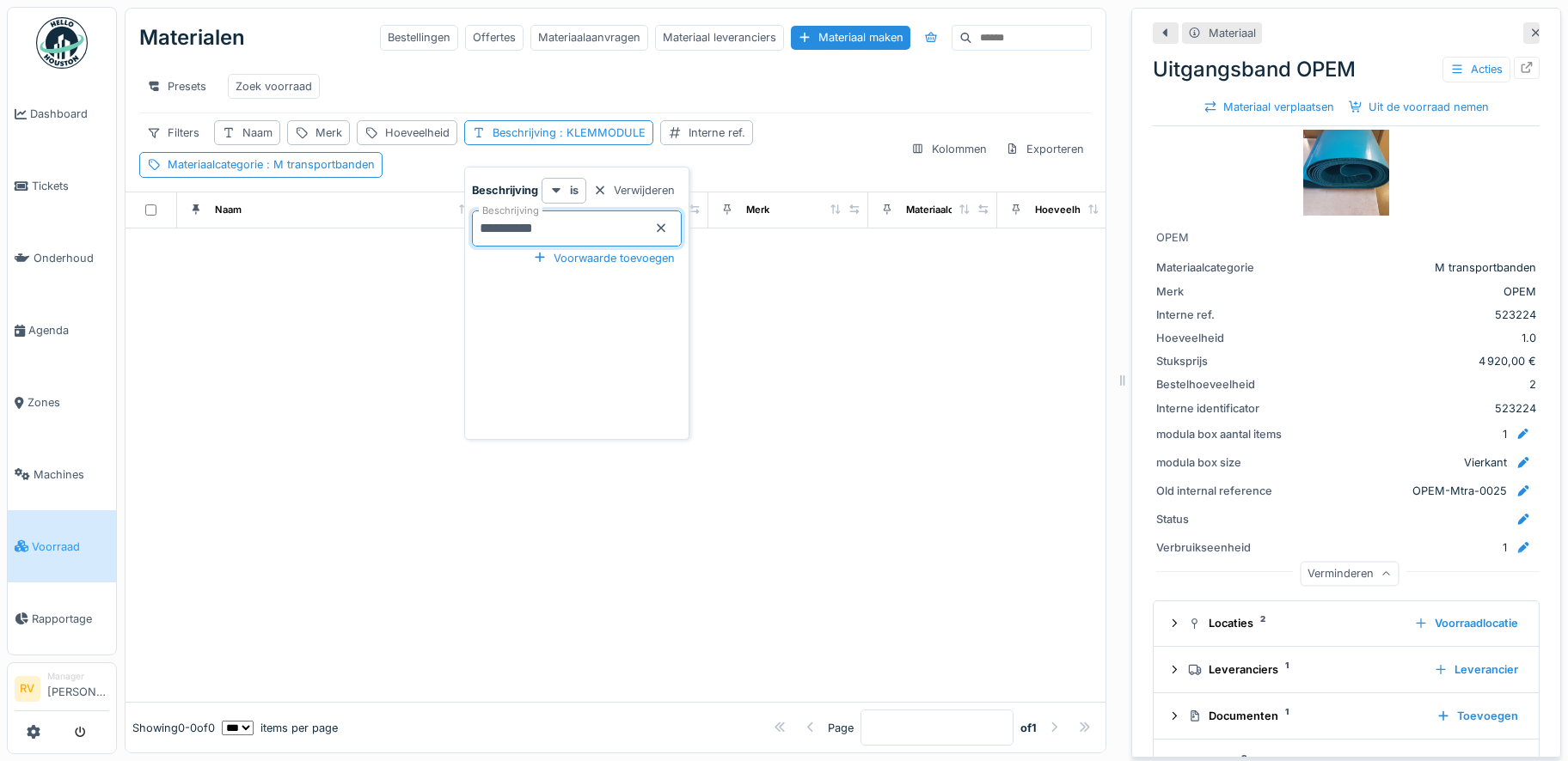
drag, startPoint x: 600, startPoint y: 225, endPoint x: 454, endPoint y: 226, distance: 146.0
click at [454, 226] on body "Dashboard Tickets Onderhoud [GEOGRAPHIC_DATA] Zones Machines Voorraad Rapportag…" at bounding box center [784, 380] width 1568 height 761
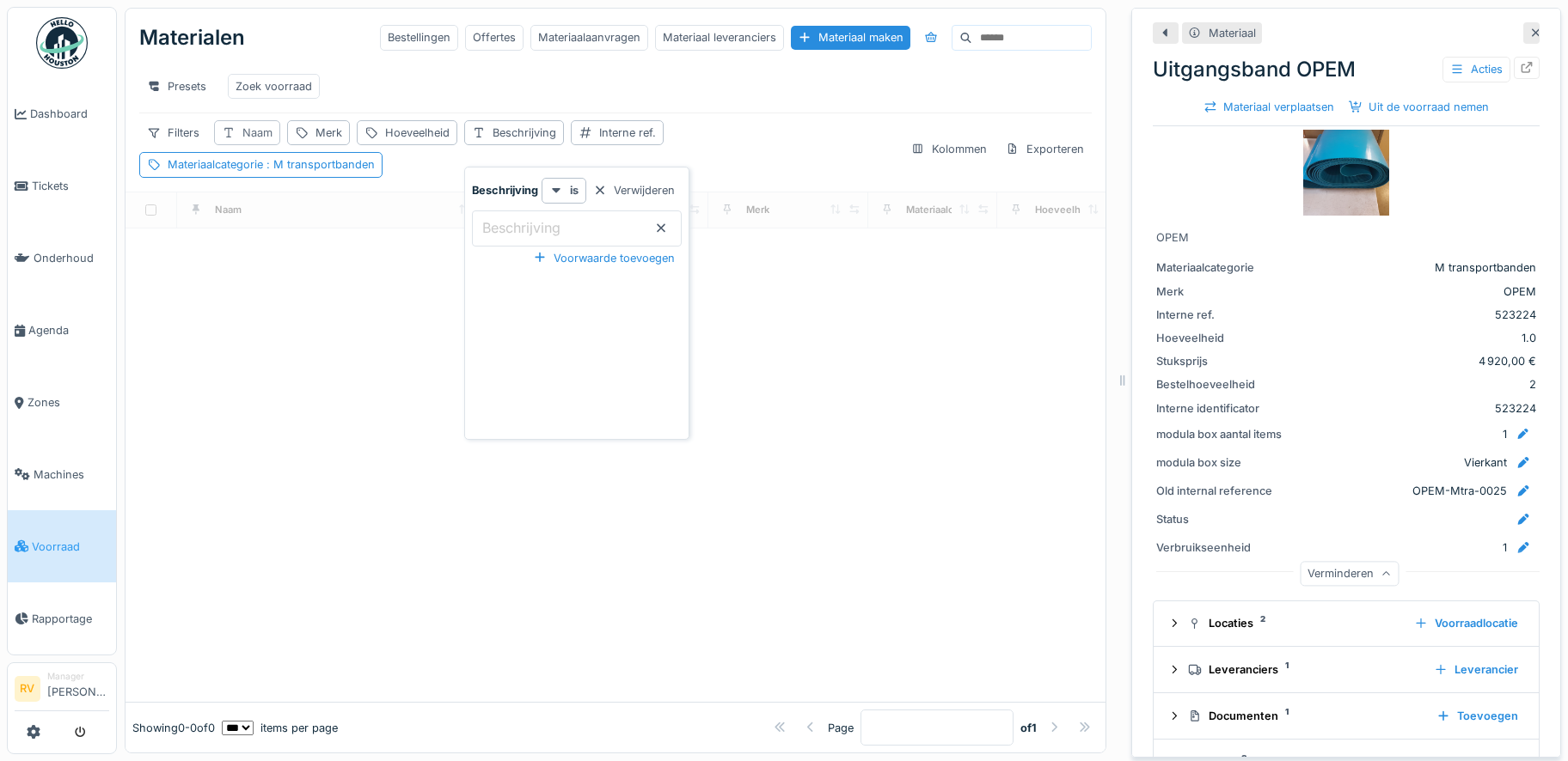
click at [246, 141] on div "Naam" at bounding box center [257, 133] width 30 height 16
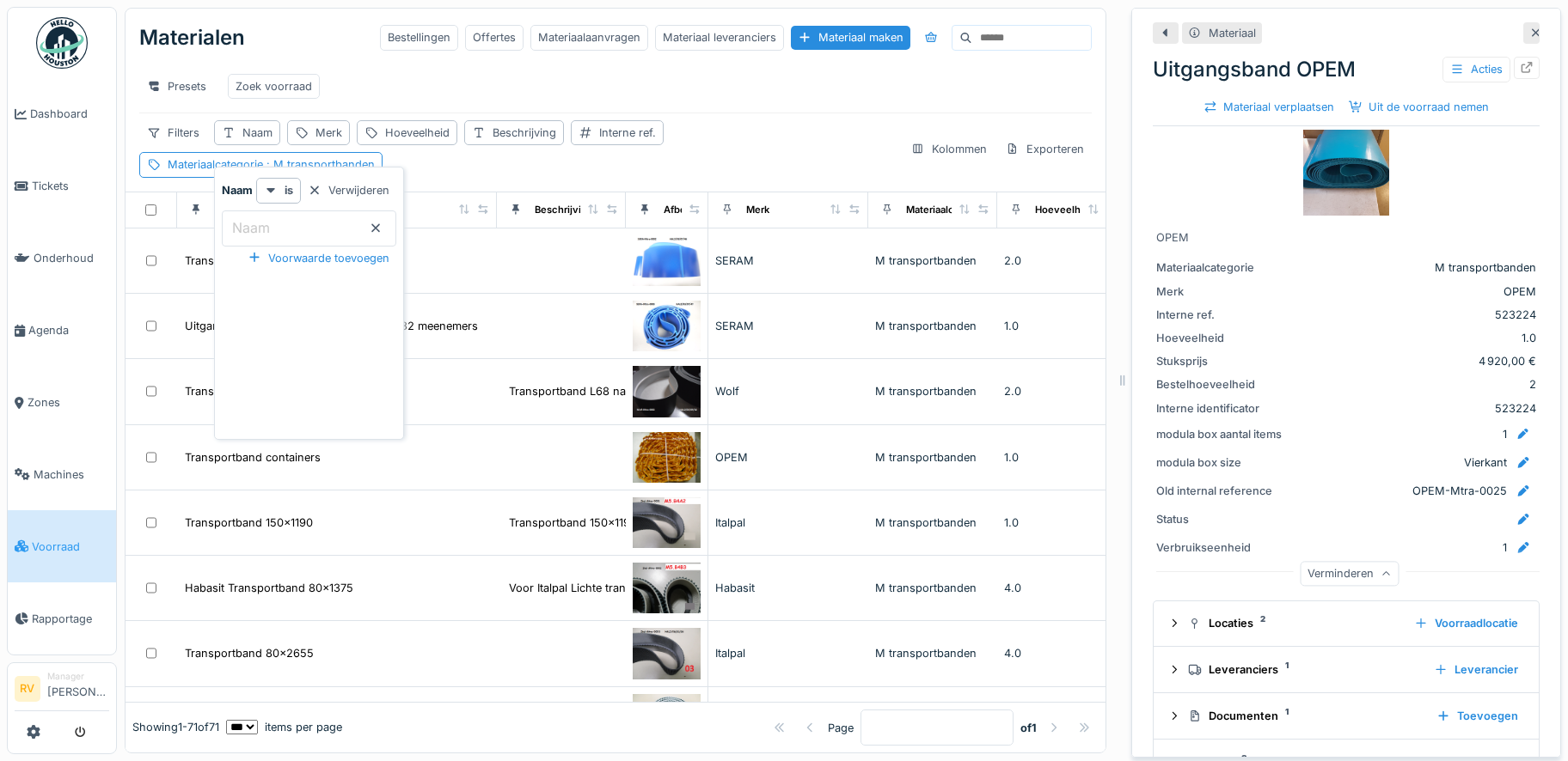
click at [297, 226] on input "Naam" at bounding box center [309, 228] width 174 height 36
paste input "**********"
type input "**********"
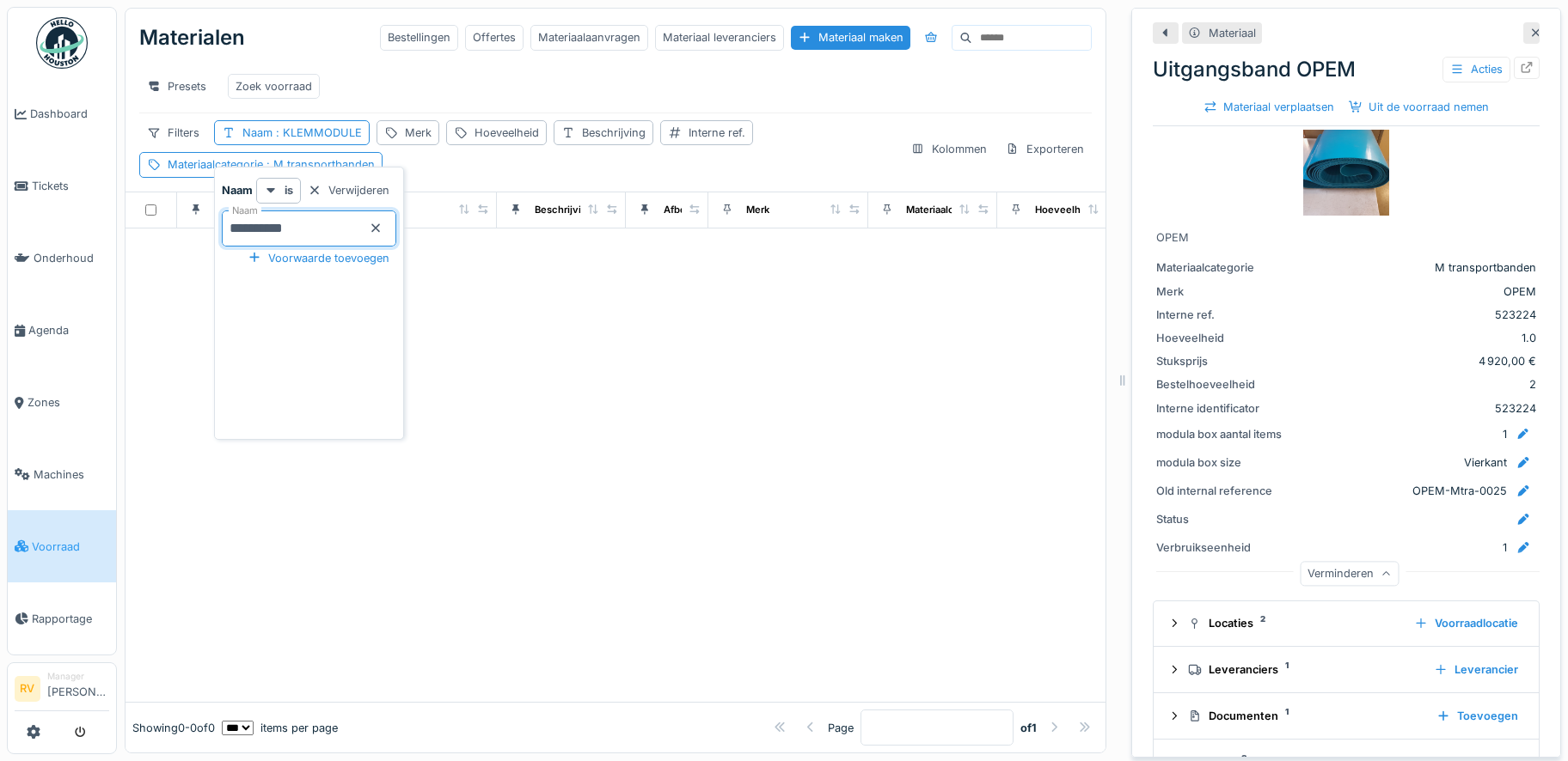
click at [595, 365] on div at bounding box center [616, 465] width 979 height 474
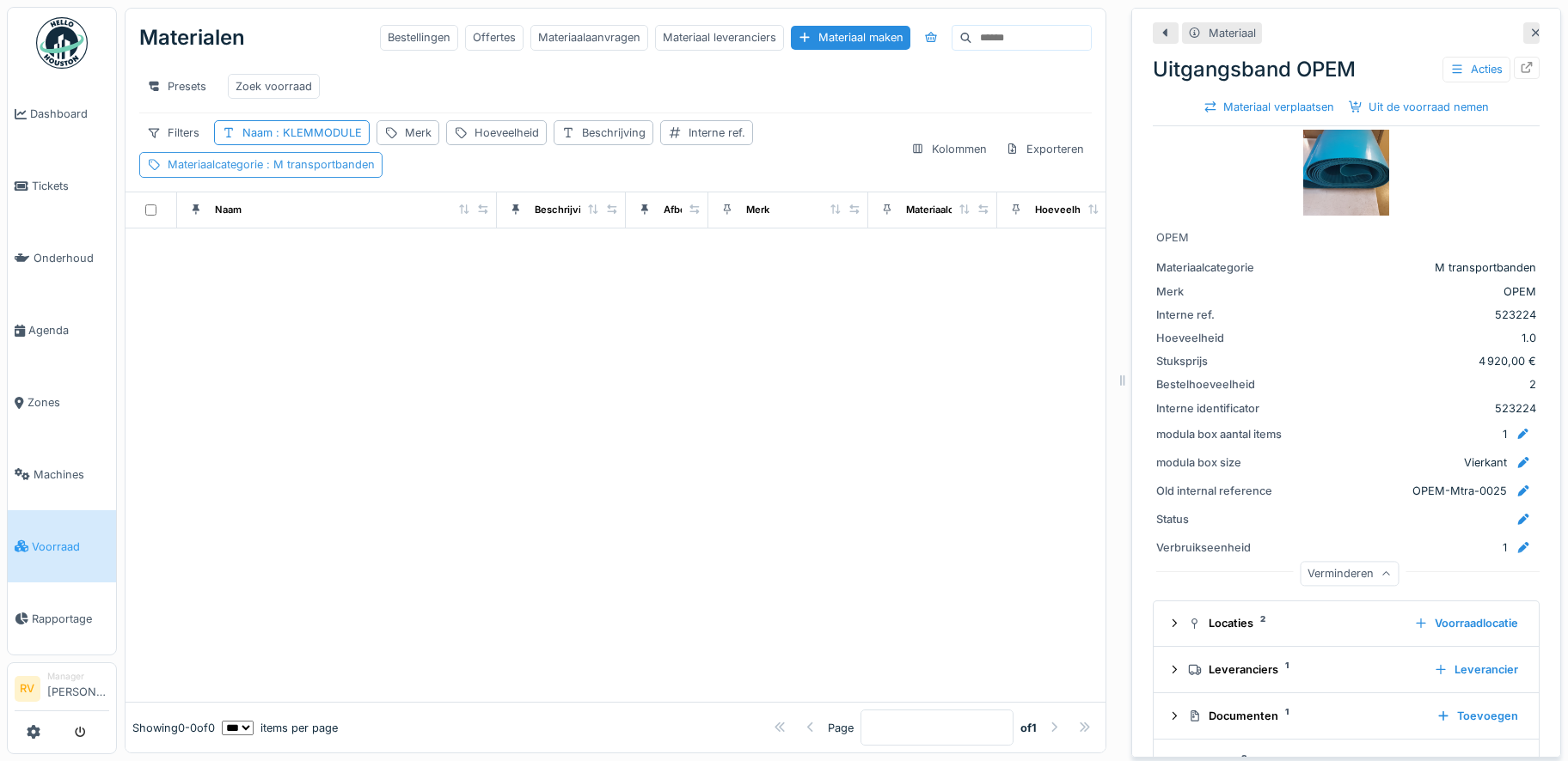
click at [288, 171] on span ": M transportbanden" at bounding box center [319, 164] width 111 height 13
click at [285, 255] on icon at bounding box center [284, 259] width 15 height 12
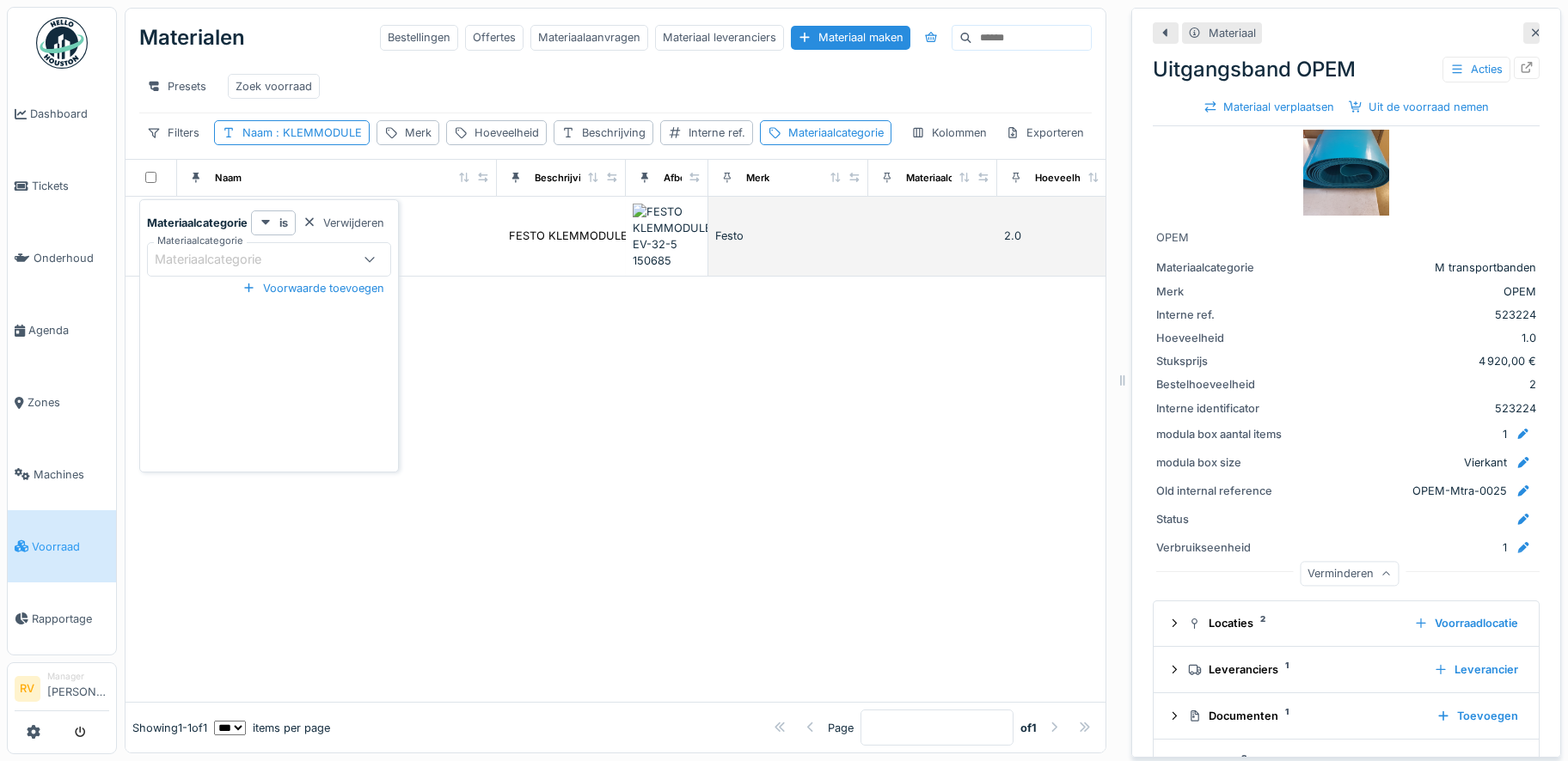
click at [503, 278] on td "FESTO KLEMMODULE EV-32-5 150685" at bounding box center [561, 237] width 128 height 81
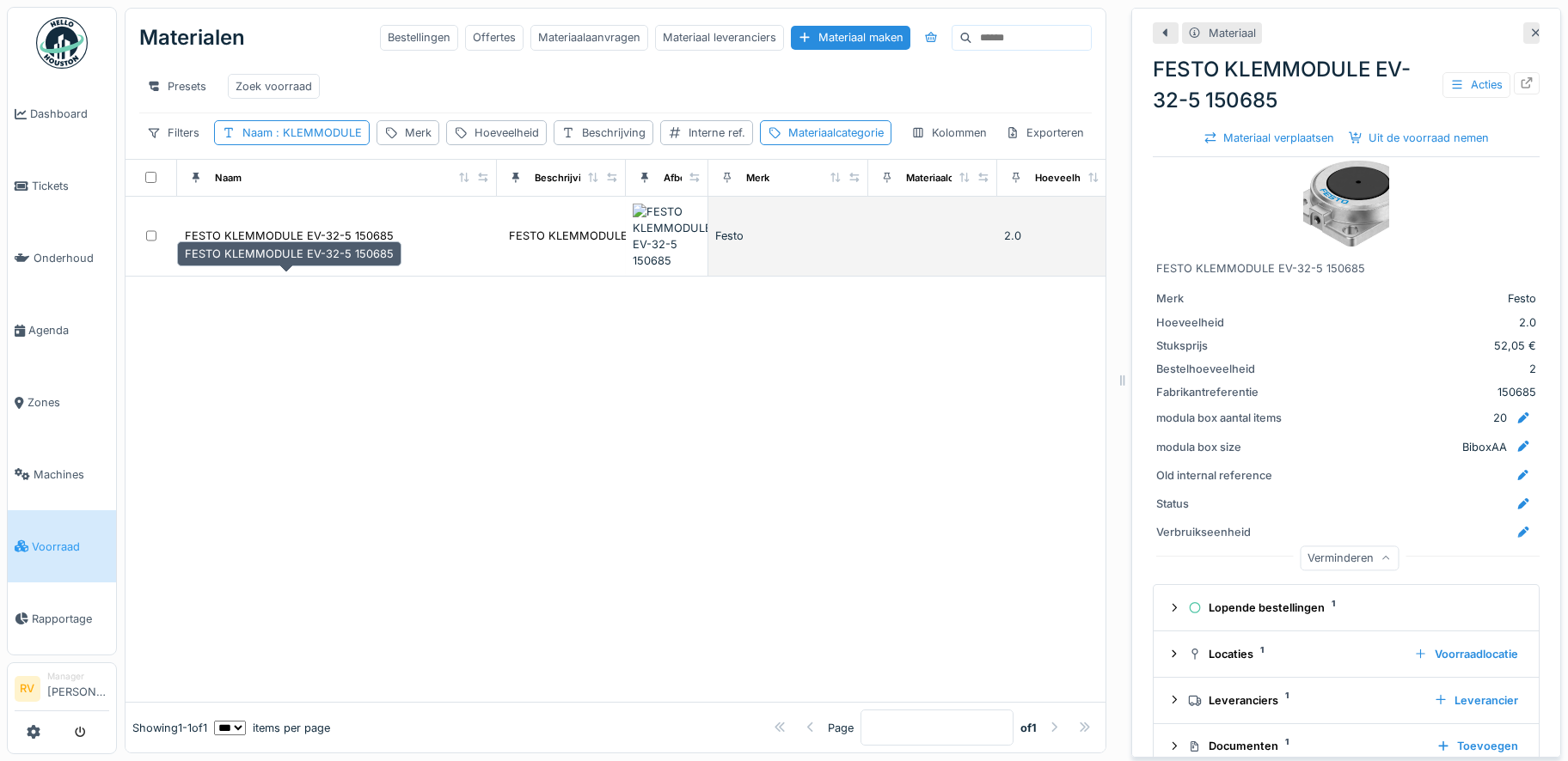
click at [230, 244] on div "FESTO KLEMMODULE EV-32-5 150685" at bounding box center [289, 235] width 208 height 16
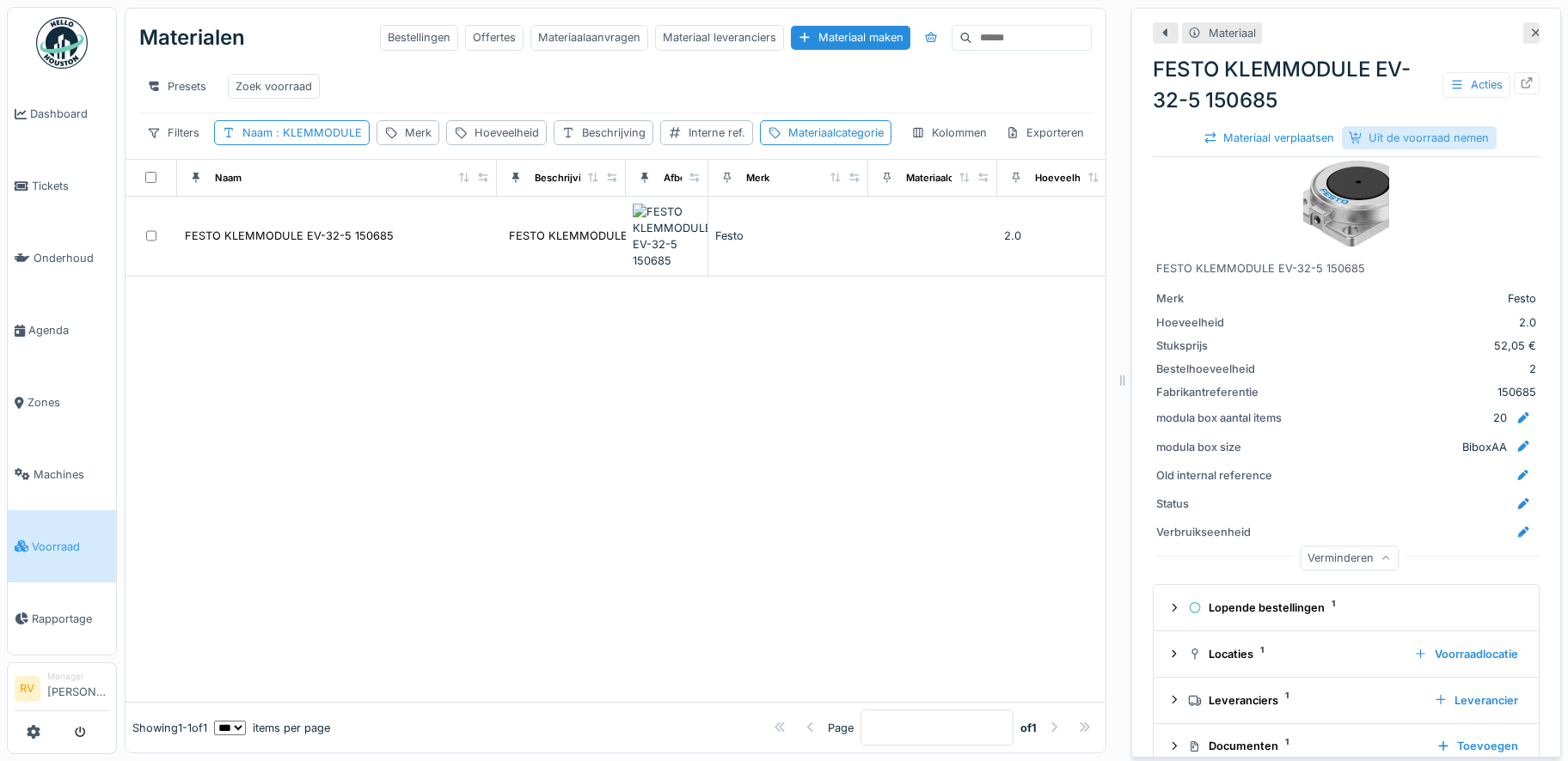
click at [1409, 141] on div "Uit de voorraad nemen" at bounding box center [1419, 138] width 155 height 23
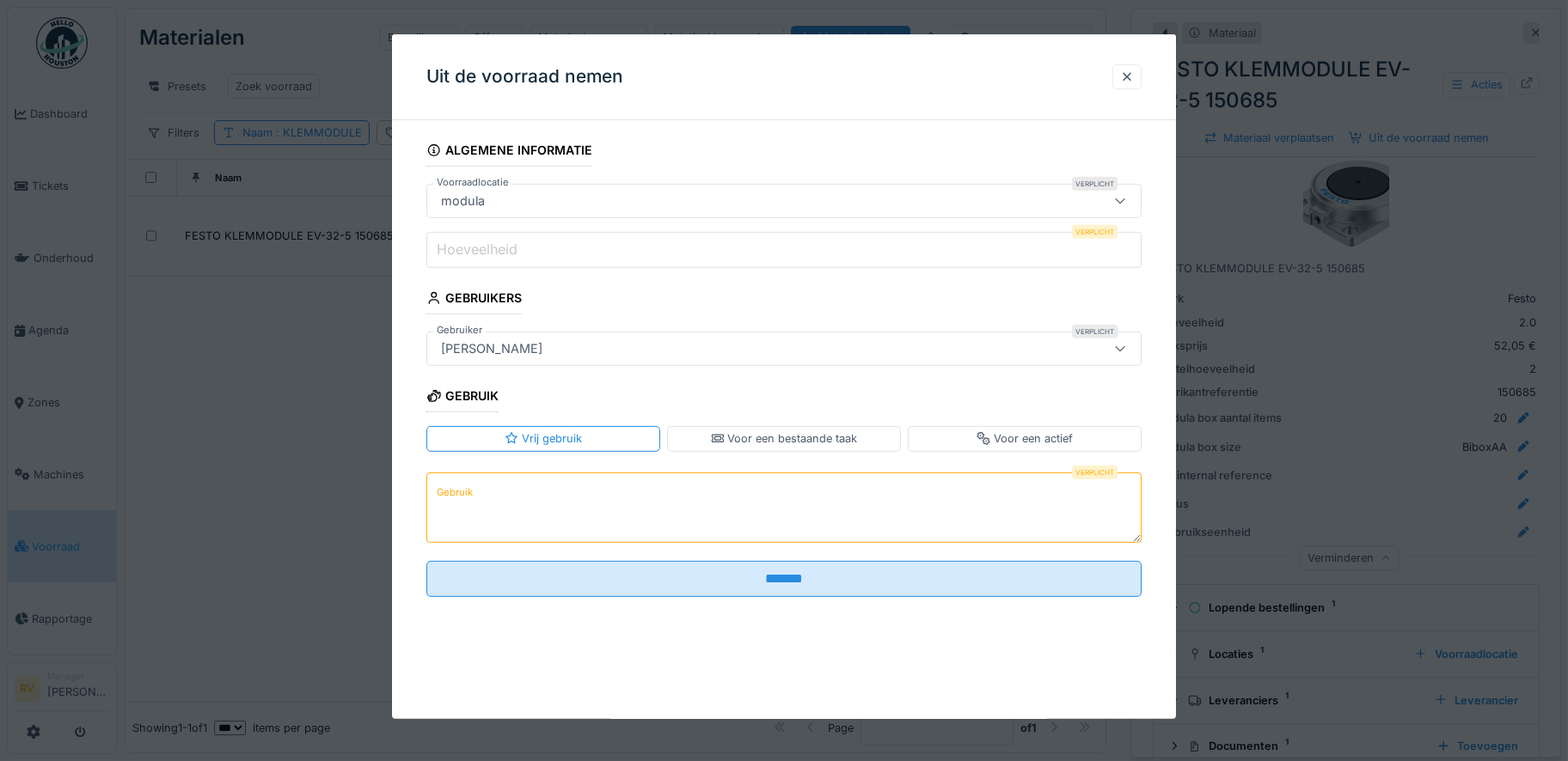
click at [713, 255] on input "Hoeveelheid" at bounding box center [784, 250] width 715 height 36
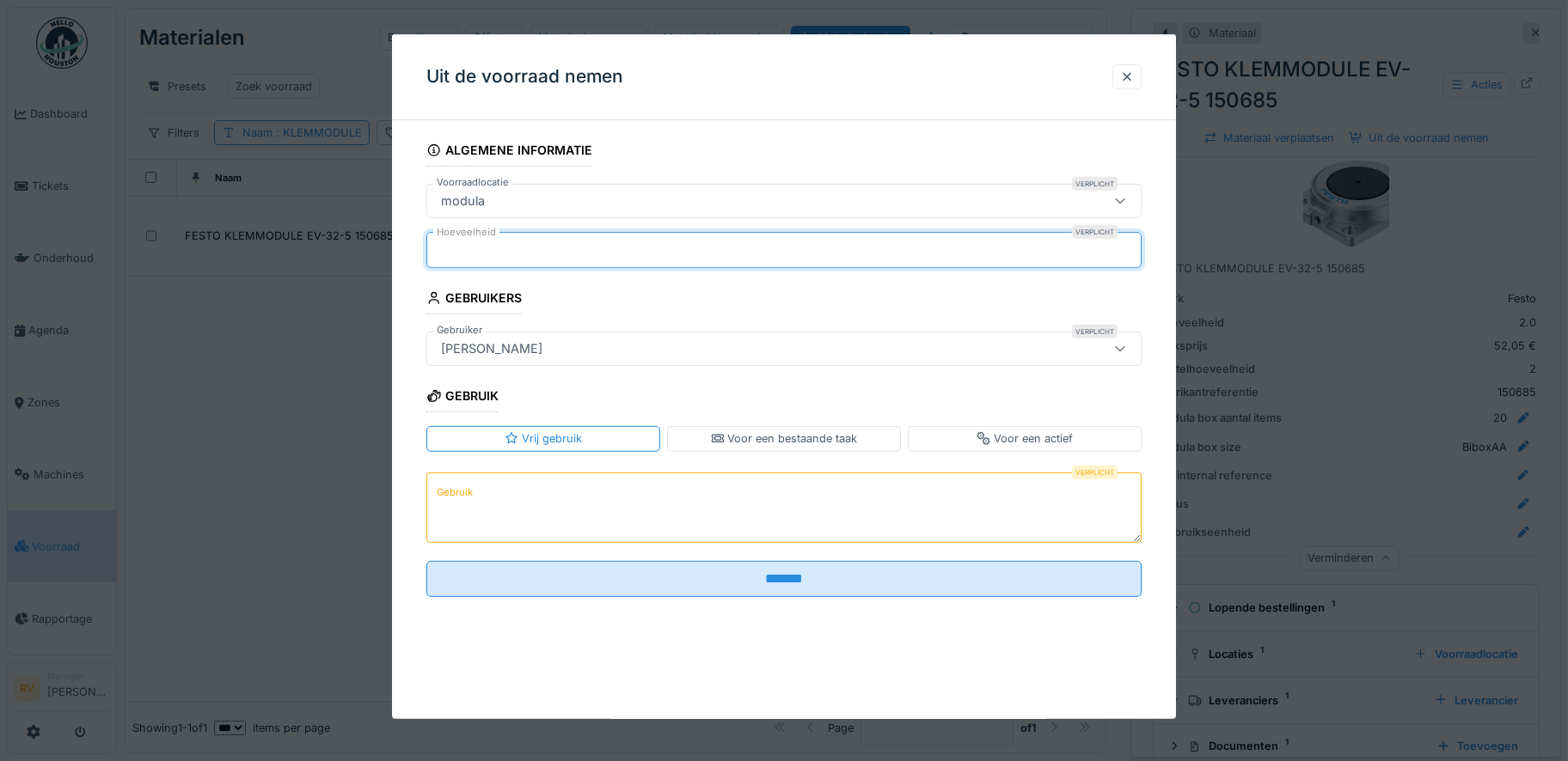
click at [1134, 245] on input "****" at bounding box center [784, 250] width 715 height 36
click at [1133, 253] on input "*" at bounding box center [784, 250] width 715 height 36
click at [1133, 253] on input "*****" at bounding box center [784, 250] width 715 height 36
click at [1132, 245] on input "*" at bounding box center [784, 250] width 715 height 36
drag, startPoint x: 486, startPoint y: 255, endPoint x: 384, endPoint y: 252, distance: 102.0
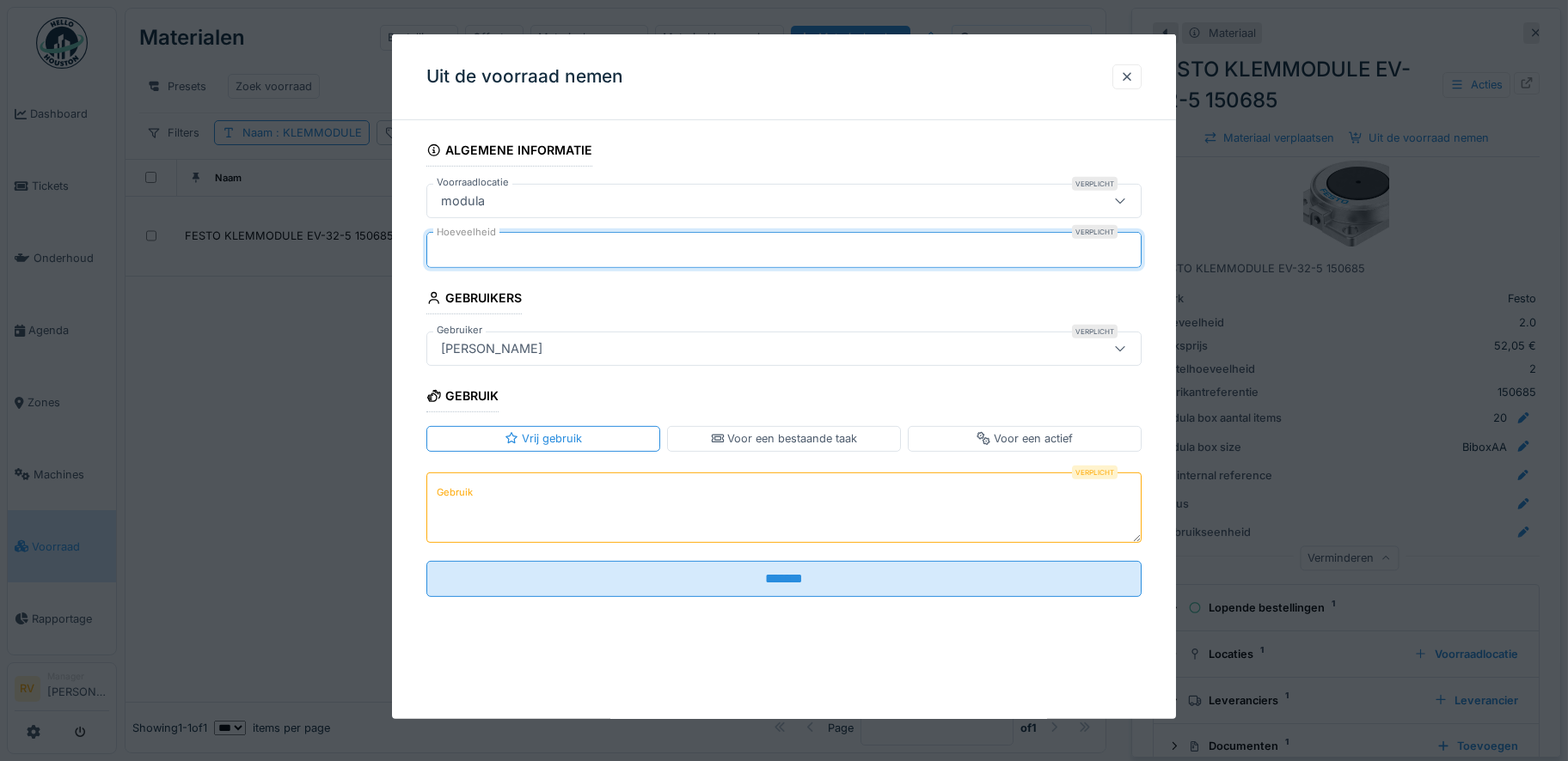
click at [384, 252] on div "Uit de voorraad nemen Algemene informatie Voorraadlocatie Verplicht modula ****…" at bounding box center [842, 380] width 1450 height 761
type input "*"
click at [514, 504] on textarea "Gebruik" at bounding box center [784, 507] width 715 height 70
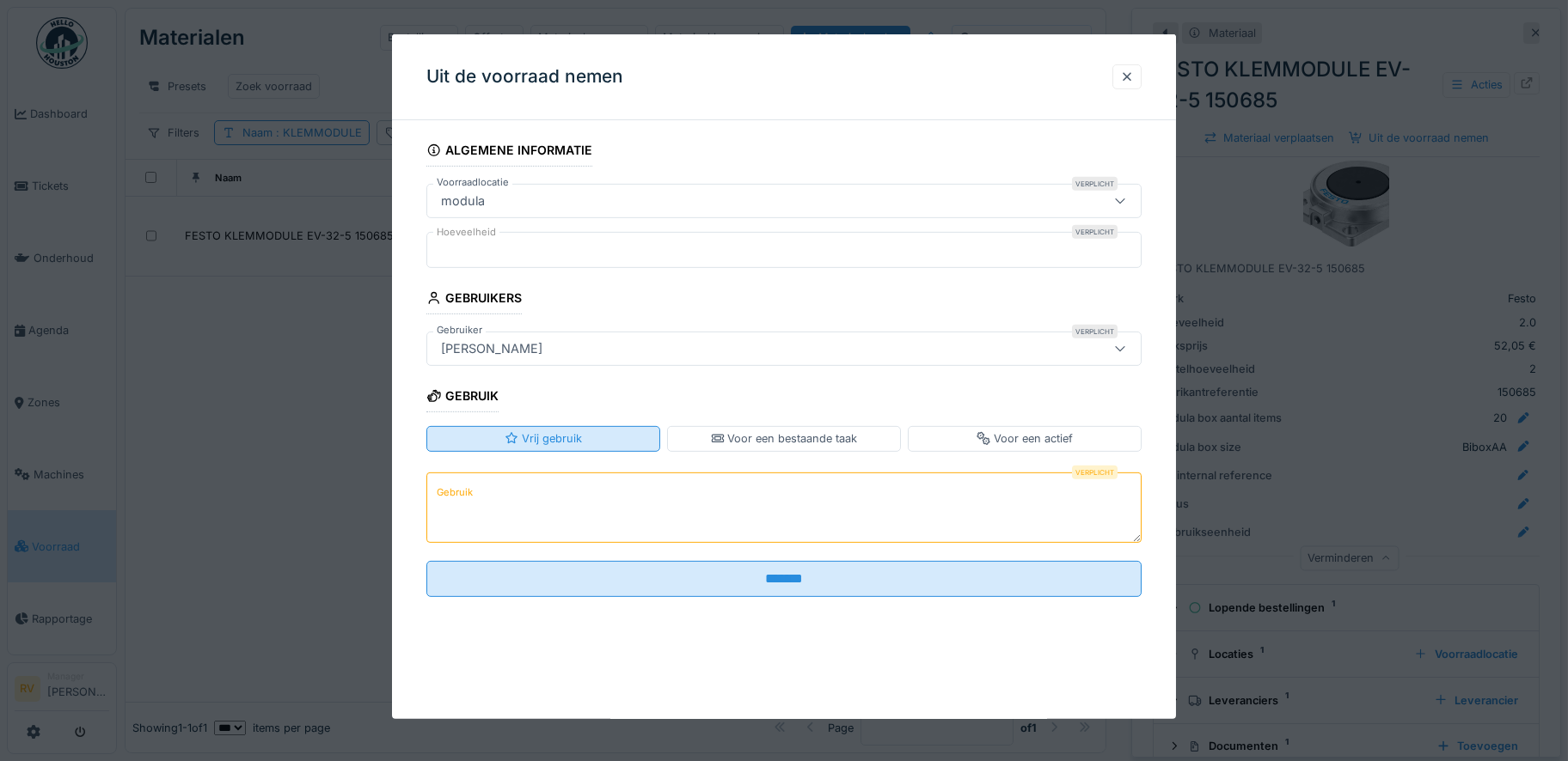
click at [555, 444] on div "Vrij gebruik" at bounding box center [543, 438] width 77 height 16
drag, startPoint x: 519, startPoint y: 503, endPoint x: 529, endPoint y: 503, distance: 10.0
click at [519, 503] on textarea "Gebruik" at bounding box center [784, 507] width 715 height 70
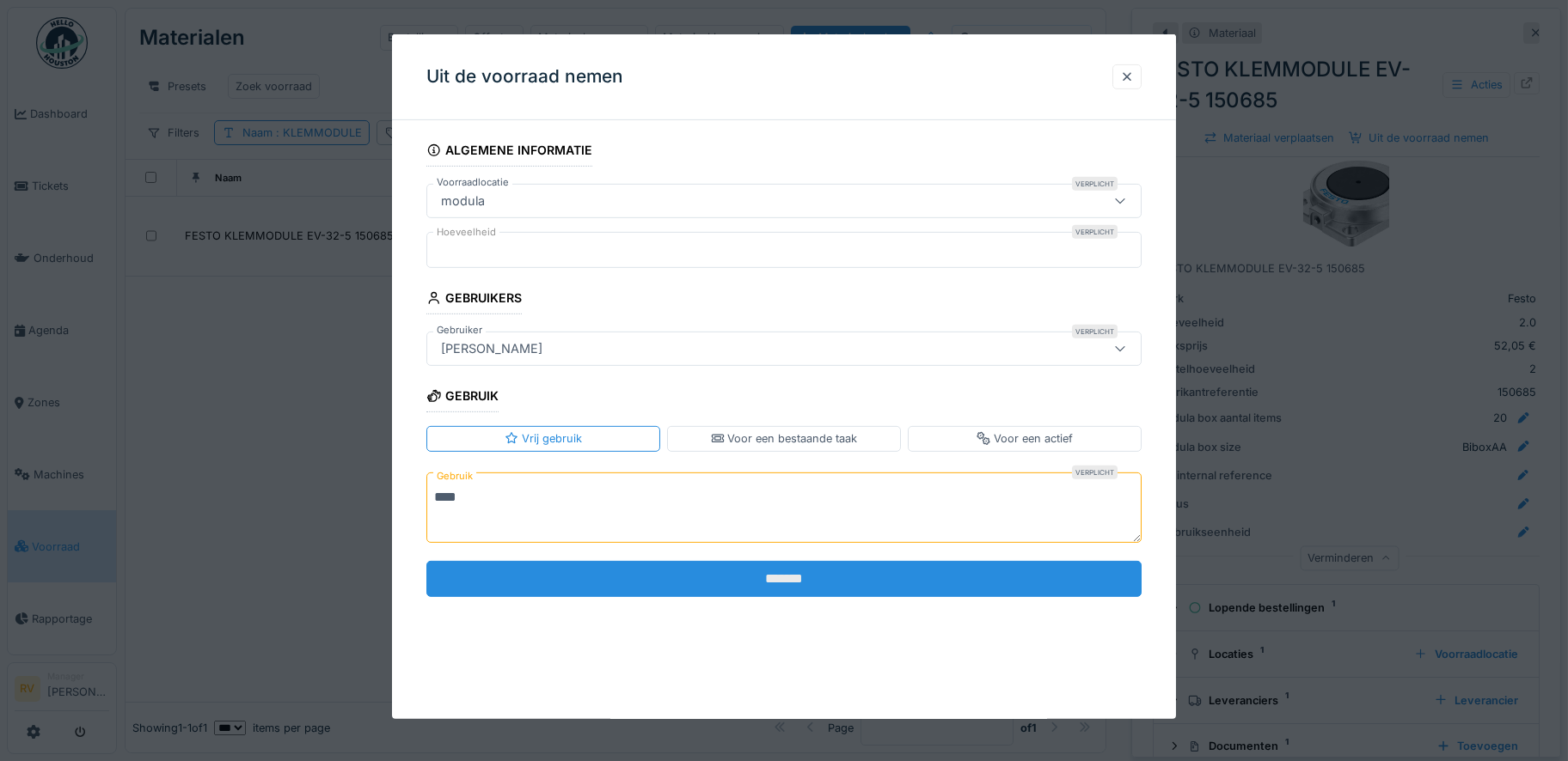
type textarea "****"
click at [661, 588] on input "*******" at bounding box center [784, 580] width 715 height 36
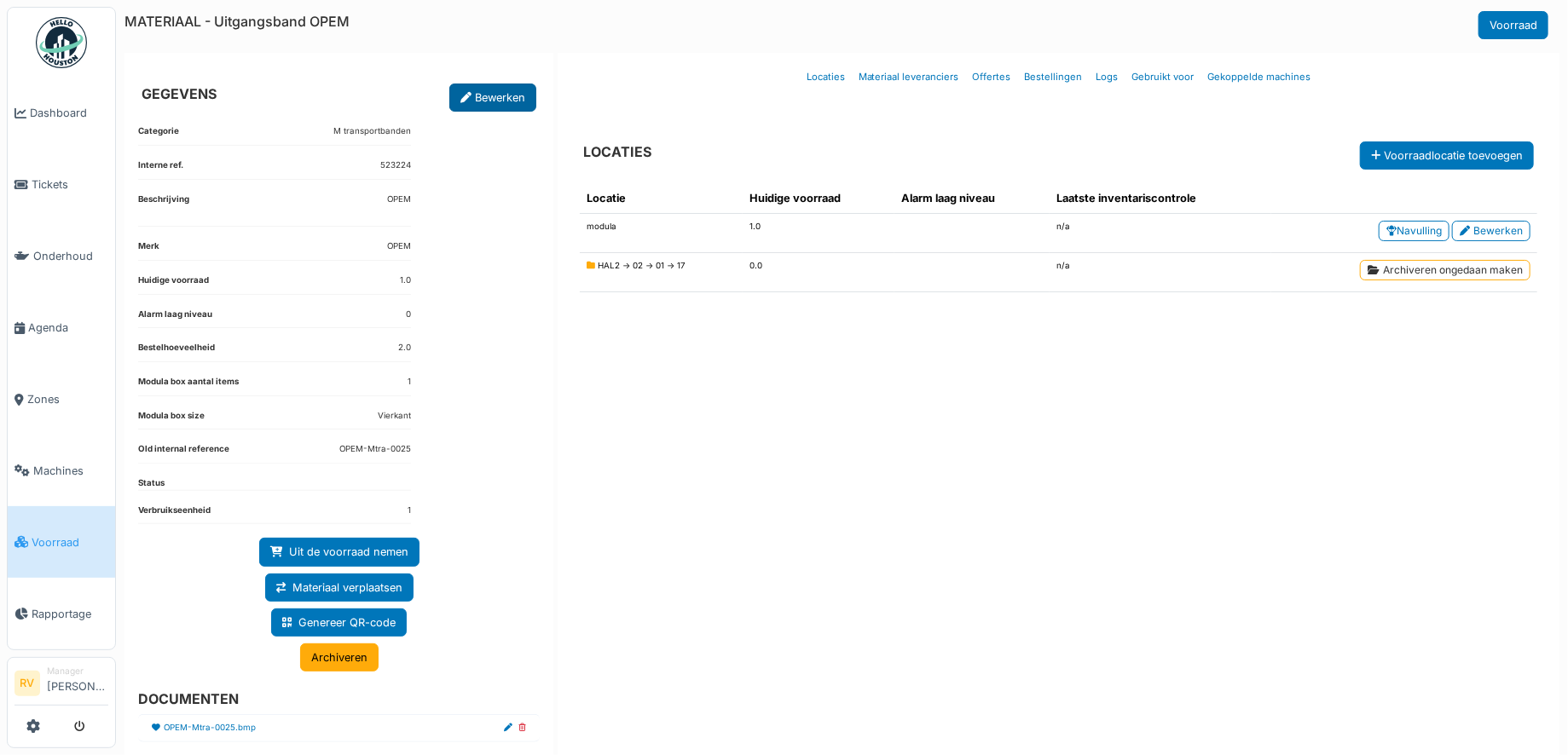
click at [488, 94] on link "Bewerken" at bounding box center [493, 98] width 87 height 29
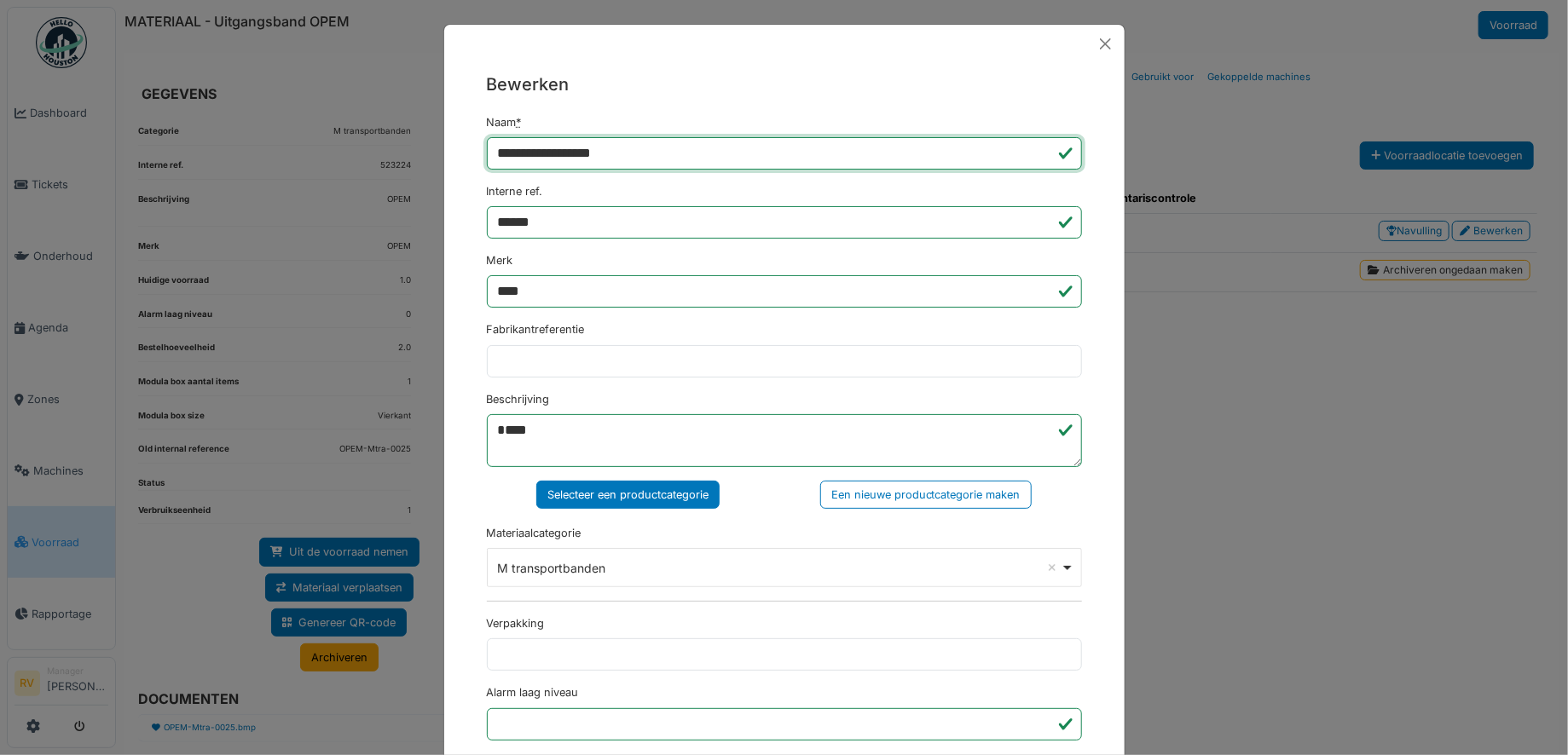
click at [634, 153] on input "**********" at bounding box center [784, 153] width 595 height 32
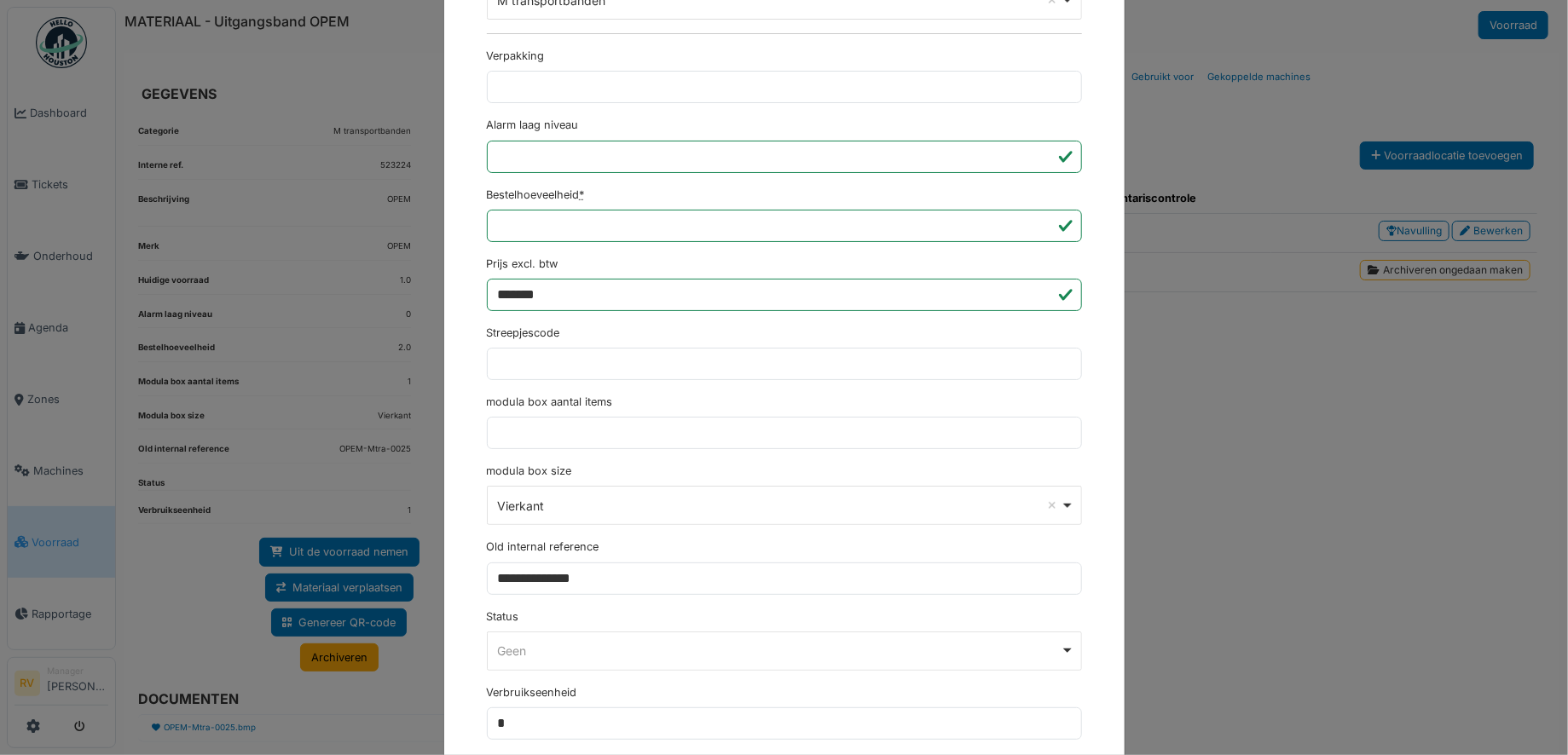
scroll to position [792, 0]
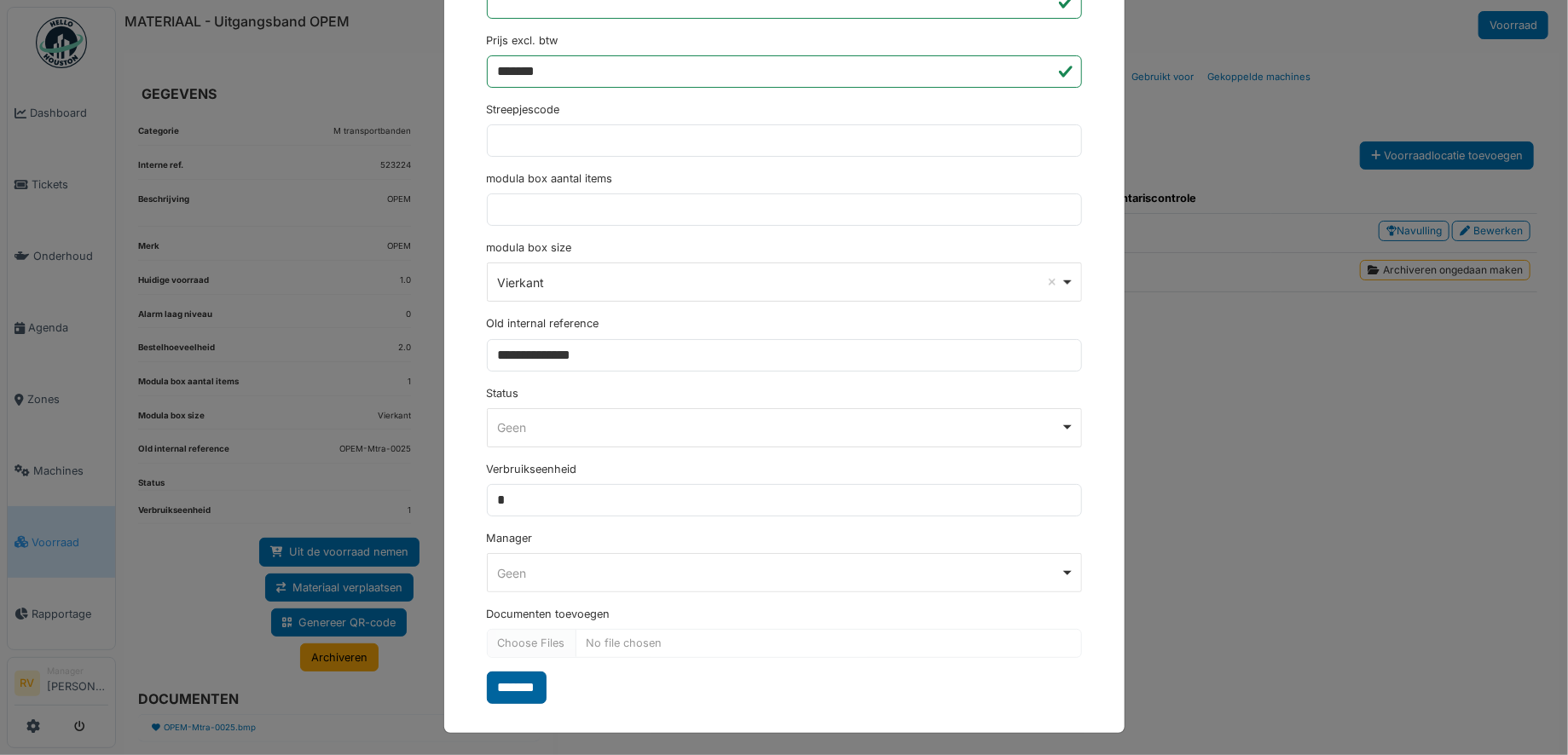
type input "**********"
click at [538, 679] on input "*******" at bounding box center [516, 688] width 60 height 32
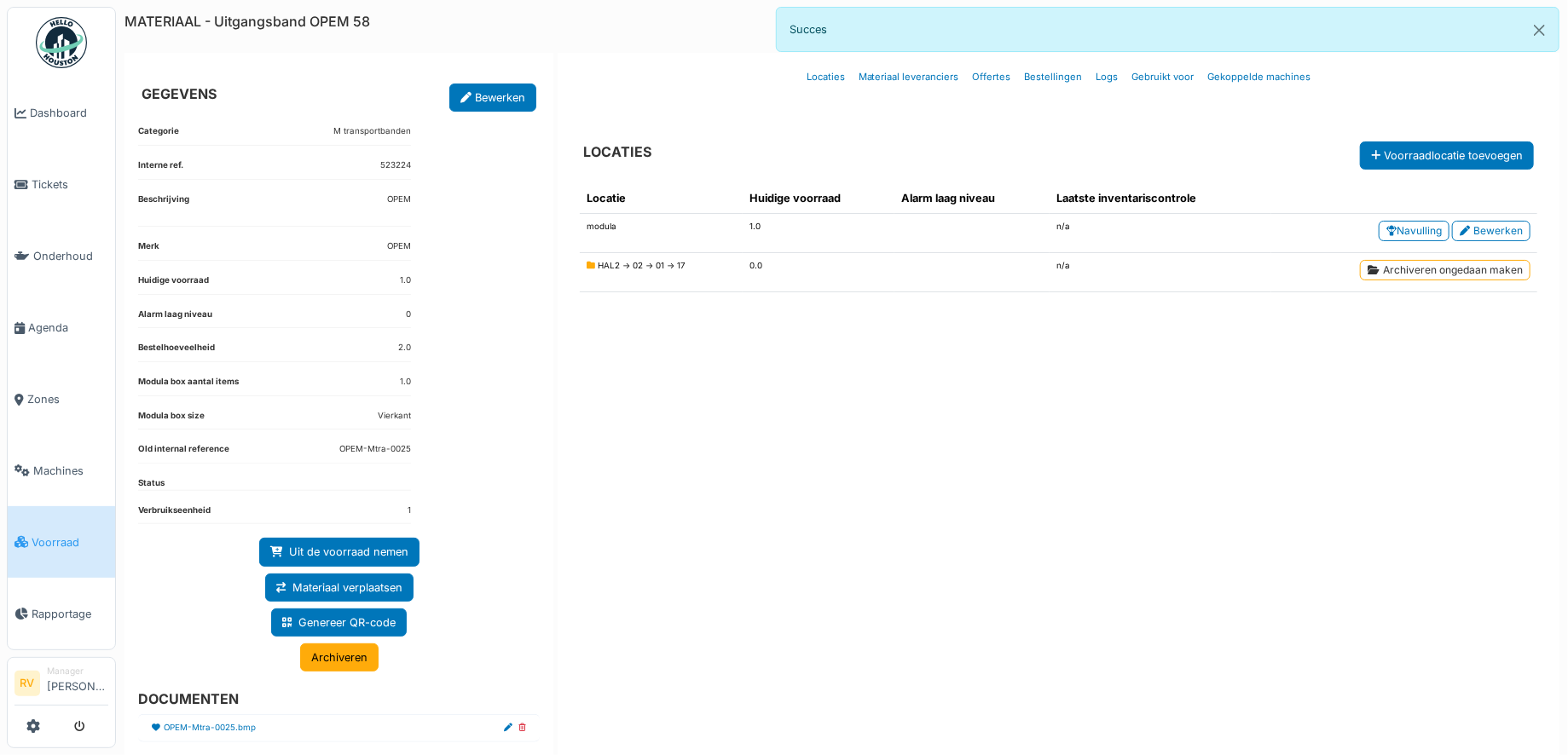
scroll to position [29, 0]
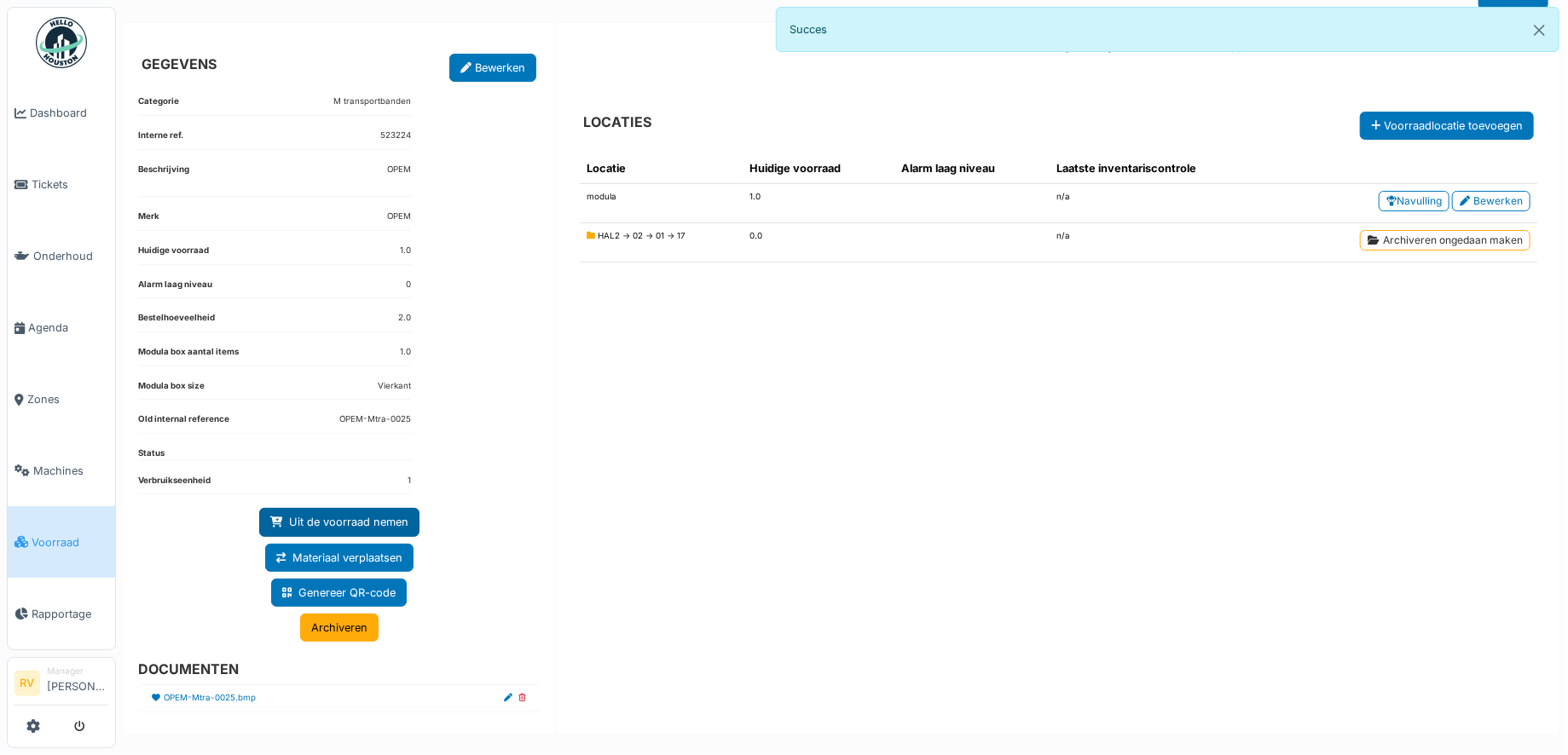
drag, startPoint x: 332, startPoint y: 524, endPoint x: 361, endPoint y: 524, distance: 29.0
click at [332, 524] on link "Uit de voorraad nemen" at bounding box center [340, 522] width 160 height 29
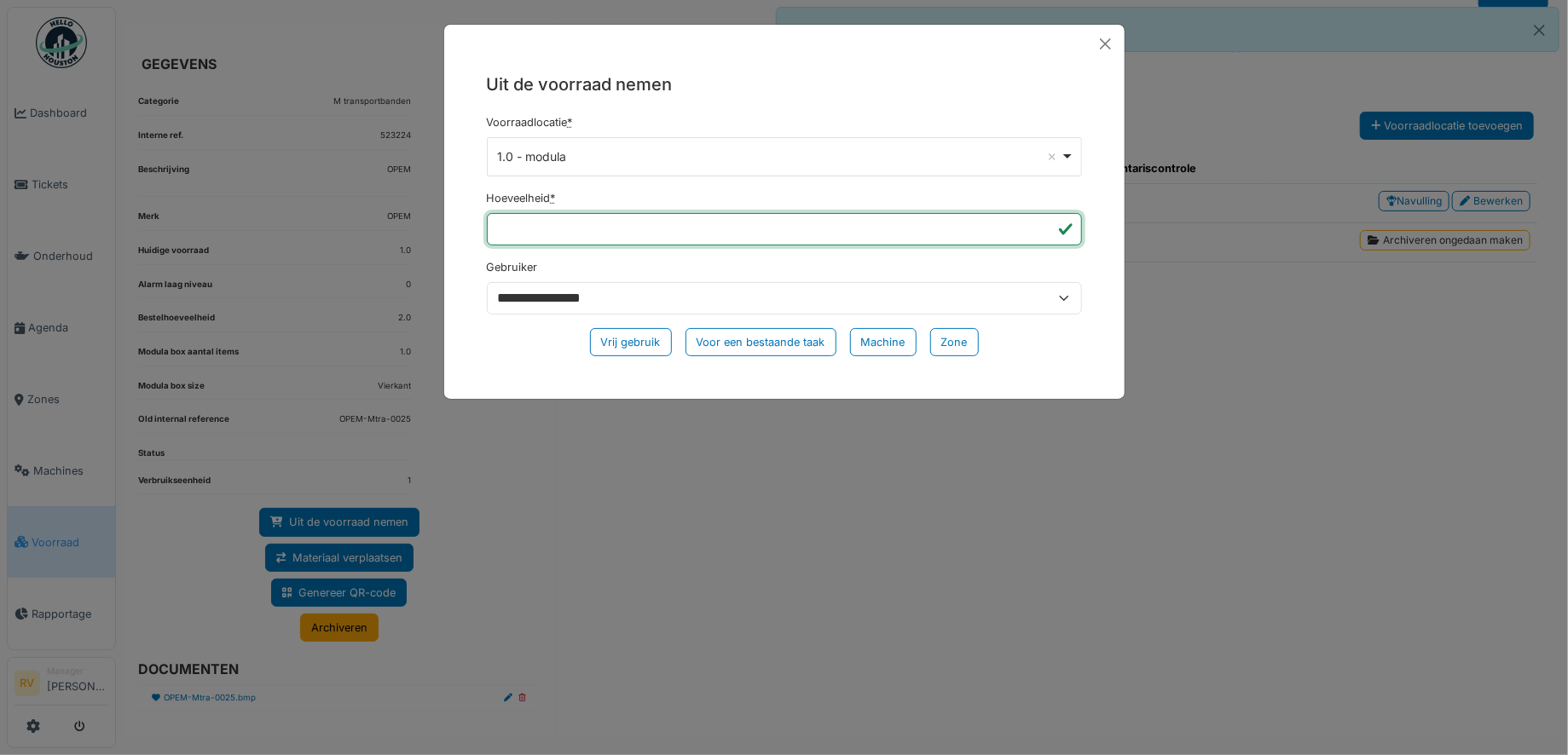
click at [603, 219] on input "*" at bounding box center [784, 229] width 595 height 32
click at [1044, 232] on input "**" at bounding box center [784, 229] width 595 height 32
click at [1044, 225] on input "*" at bounding box center [784, 229] width 595 height 32
type input "*"
click at [1044, 225] on input "*" at bounding box center [784, 229] width 595 height 32
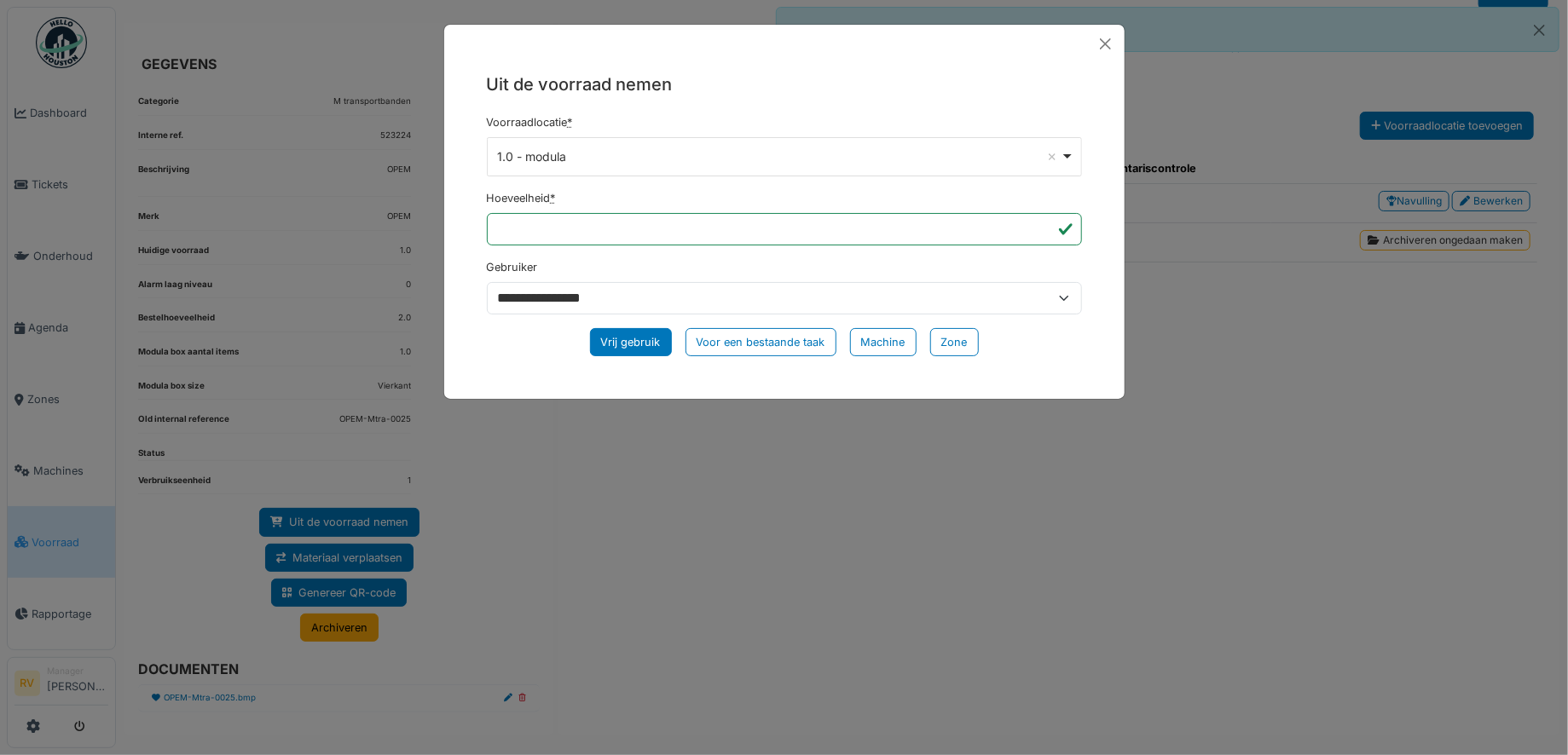
click at [629, 345] on div "Vrij gebruik" at bounding box center [631, 342] width 82 height 29
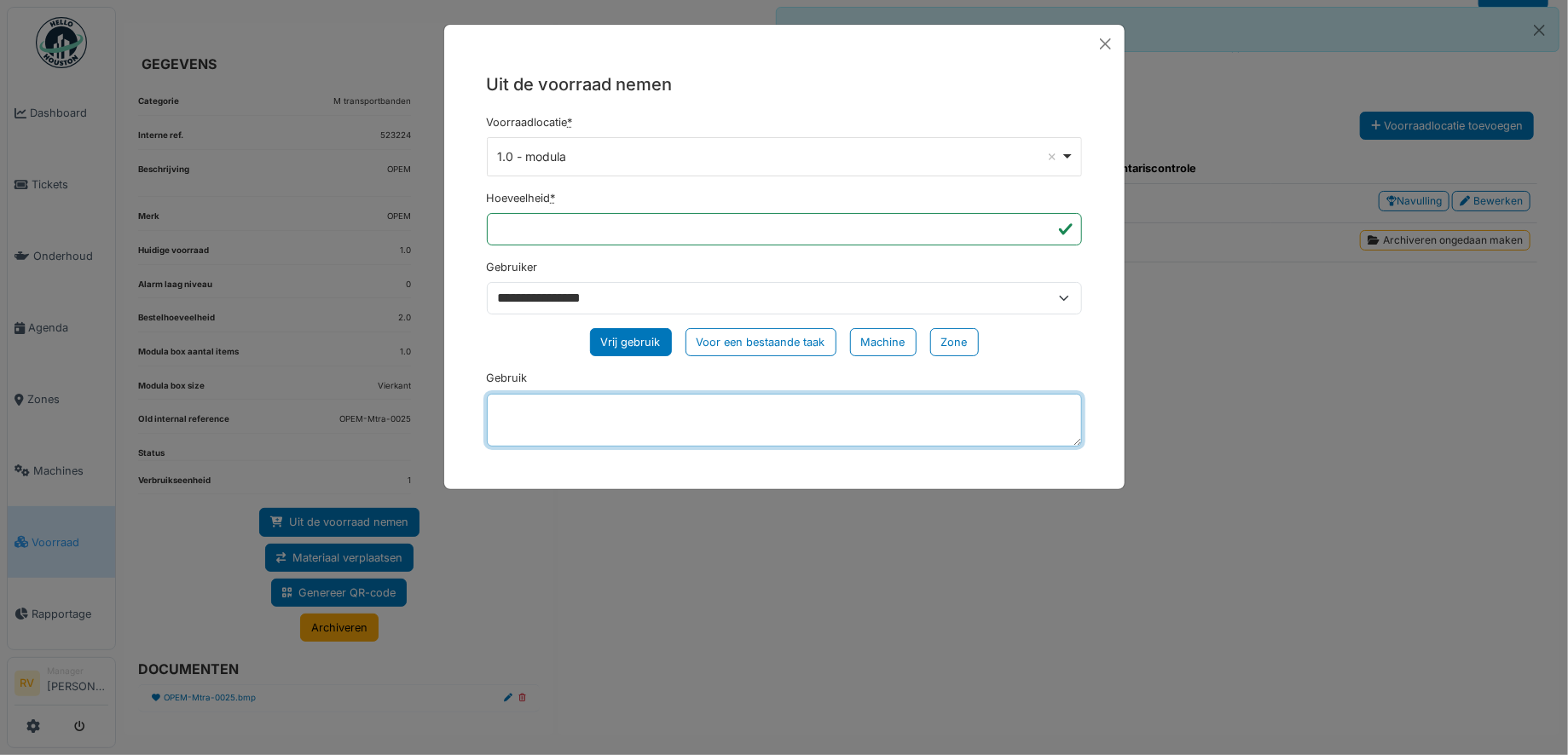
click at [584, 419] on textarea "Gebruik" at bounding box center [784, 420] width 595 height 53
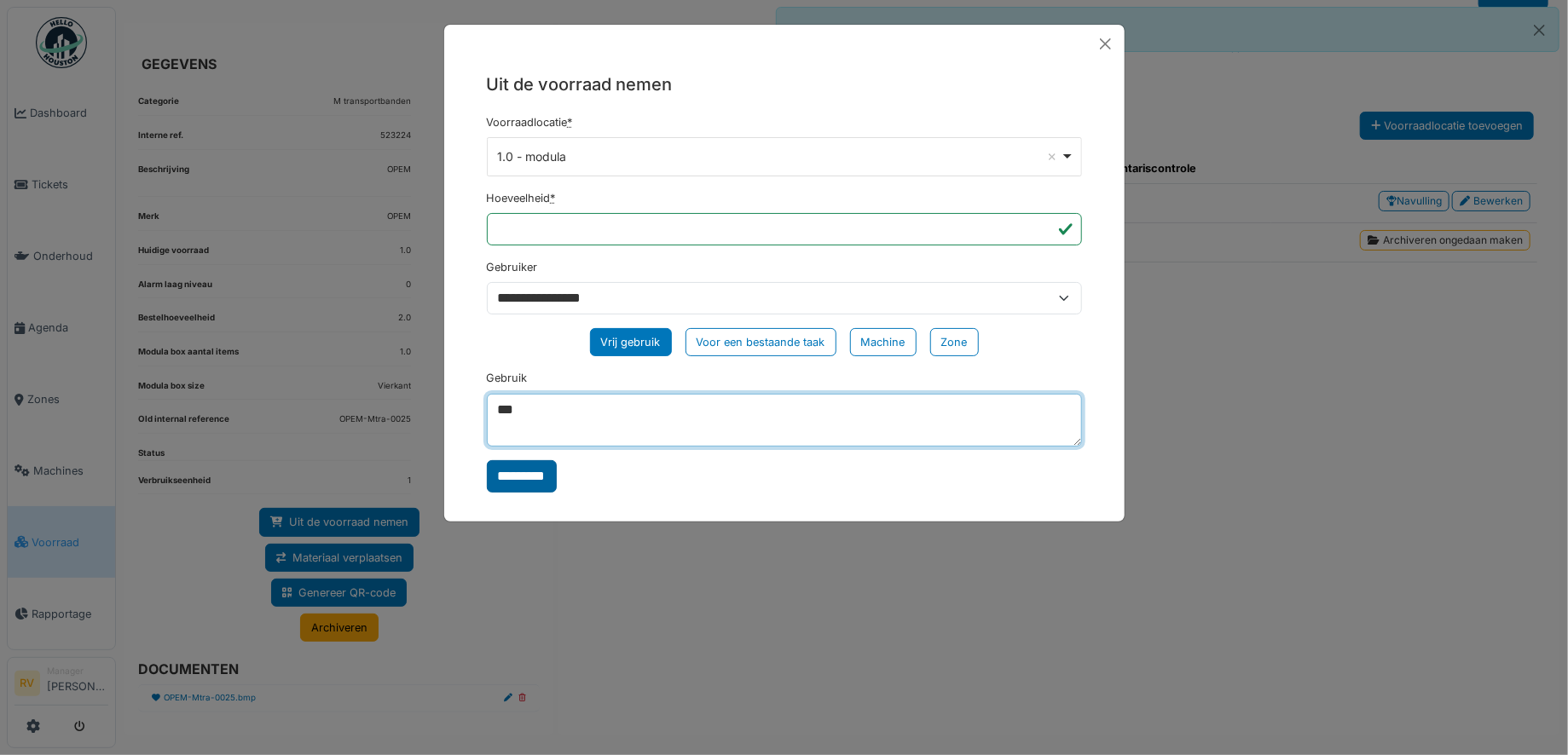
type textarea "***"
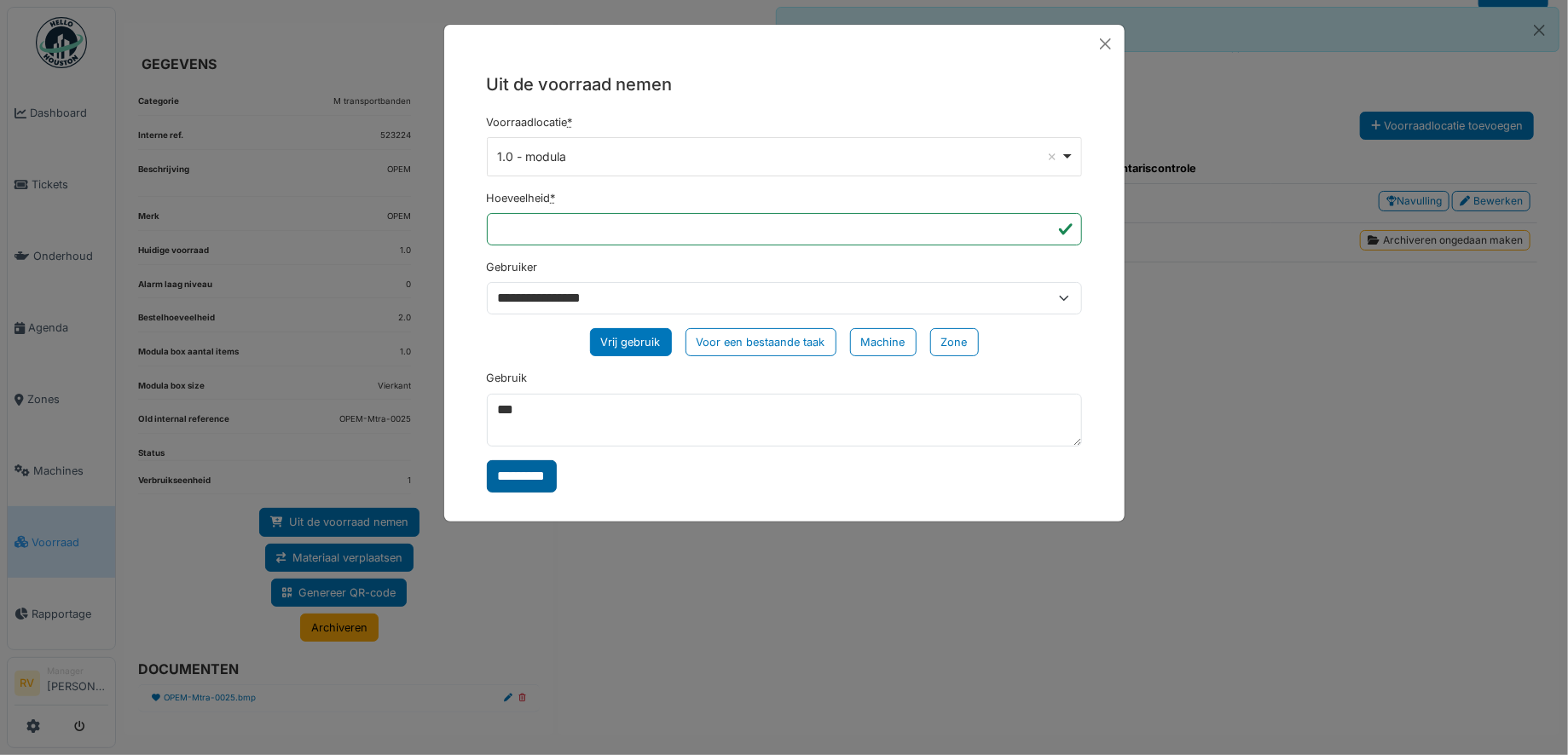
click at [529, 480] on input "*********" at bounding box center [521, 476] width 70 height 32
